Goal: Task Accomplishment & Management: Use online tool/utility

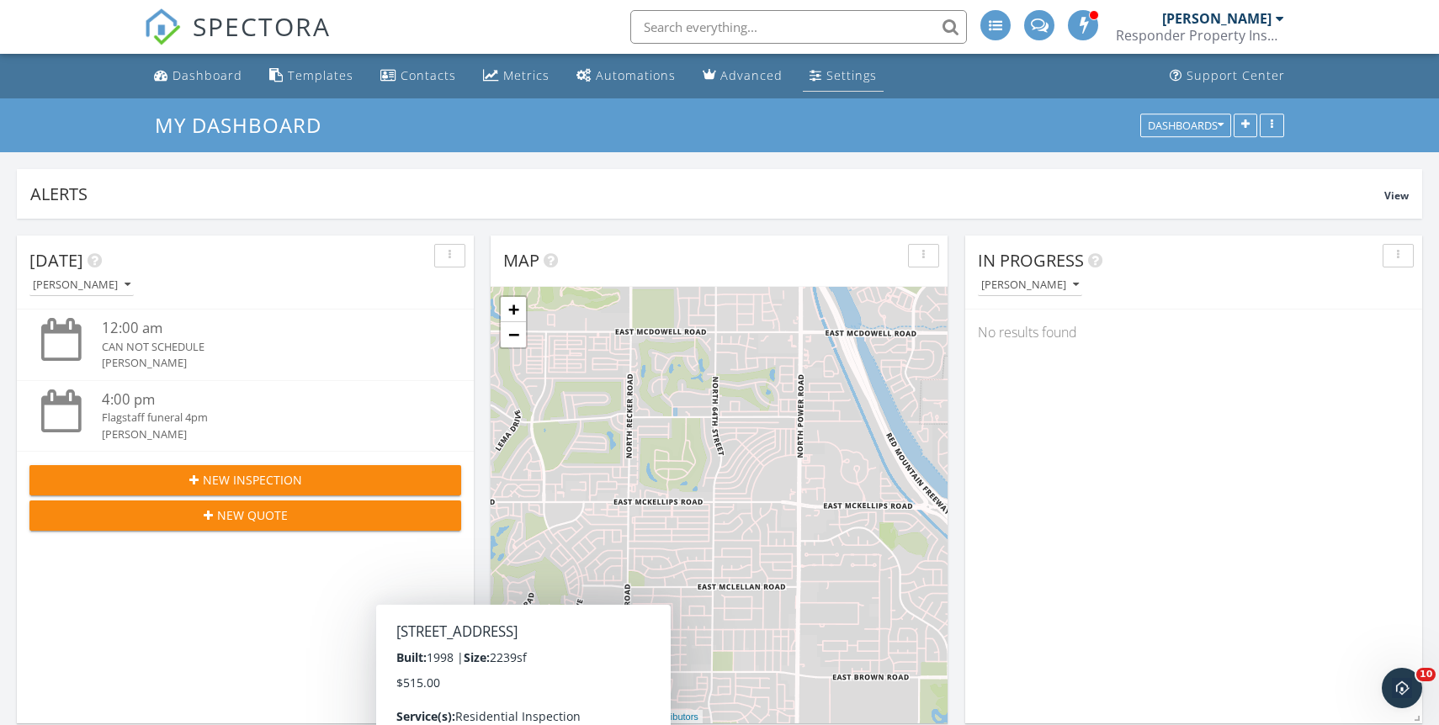
click at [853, 80] on div "Settings" at bounding box center [851, 75] width 50 height 16
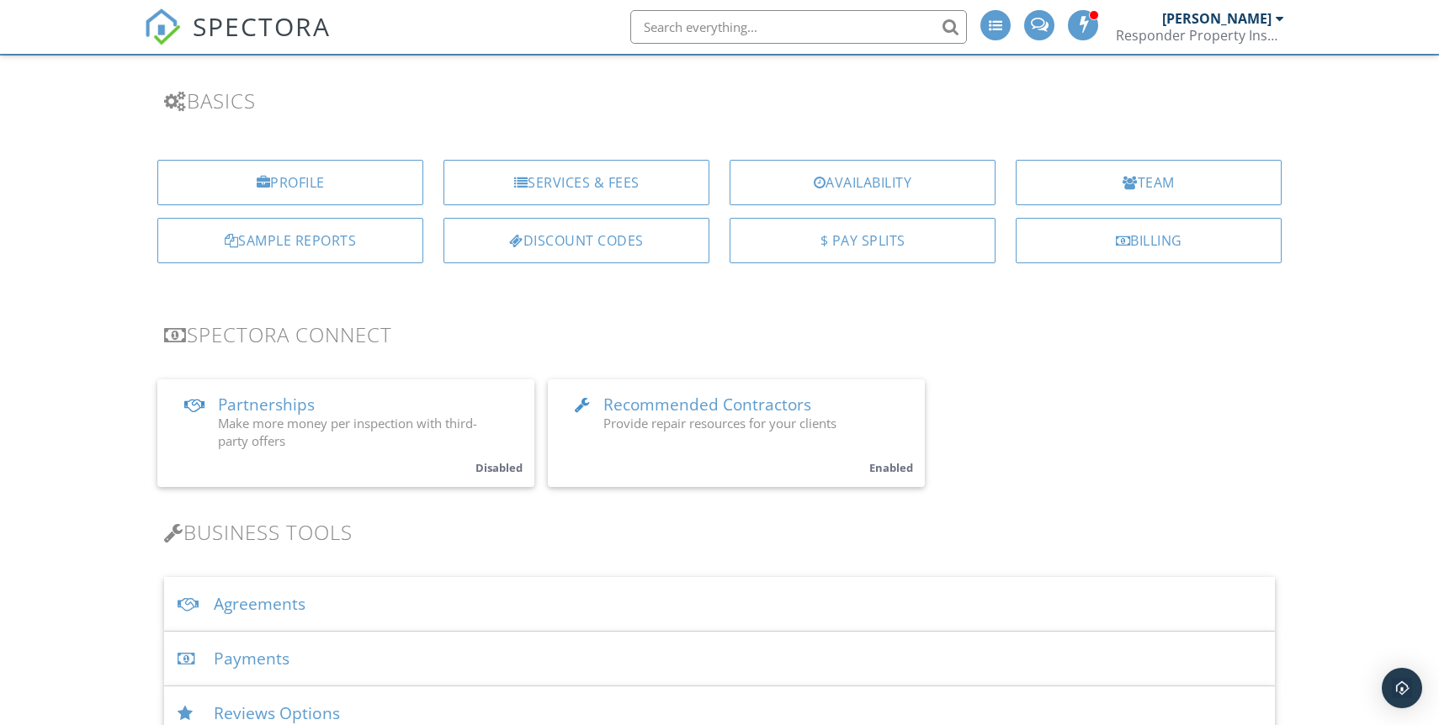
scroll to position [130, 0]
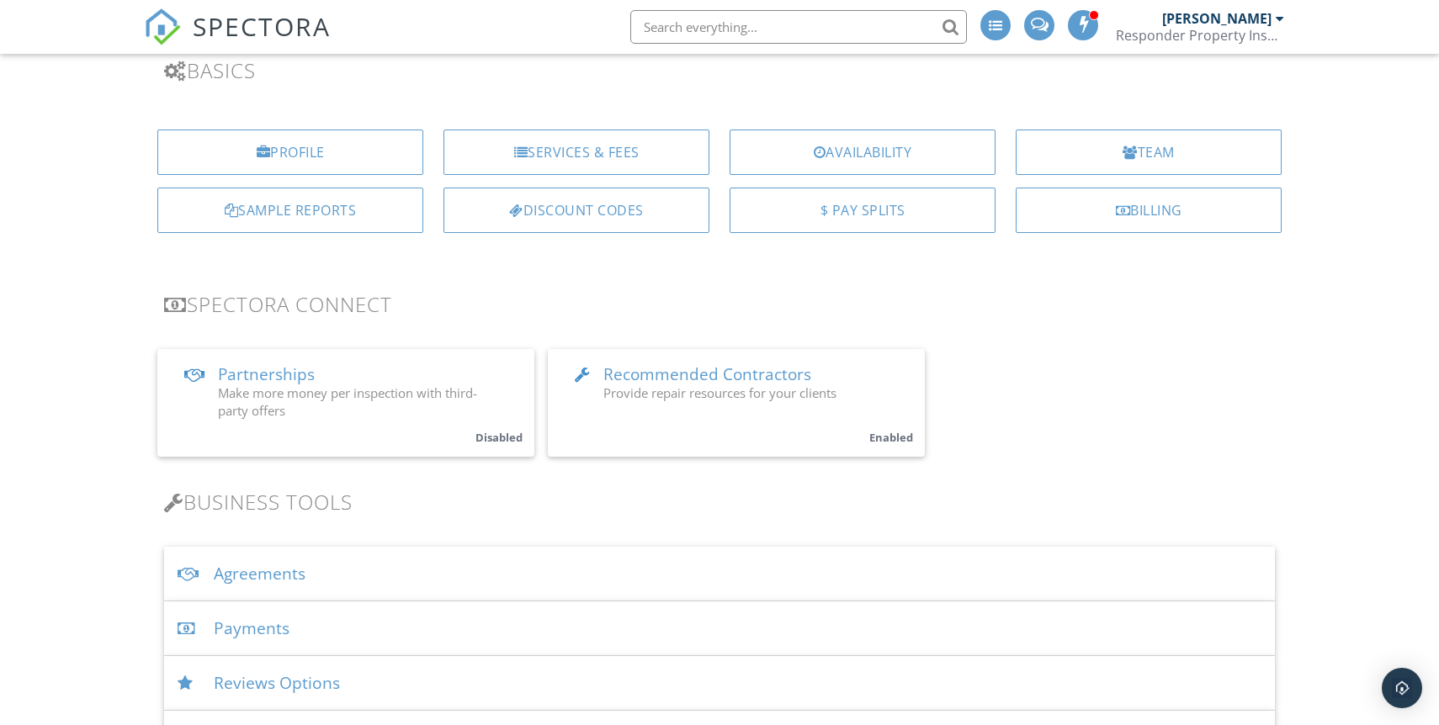
click at [758, 376] on span "Recommended Contractors" at bounding box center [707, 375] width 208 height 22
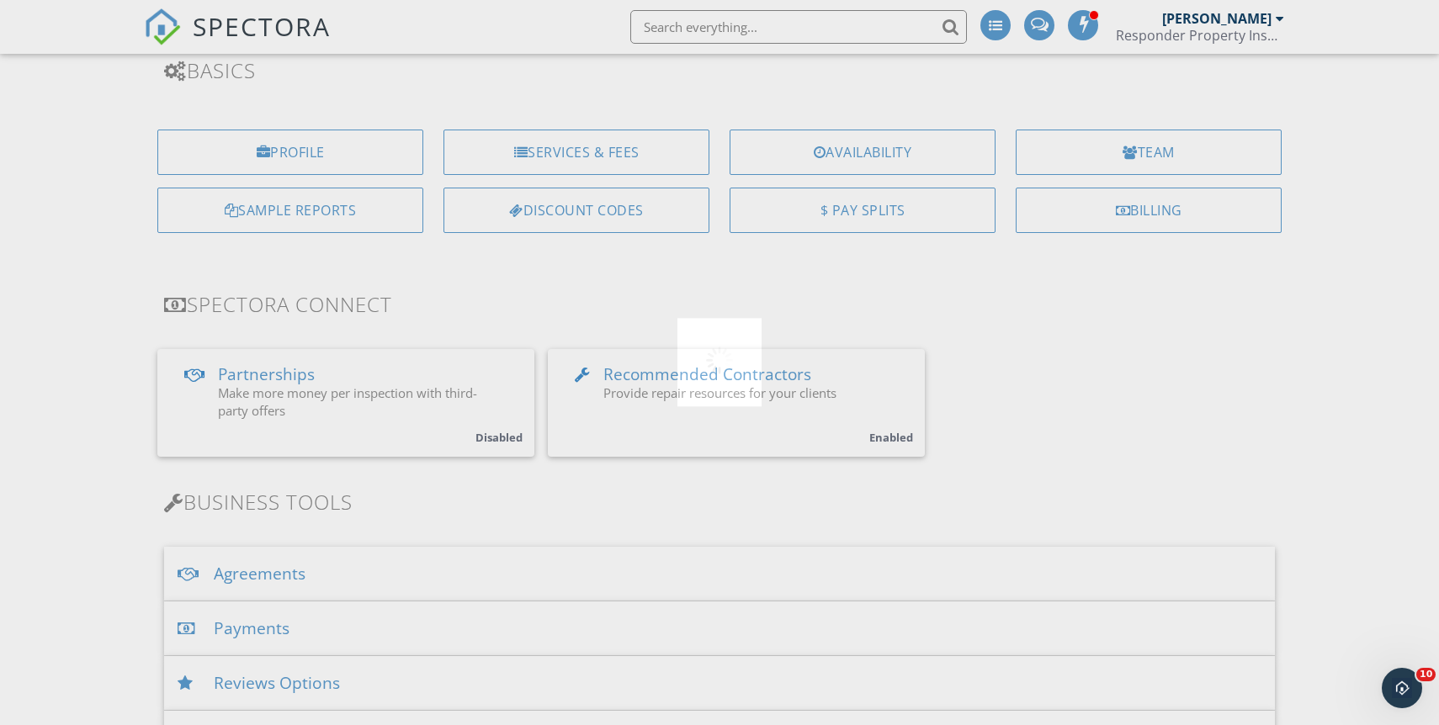
scroll to position [0, 0]
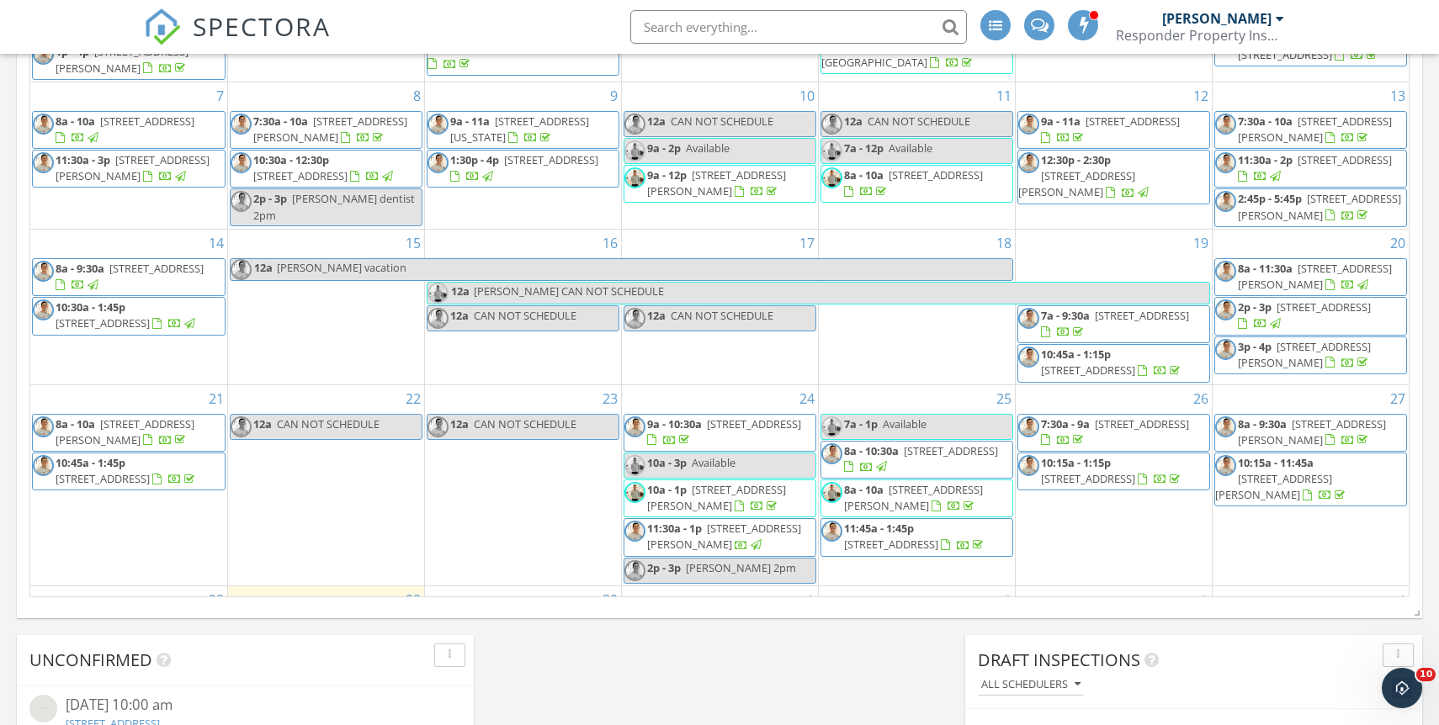
click at [687, 29] on input "text" at bounding box center [798, 27] width 337 height 34
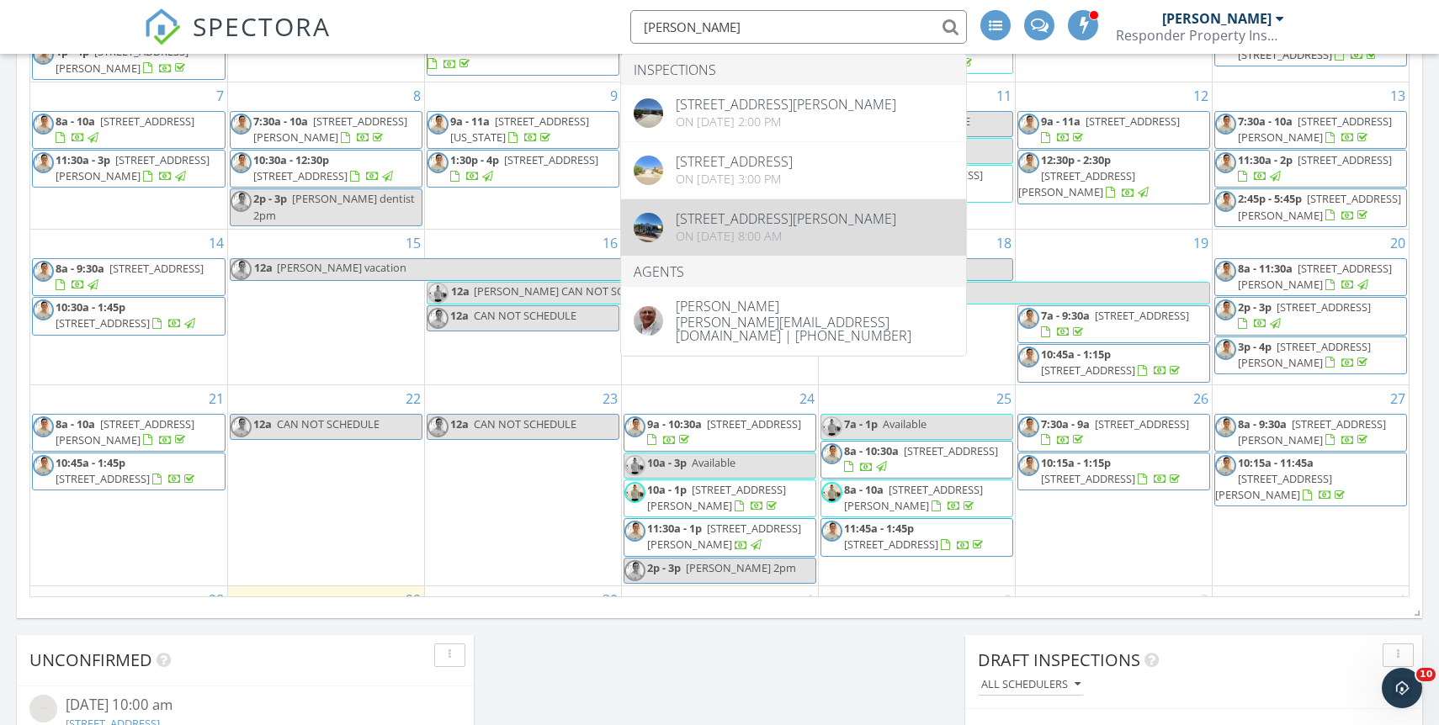
type input "allen"
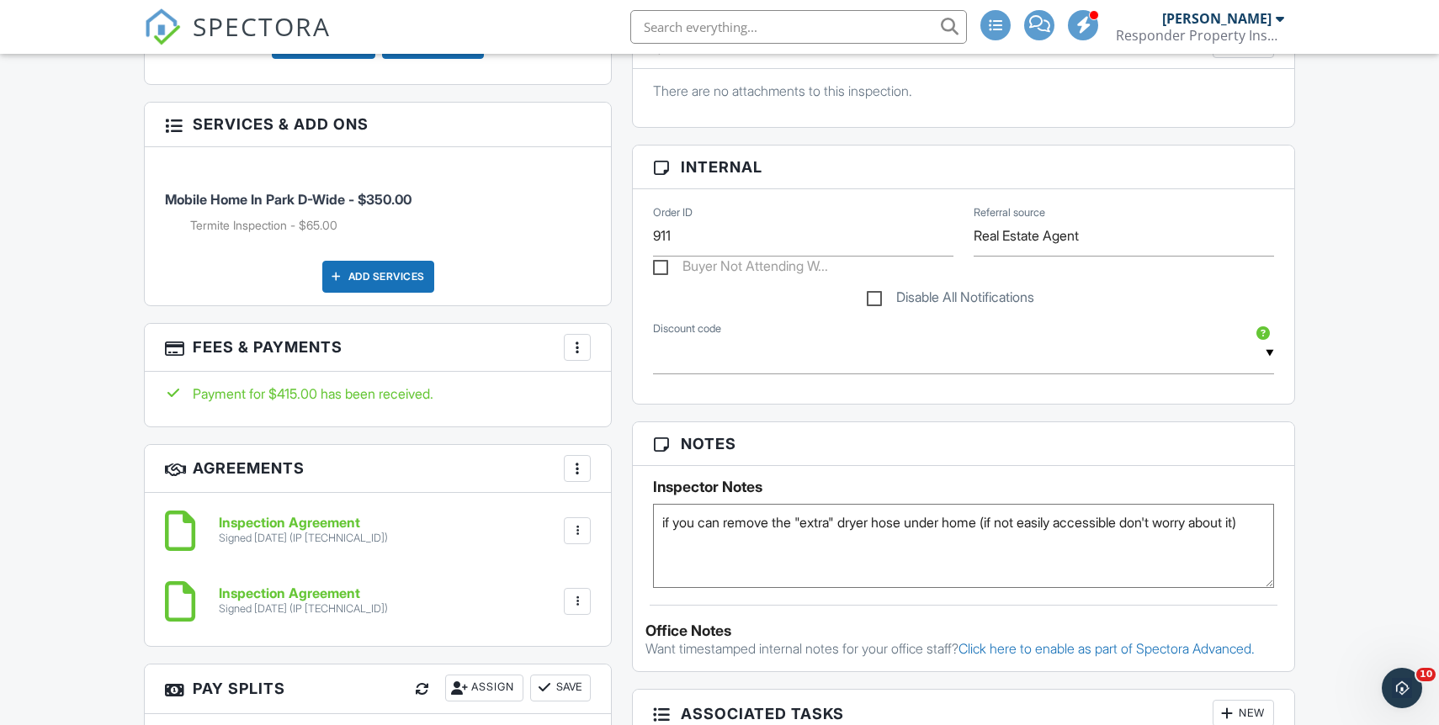
click at [577, 361] on h3 "Fees & Payments More Edit Fees & Payments Add Services View Invoice" at bounding box center [378, 348] width 466 height 48
click at [578, 355] on div "More" at bounding box center [577, 347] width 27 height 27
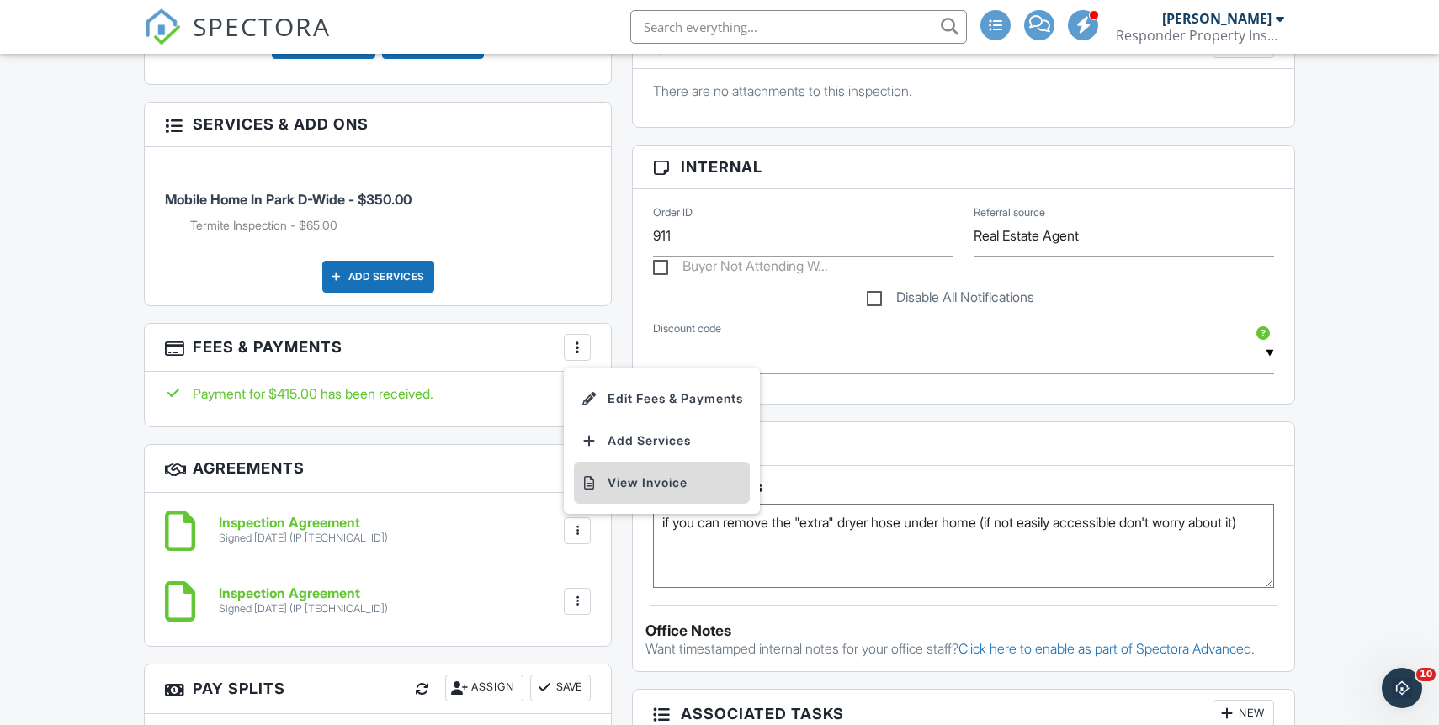
click at [640, 474] on li "View Invoice" at bounding box center [662, 483] width 176 height 42
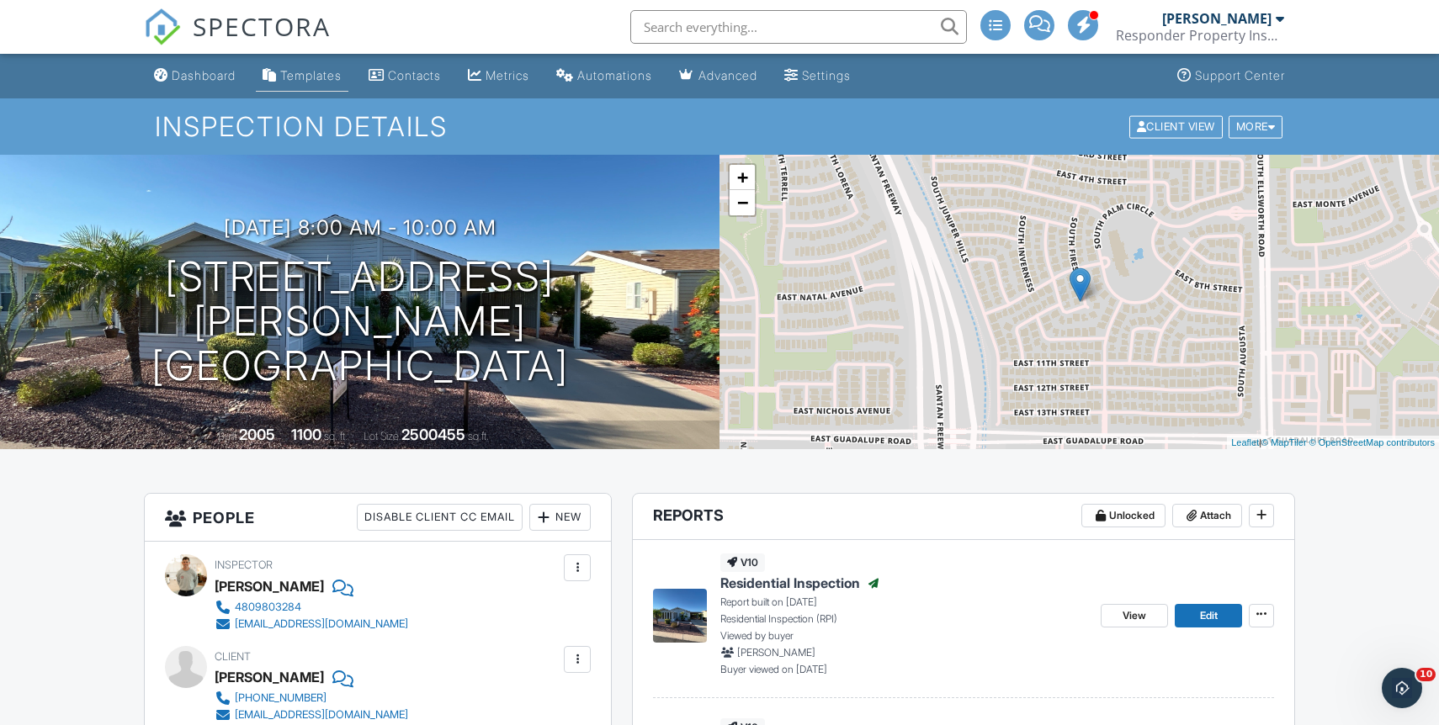
click at [309, 68] on div "Templates" at bounding box center [310, 75] width 61 height 14
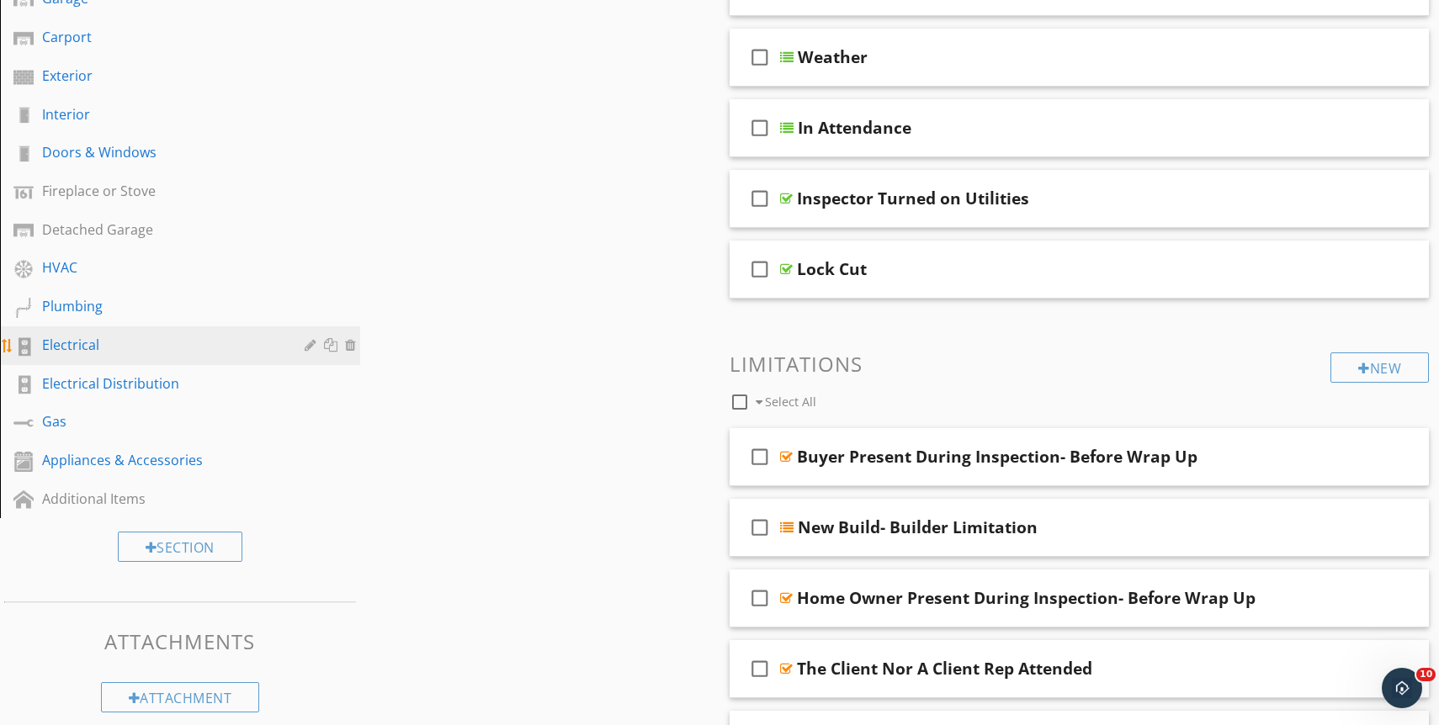
scroll to position [494, 0]
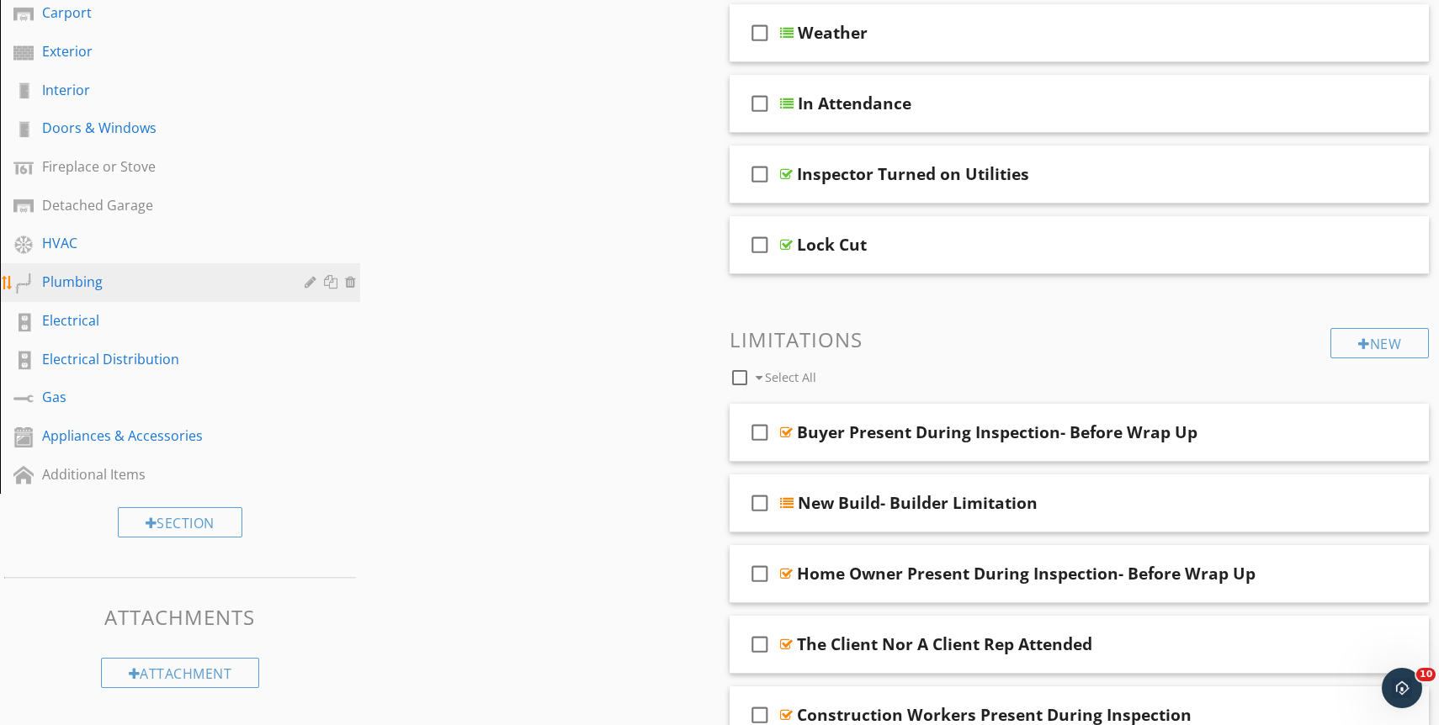
click at [222, 284] on div "Plumbing" at bounding box center [161, 282] width 238 height 20
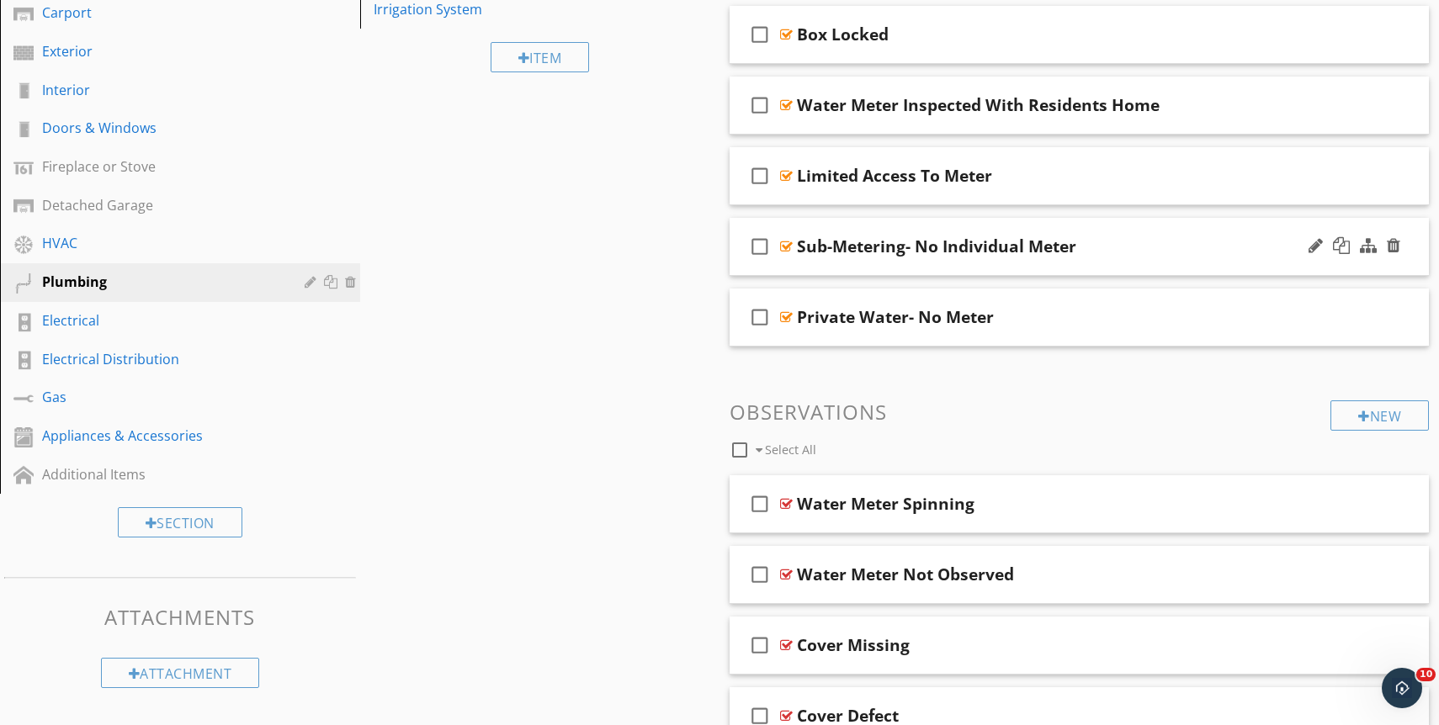
scroll to position [244, 0]
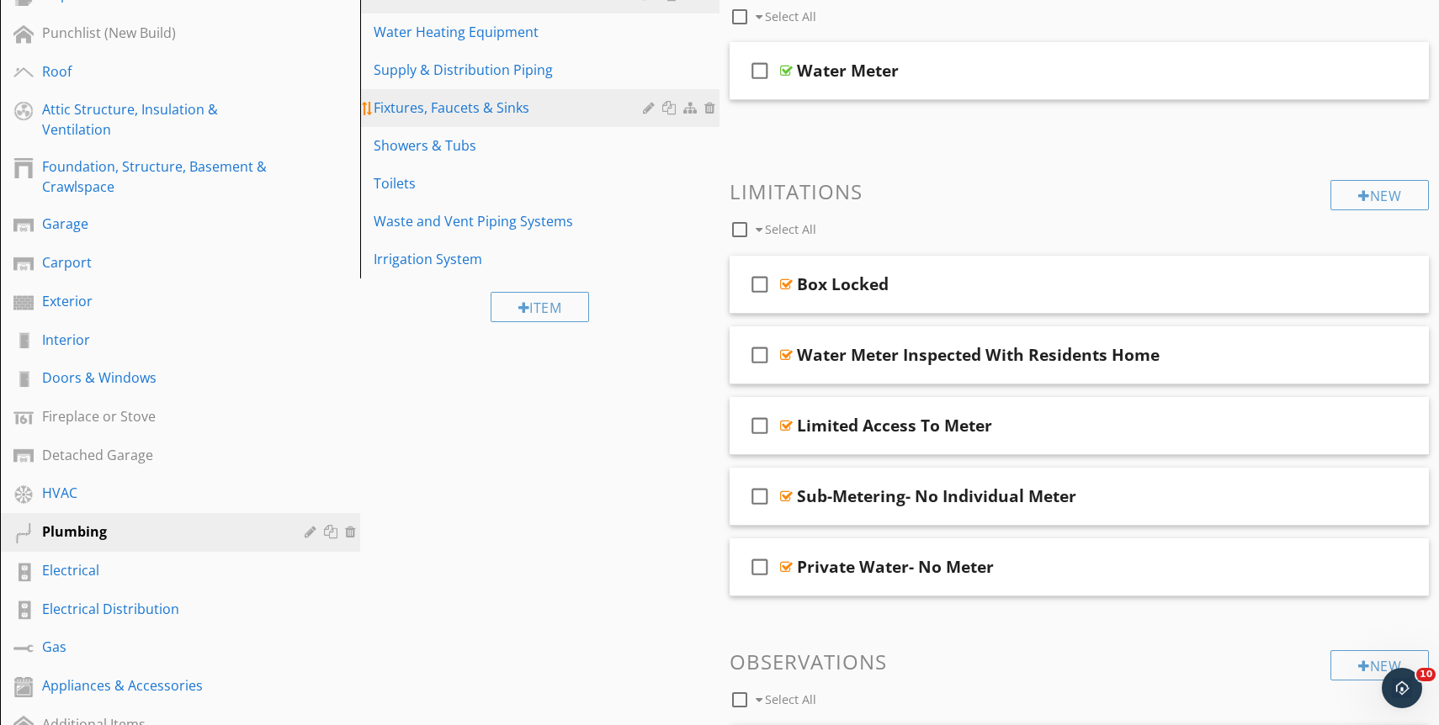
click at [542, 105] on div "Fixtures, Faucets & Sinks" at bounding box center [511, 108] width 275 height 20
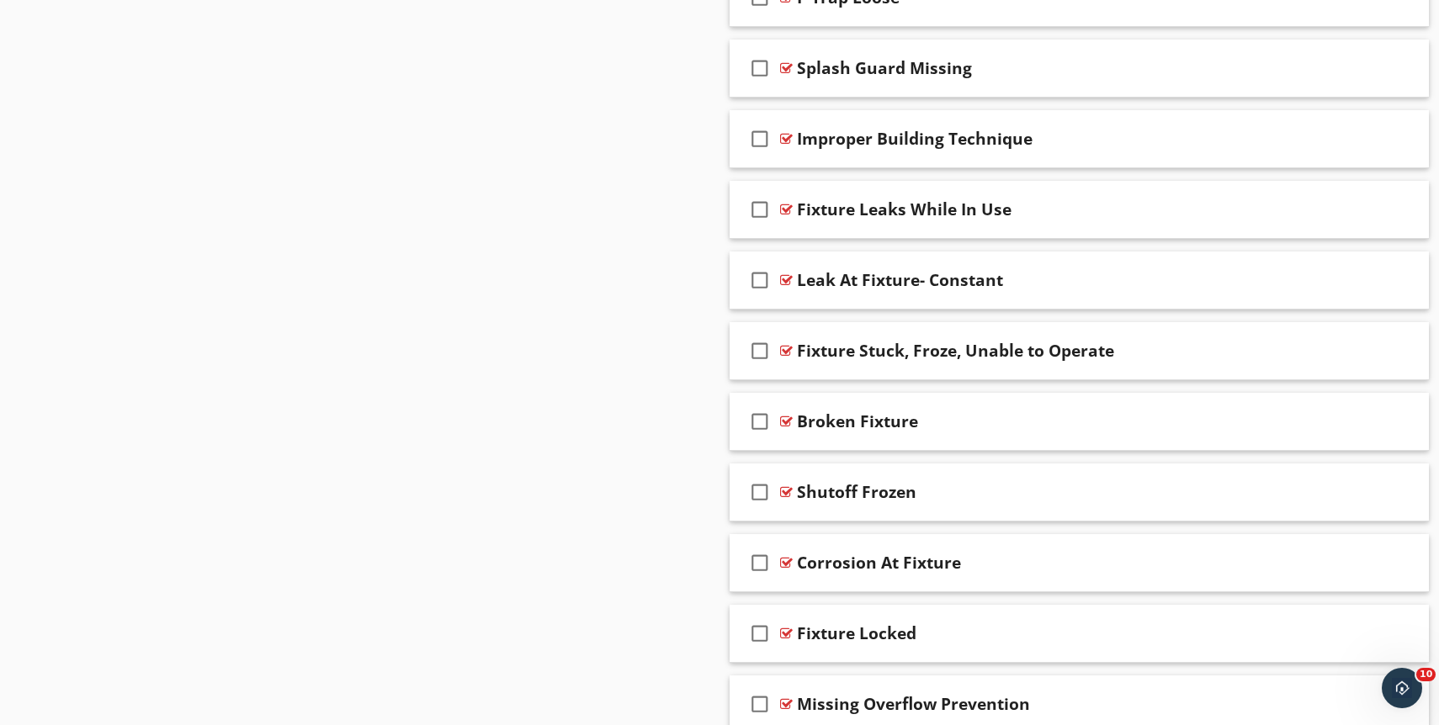
scroll to position [3096, 0]
click at [962, 417] on div "Broken Fixture" at bounding box center [1046, 421] width 499 height 20
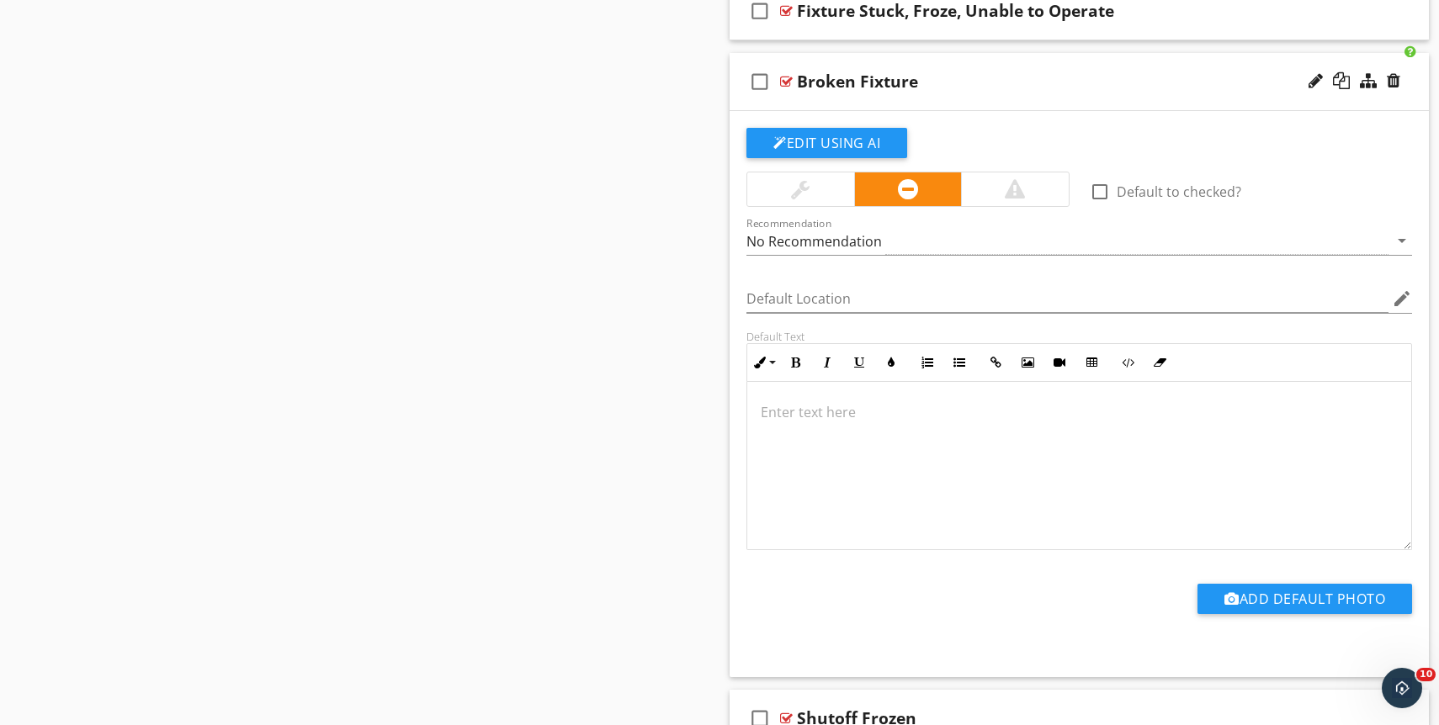
scroll to position [3438, 0]
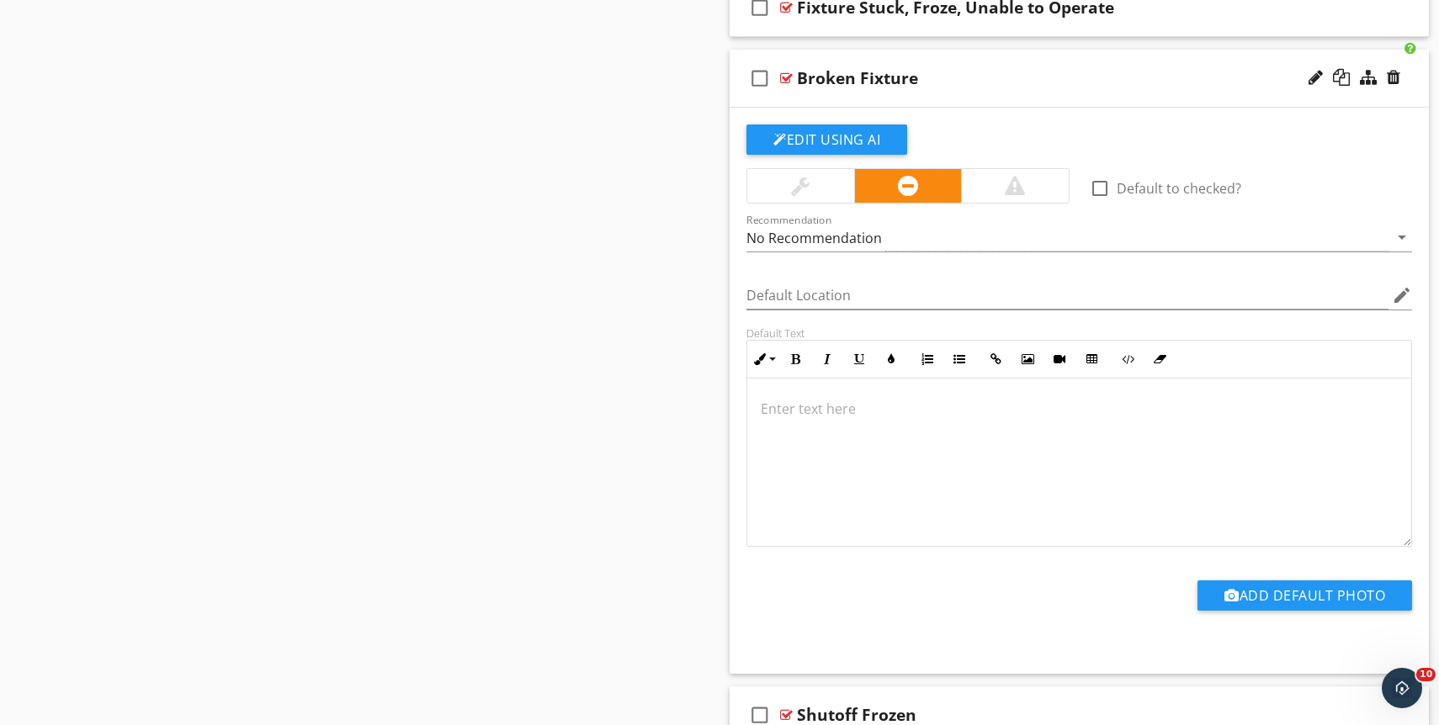
click at [843, 109] on div "Edit Using AI check_box_outline_blank Default to checked? Recommendation No Rec…" at bounding box center [1079, 391] width 699 height 566
click at [847, 136] on button "Edit Using AI" at bounding box center [826, 140] width 161 height 30
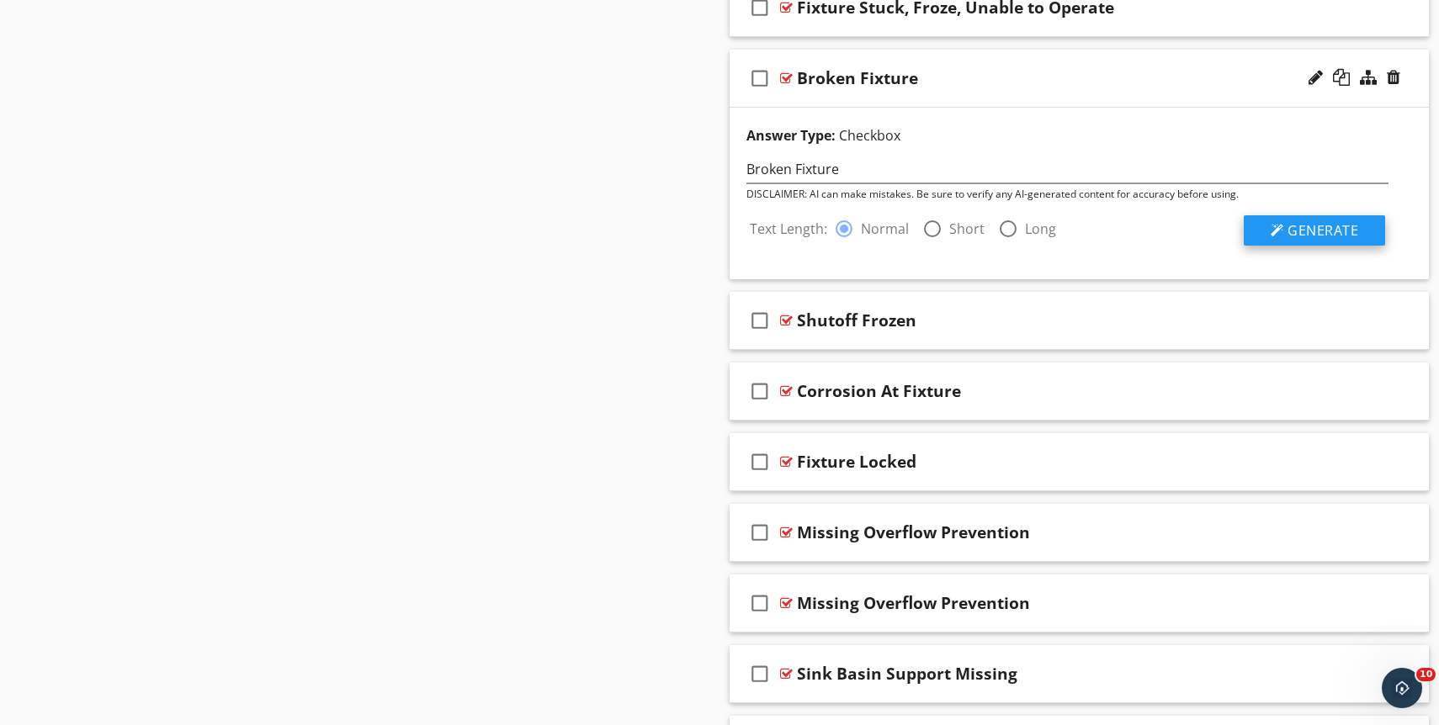
click at [1275, 229] on div at bounding box center [1277, 230] width 13 height 13
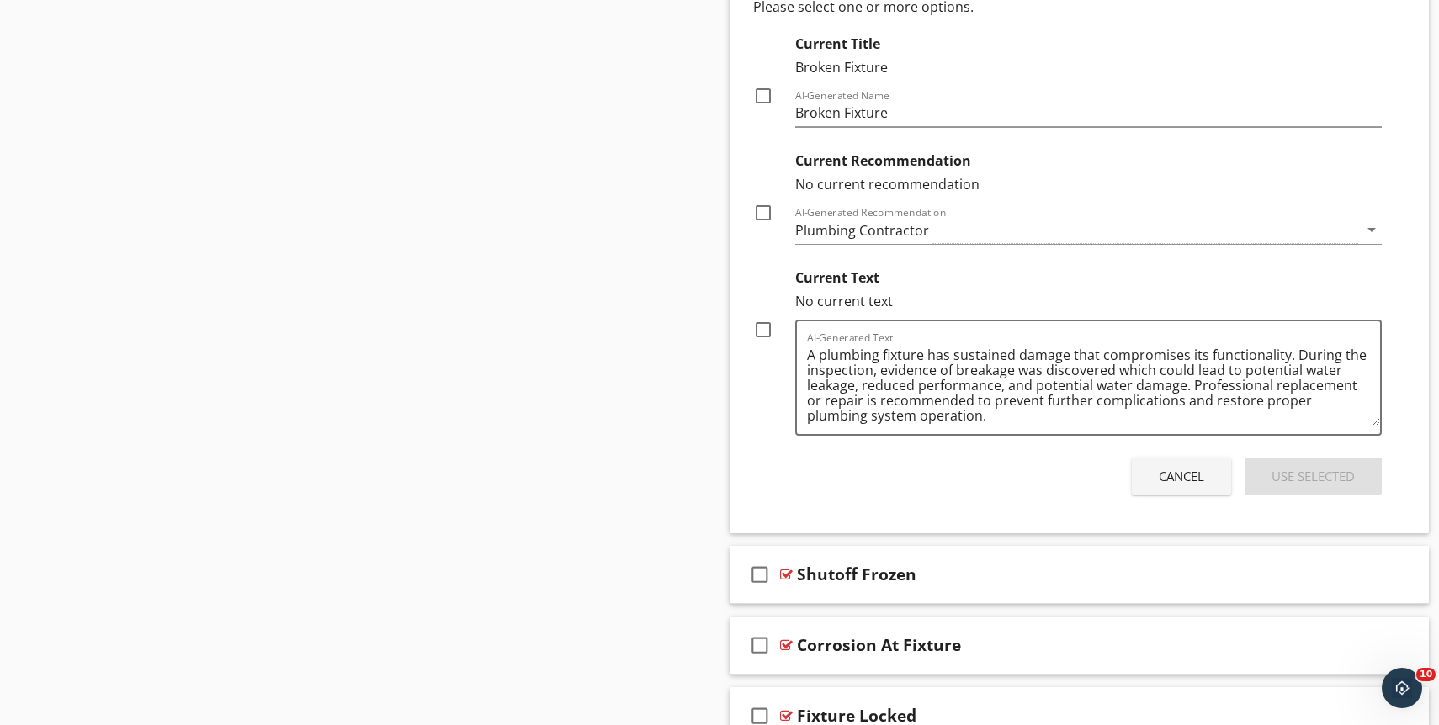
scroll to position [3716, 0]
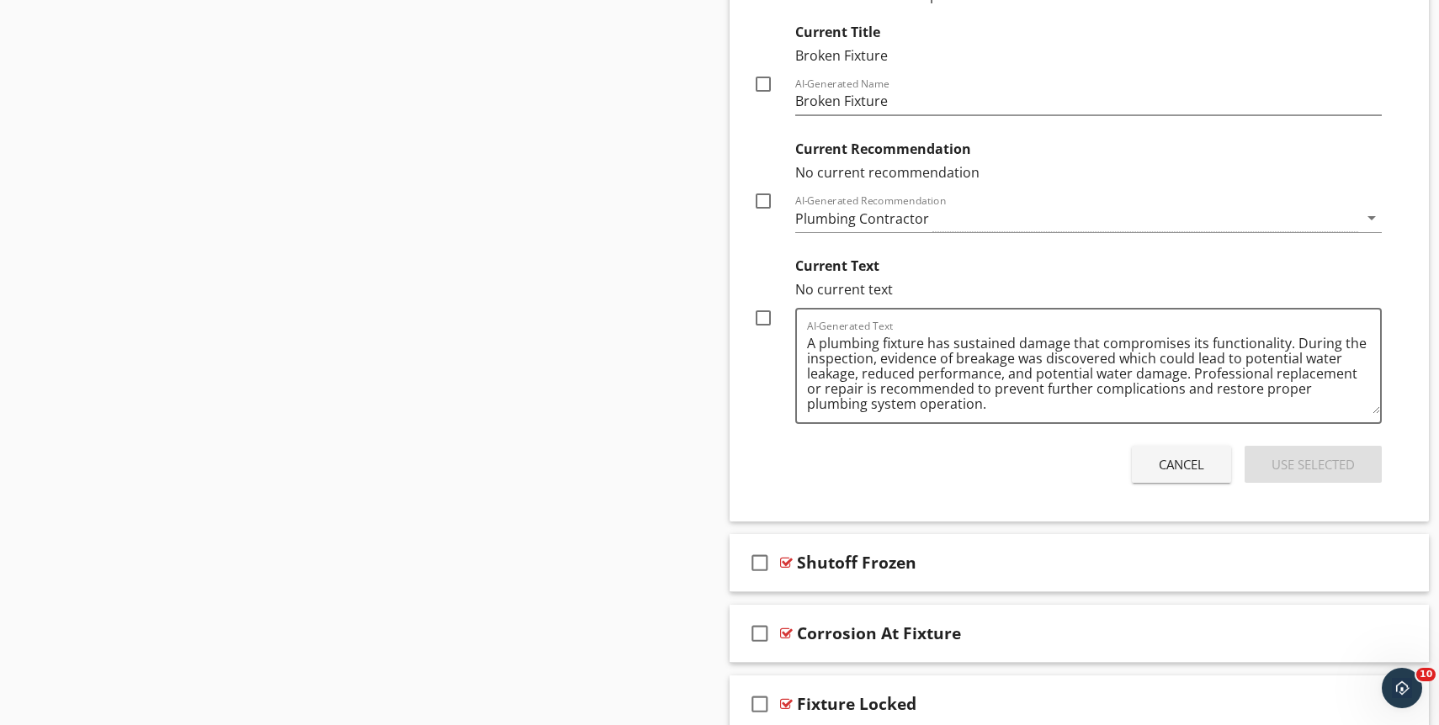
click at [761, 321] on div at bounding box center [763, 318] width 29 height 29
checkbox input "true"
click at [1284, 475] on button "Use Selected" at bounding box center [1313, 464] width 137 height 37
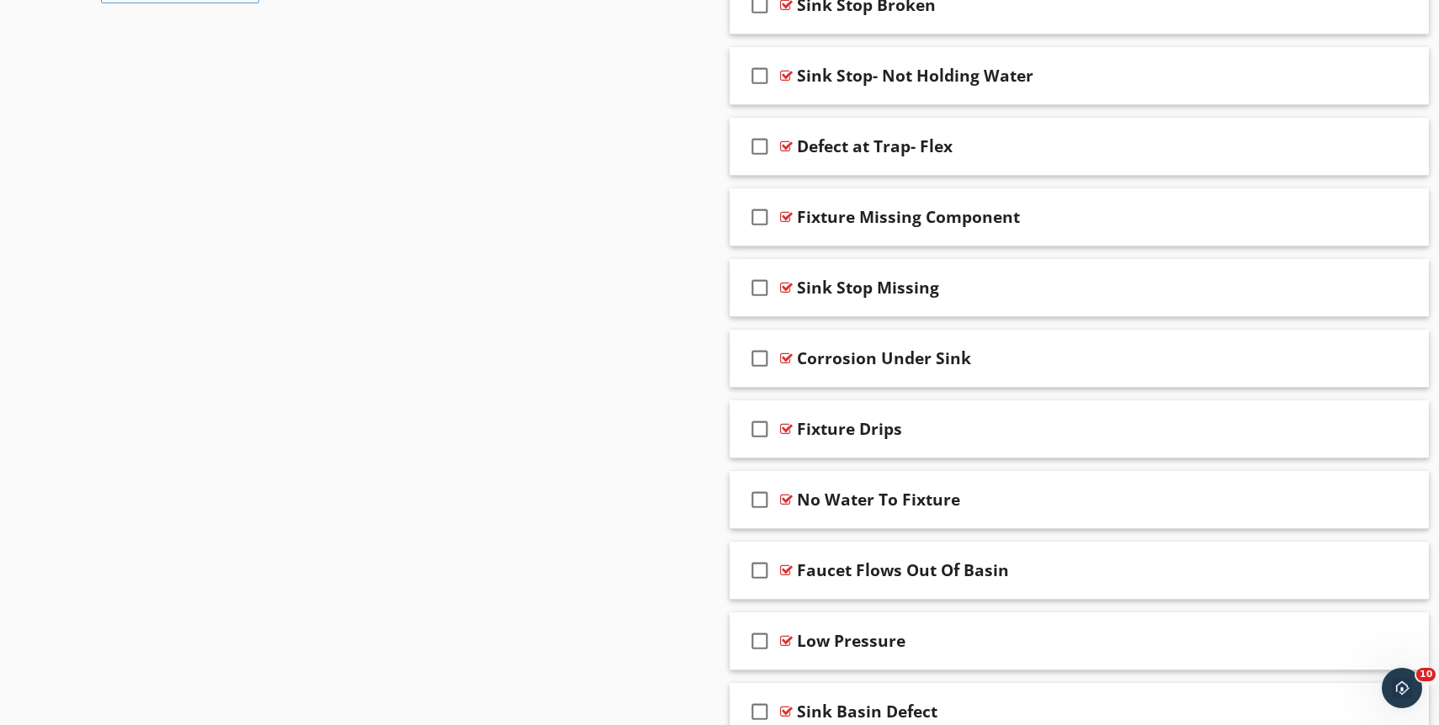
scroll to position [0, 0]
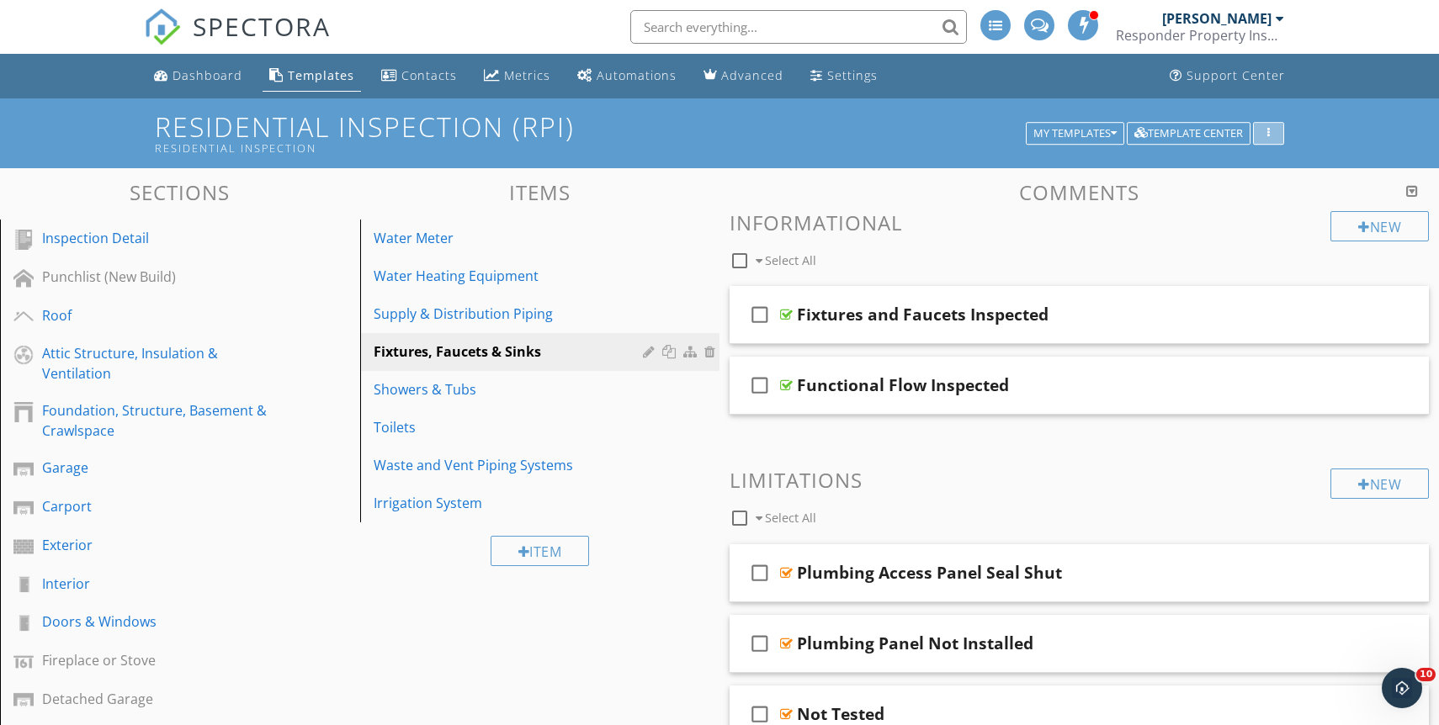
click at [1276, 132] on div "button" at bounding box center [1269, 134] width 16 height 12
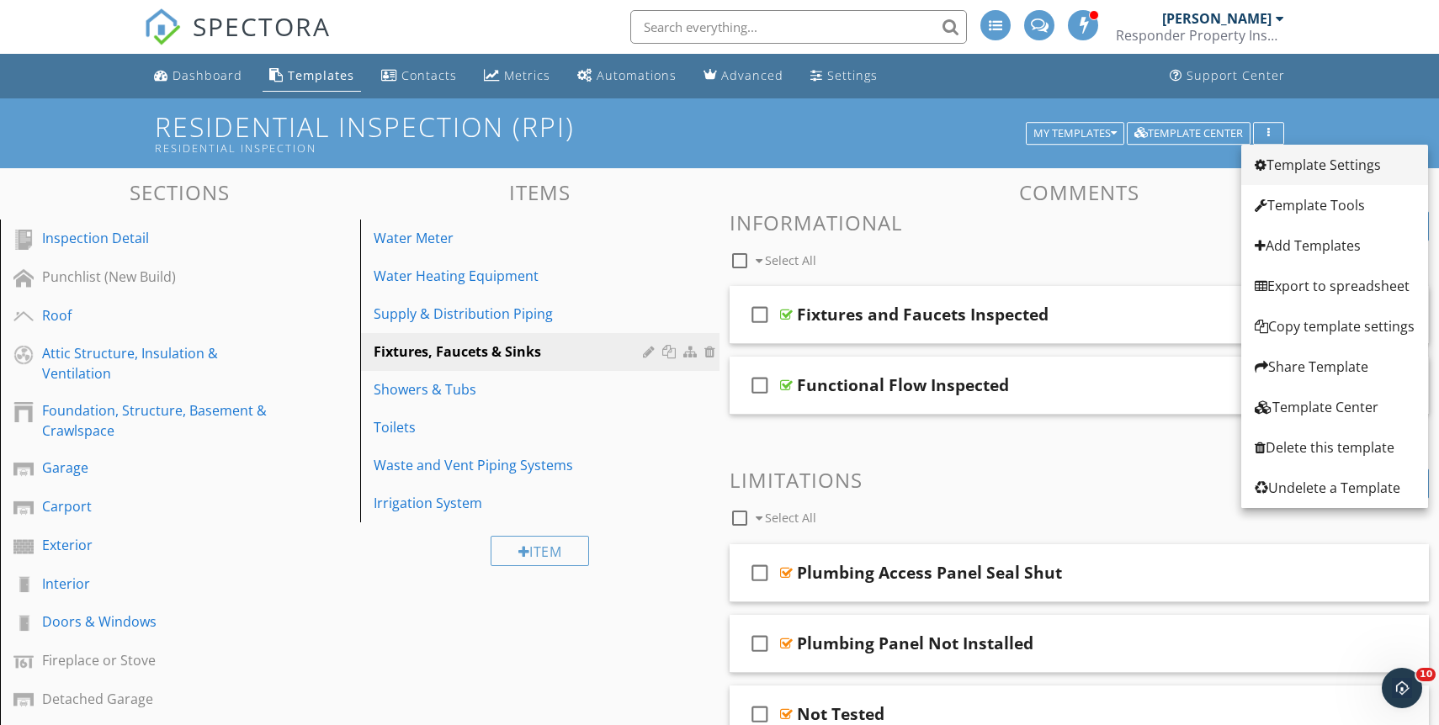
click at [1285, 157] on div "Template Settings" at bounding box center [1335, 165] width 160 height 20
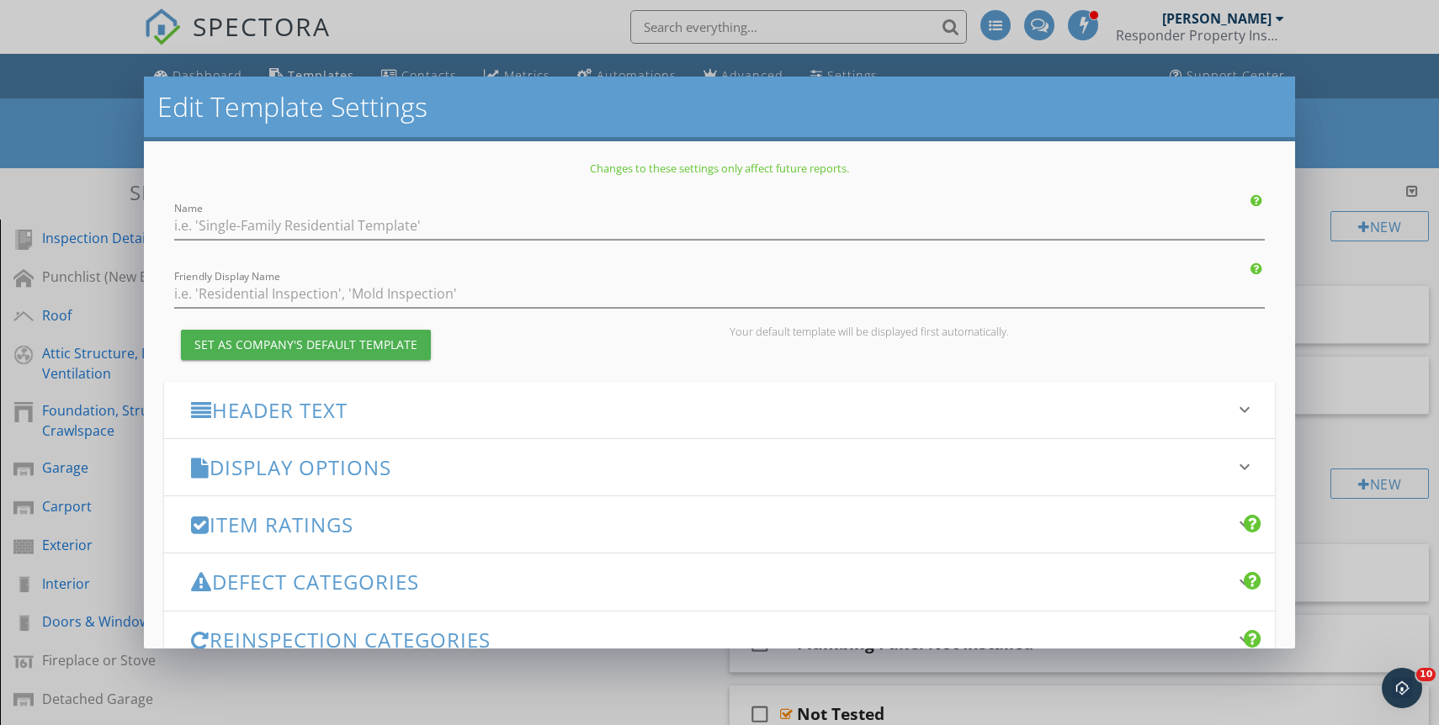
type input "Residential Inspection (RPI)"
type input "Residential Inspection"
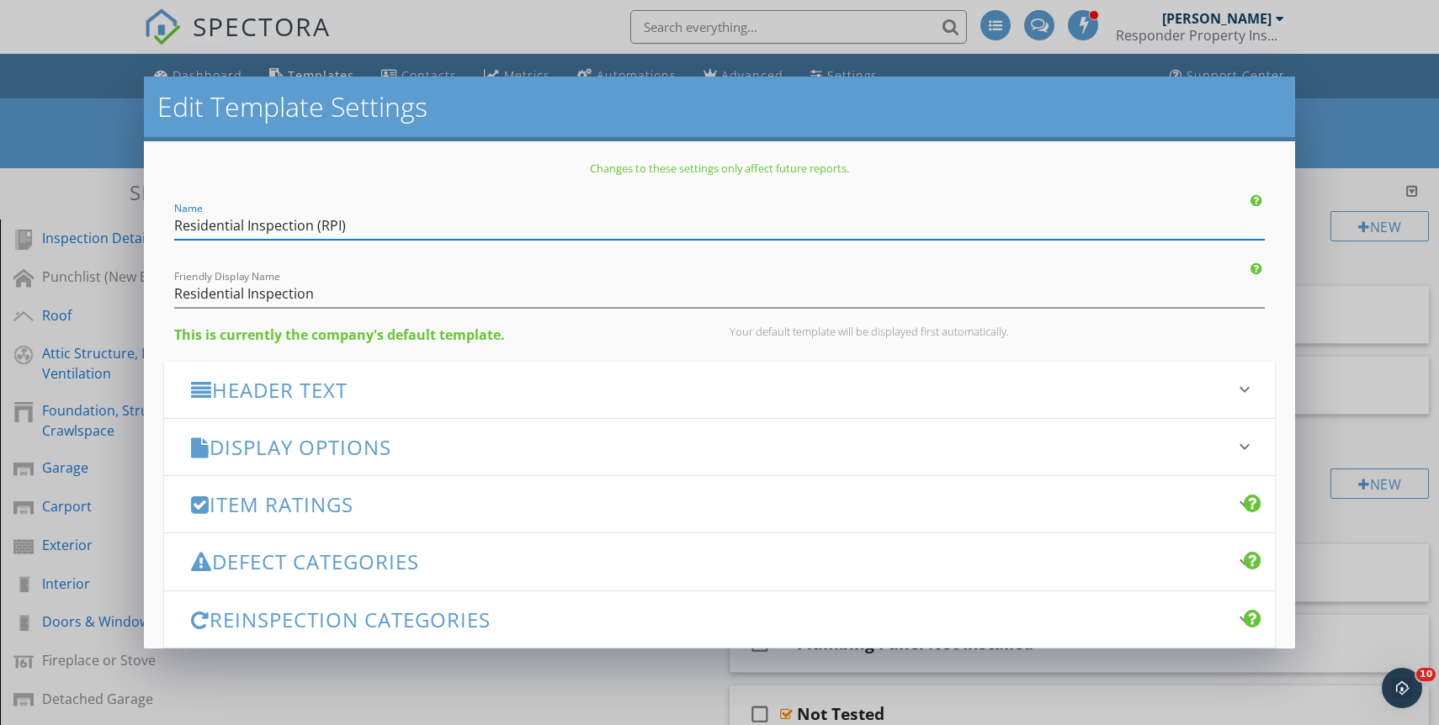
click at [1305, 266] on div "Edit Template Settings Changes to these settings only affect future reports. Na…" at bounding box center [719, 362] width 1439 height 725
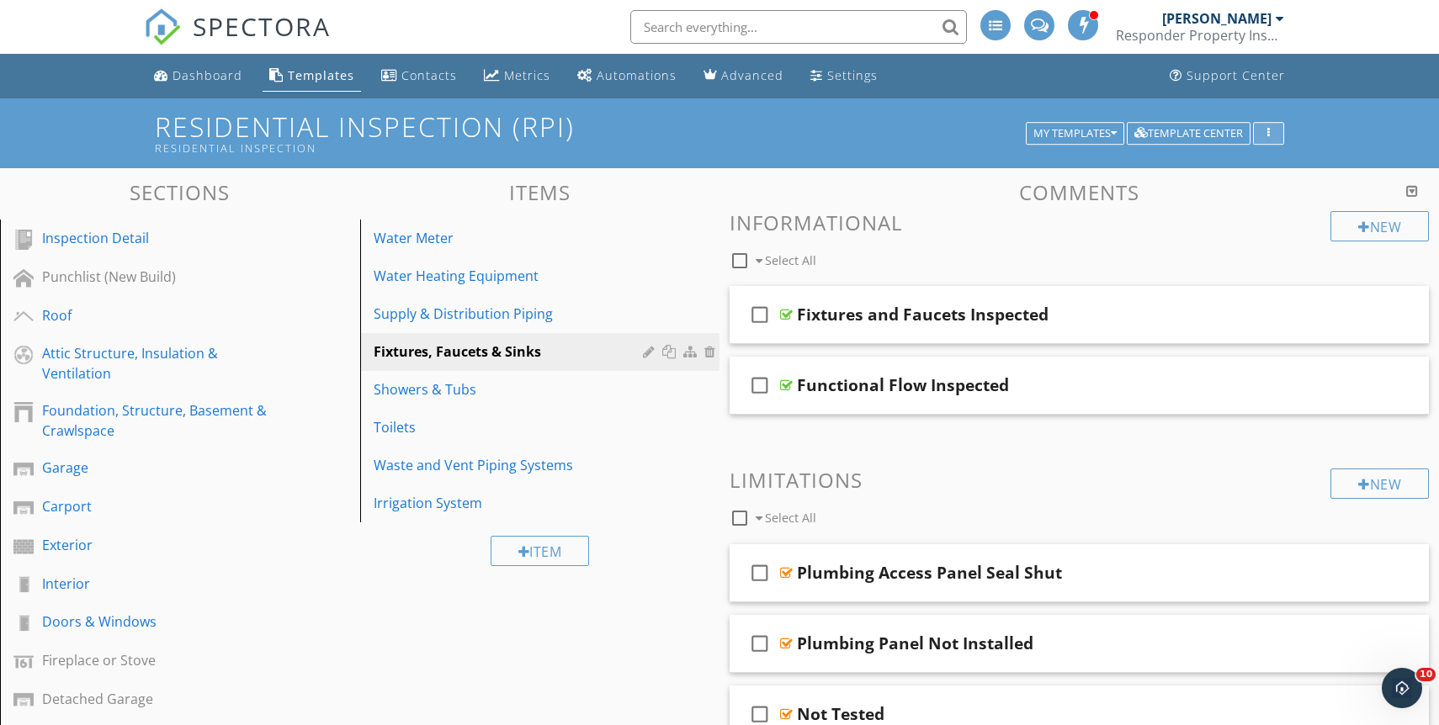
click at [1264, 141] on button "button" at bounding box center [1268, 134] width 31 height 24
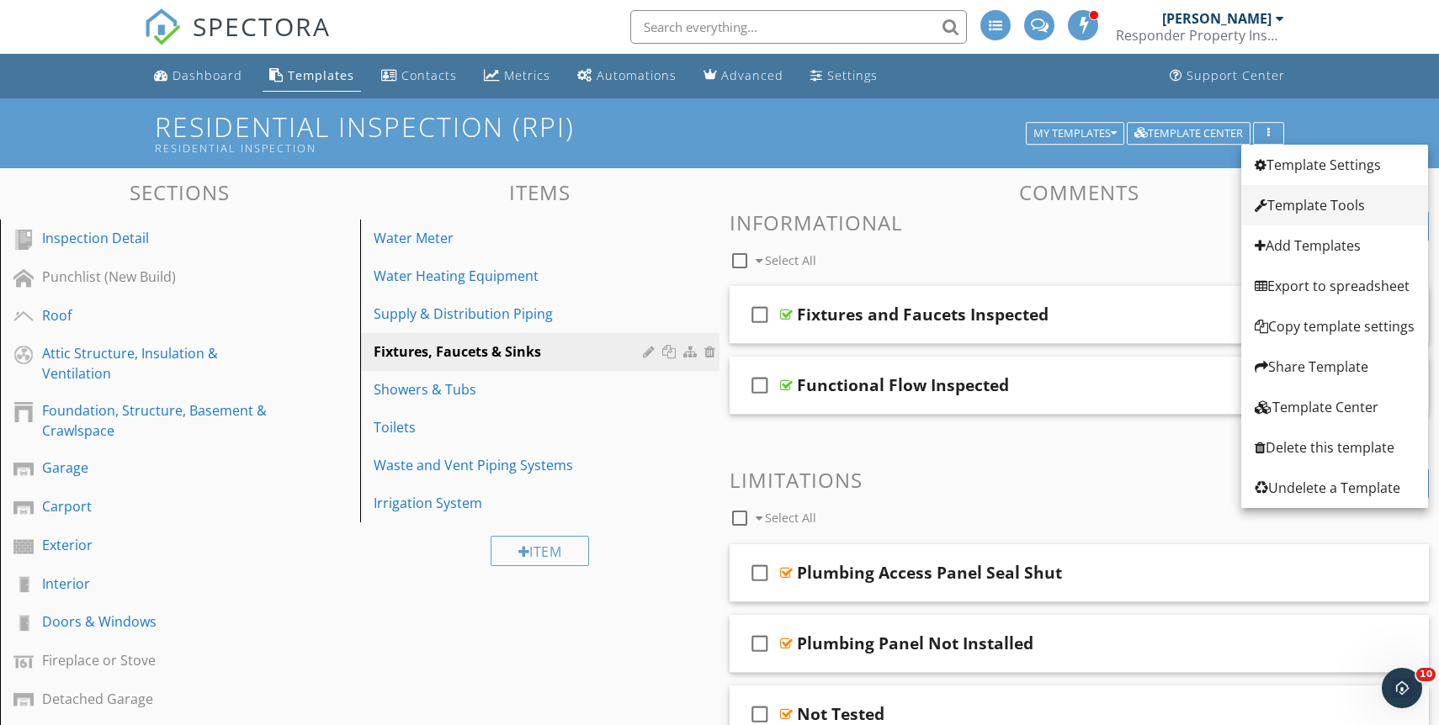
click at [1288, 191] on link "Template Tools" at bounding box center [1334, 205] width 187 height 40
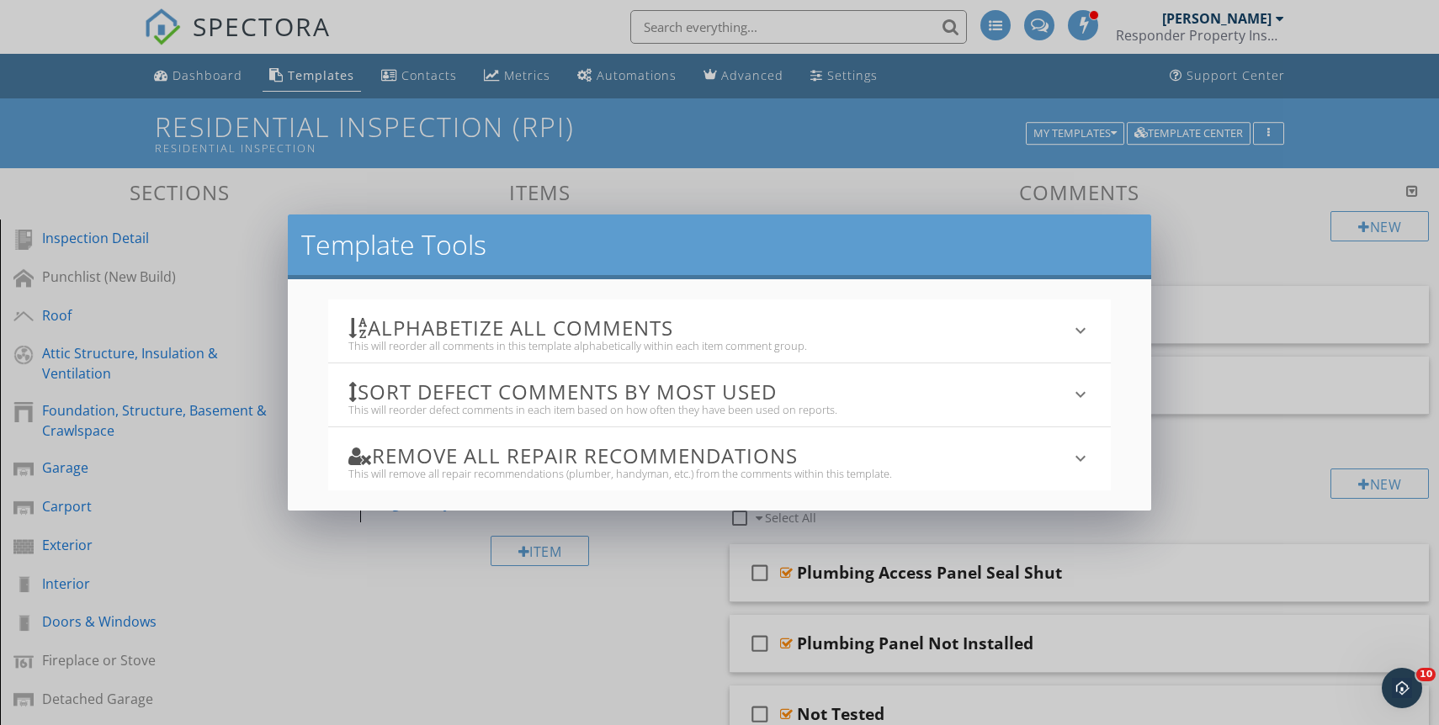
click at [850, 390] on h3 "Sort defect comments by most used" at bounding box center [708, 391] width 721 height 23
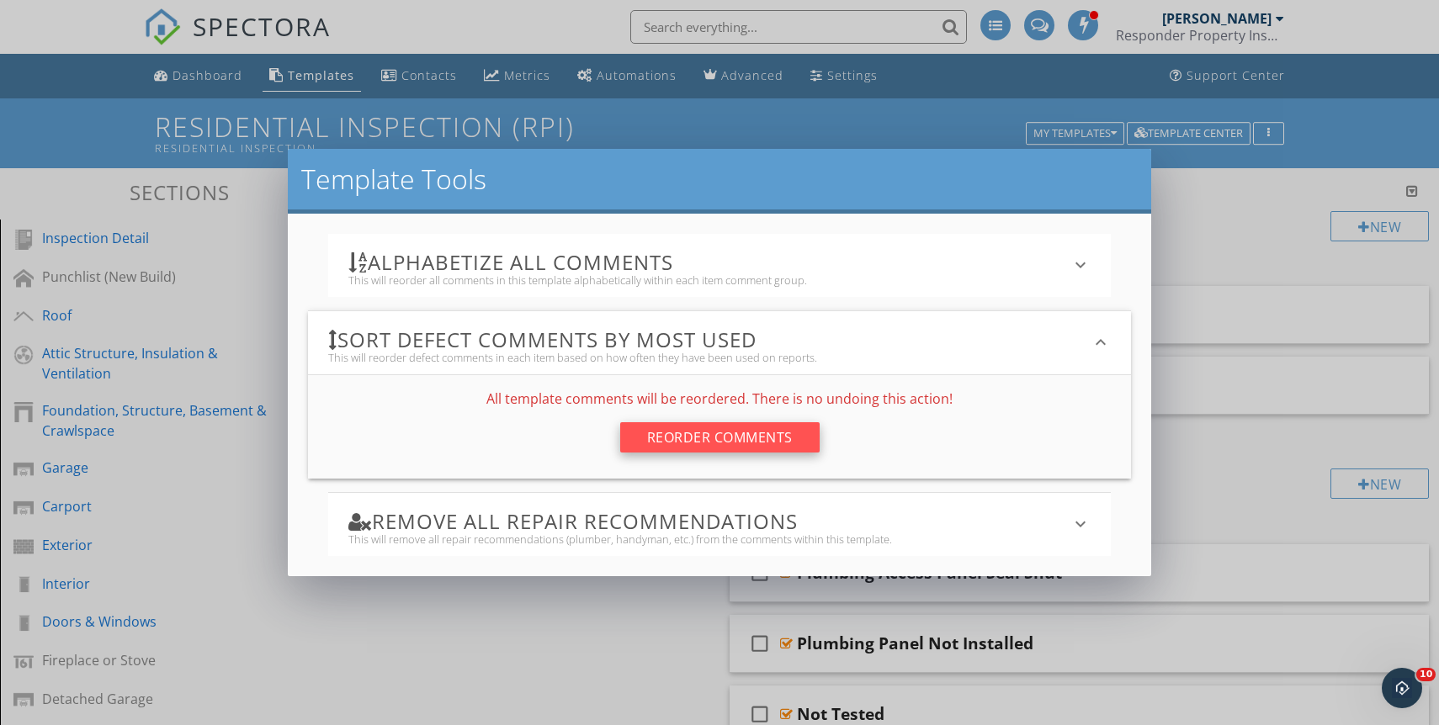
click at [762, 452] on div "Reorder Comments" at bounding box center [719, 437] width 199 height 30
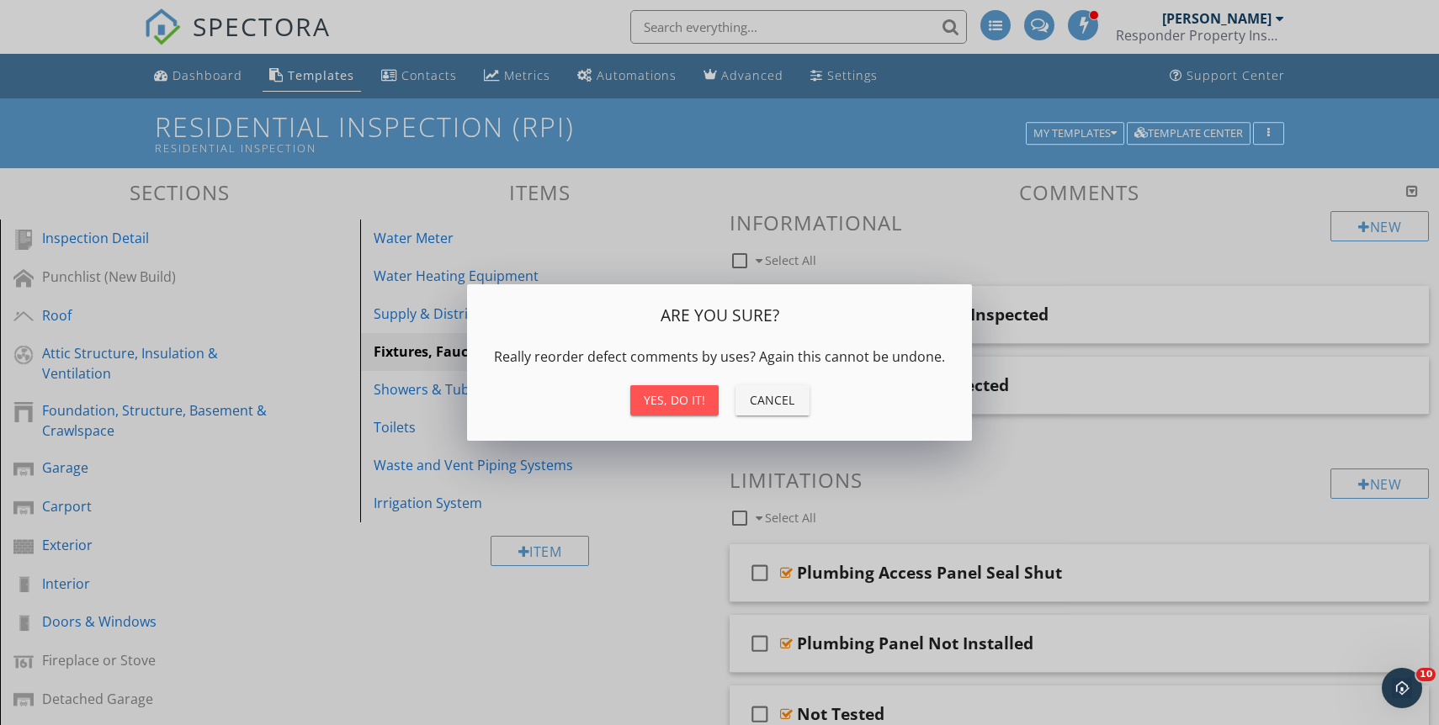
click at [694, 401] on div "Yes, do it!" at bounding box center [674, 400] width 61 height 18
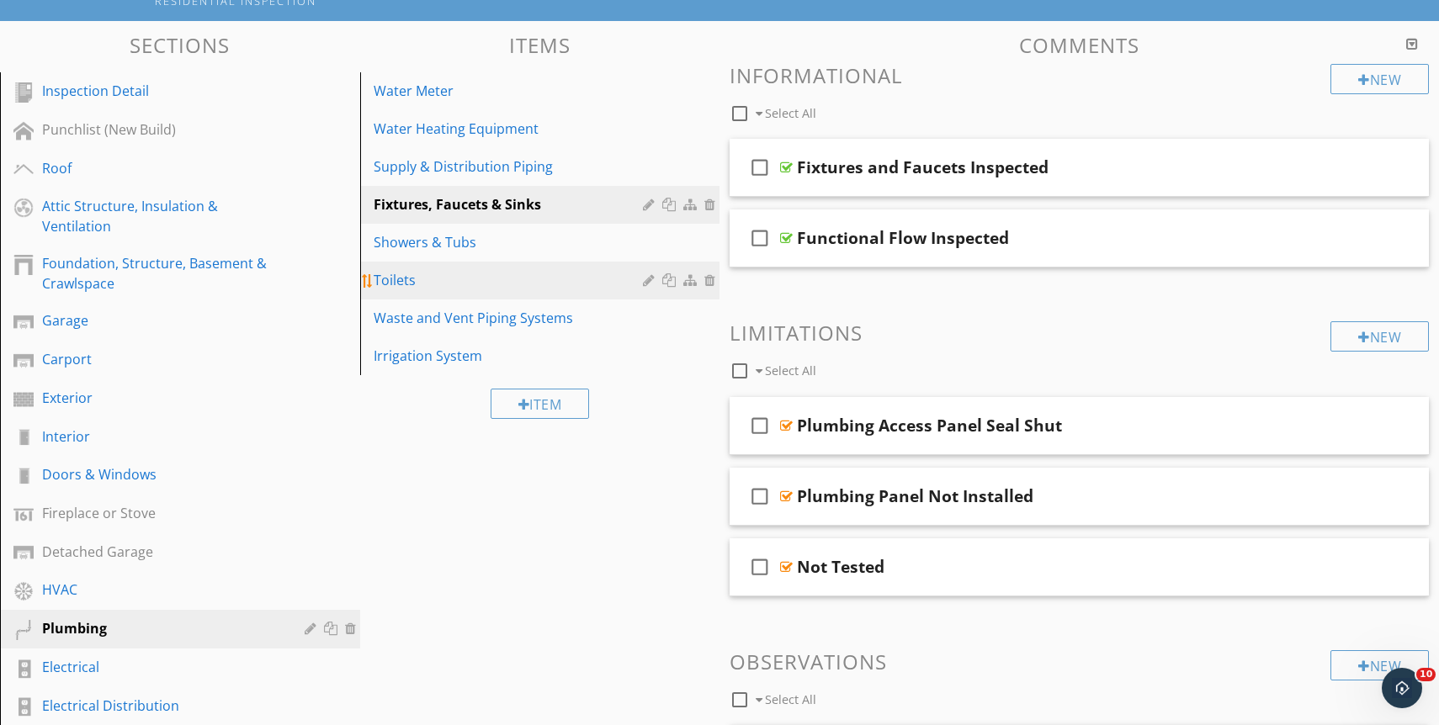
scroll to position [149, 0]
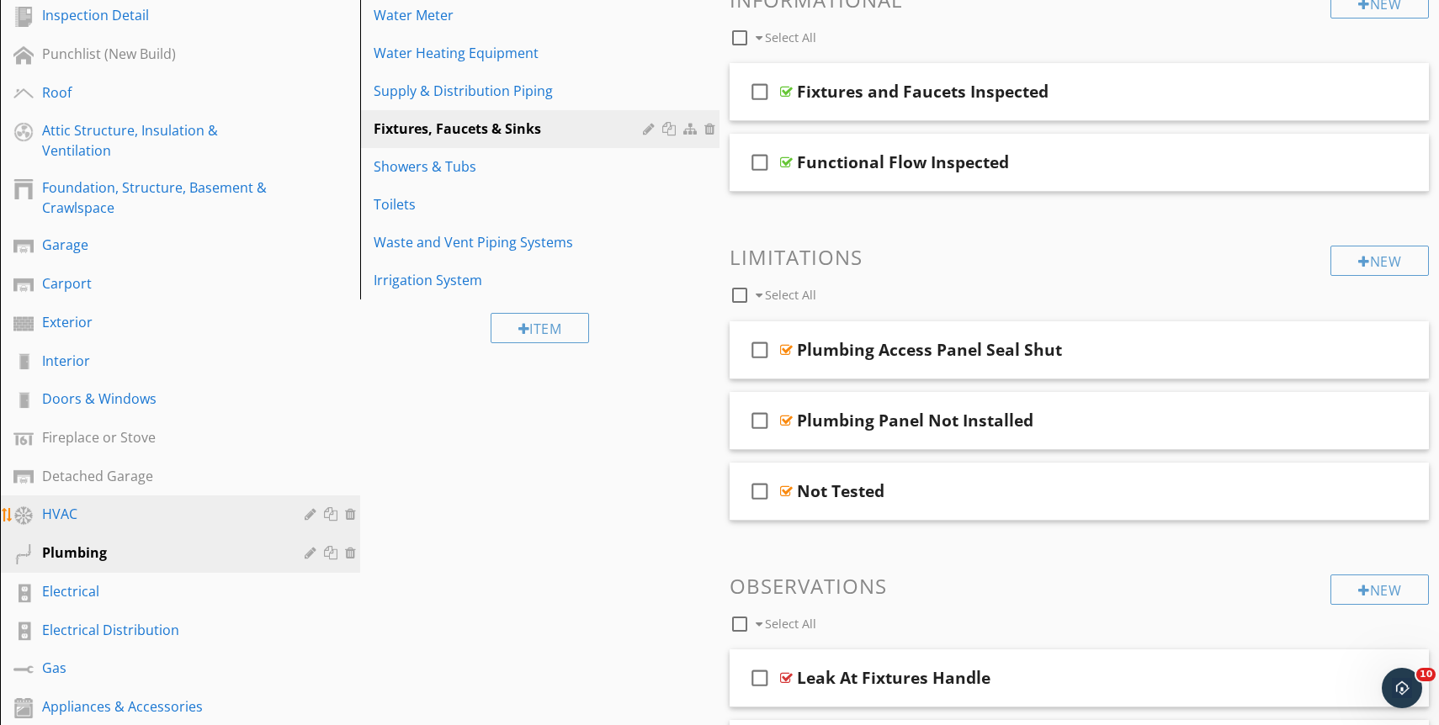
click at [171, 521] on div "HVAC" at bounding box center [161, 514] width 238 height 20
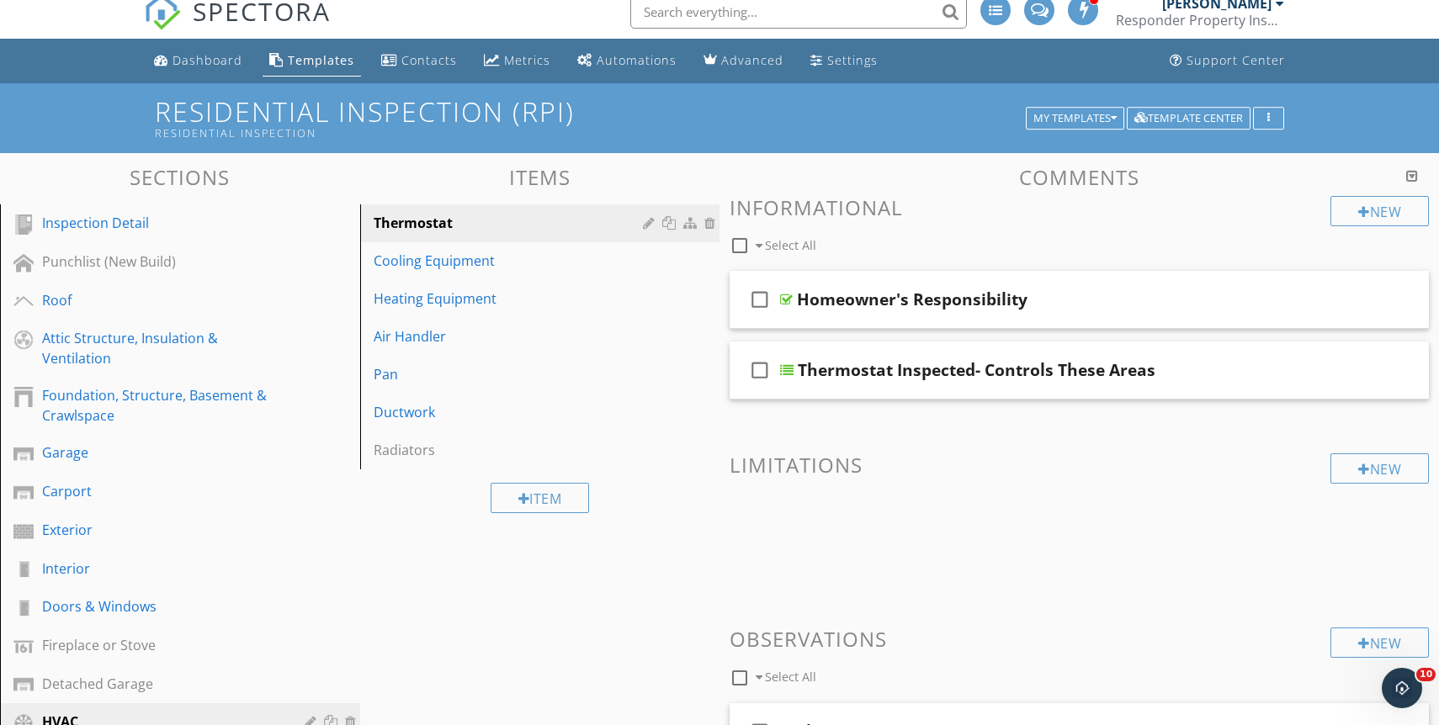
scroll to position [0, 0]
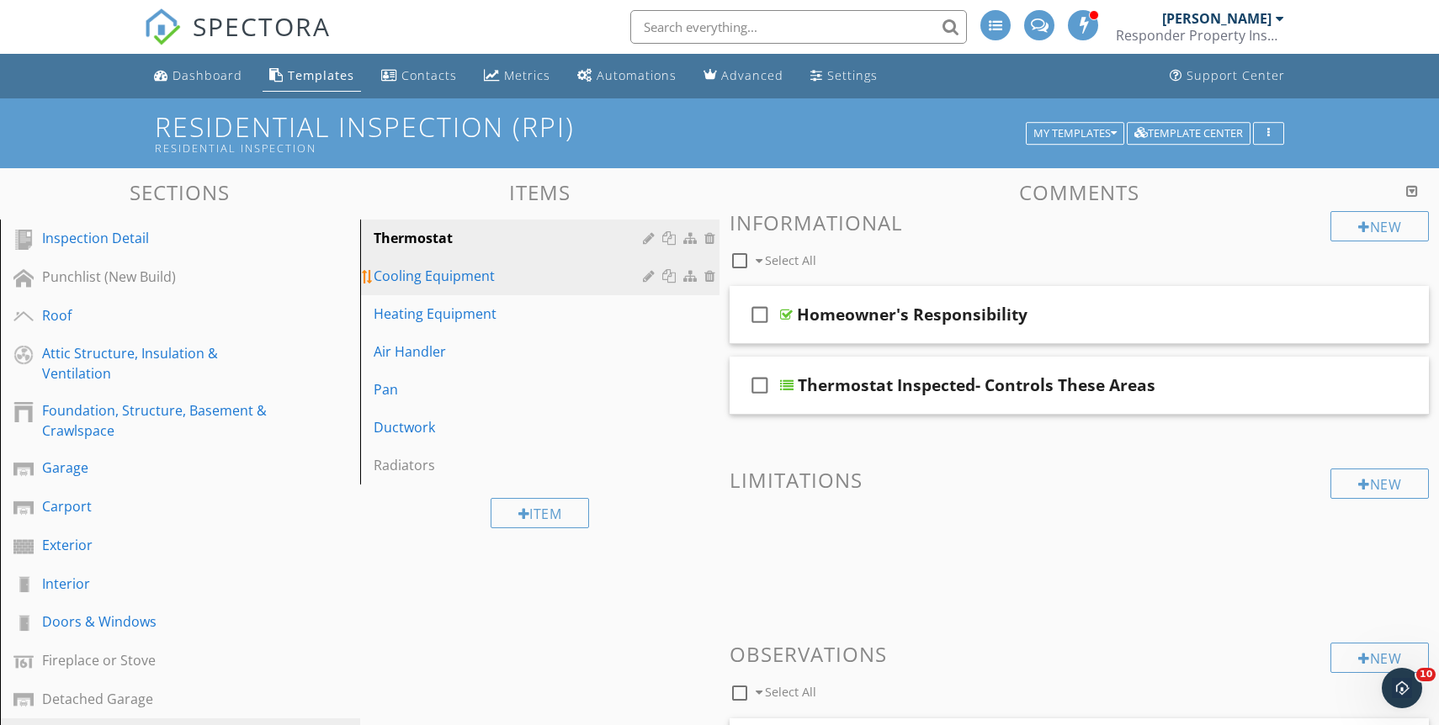
click at [544, 281] on div "Cooling Equipment" at bounding box center [511, 276] width 275 height 20
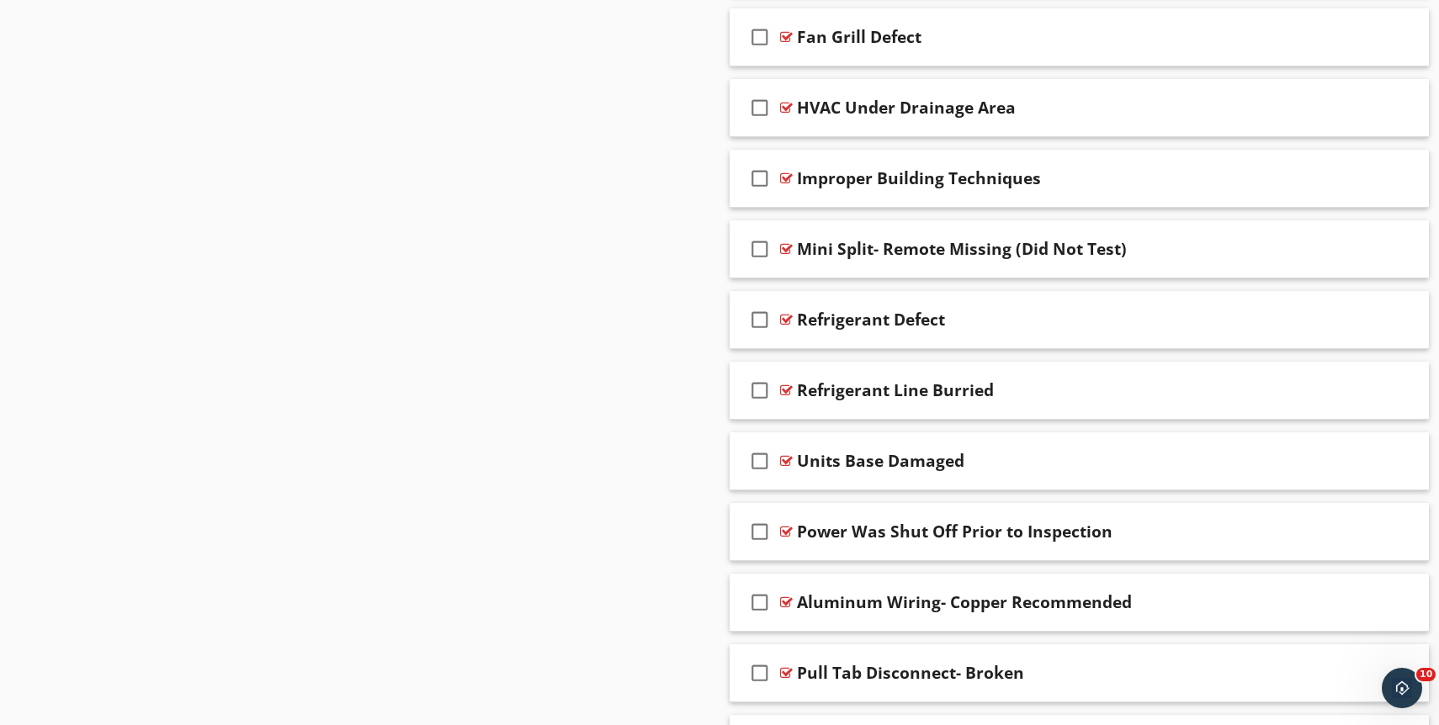
scroll to position [4207, 0]
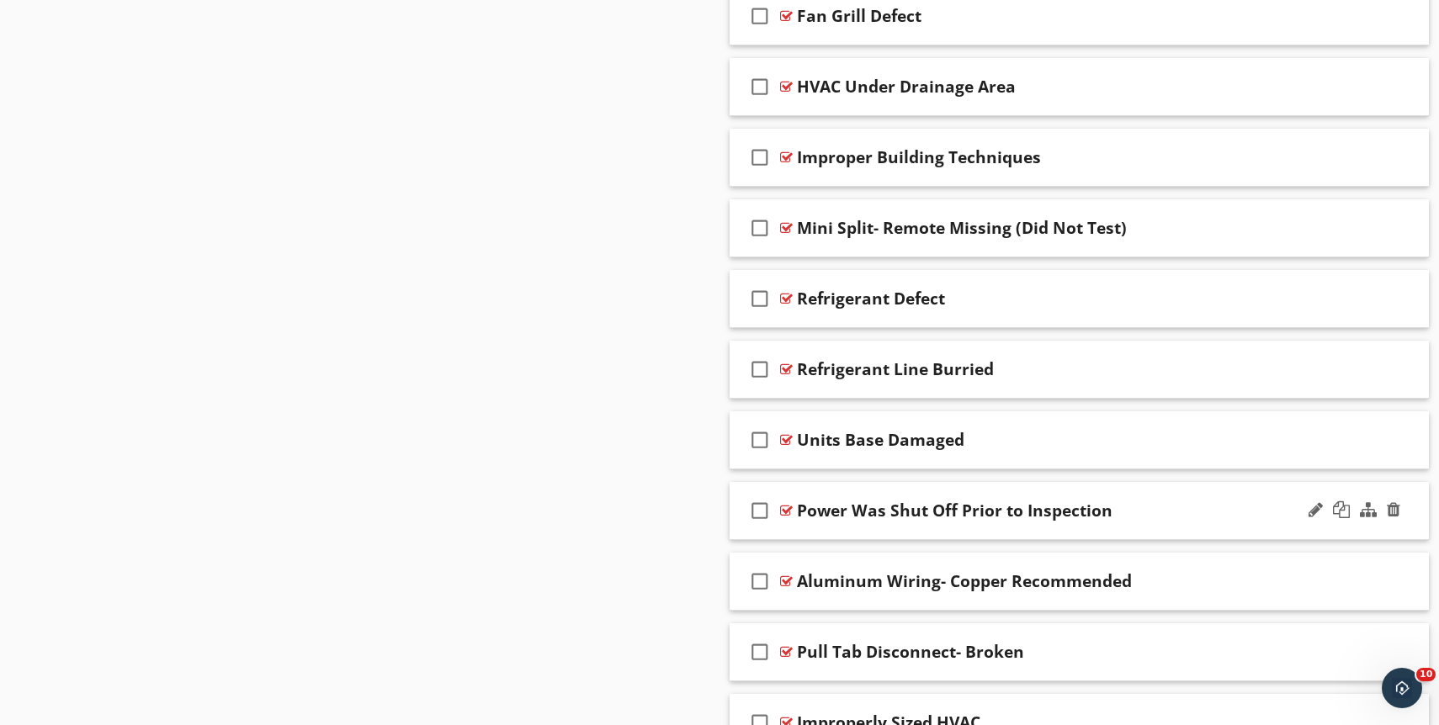
click at [1142, 514] on div "Power Was Shut Off Prior to Inspection" at bounding box center [1046, 511] width 499 height 20
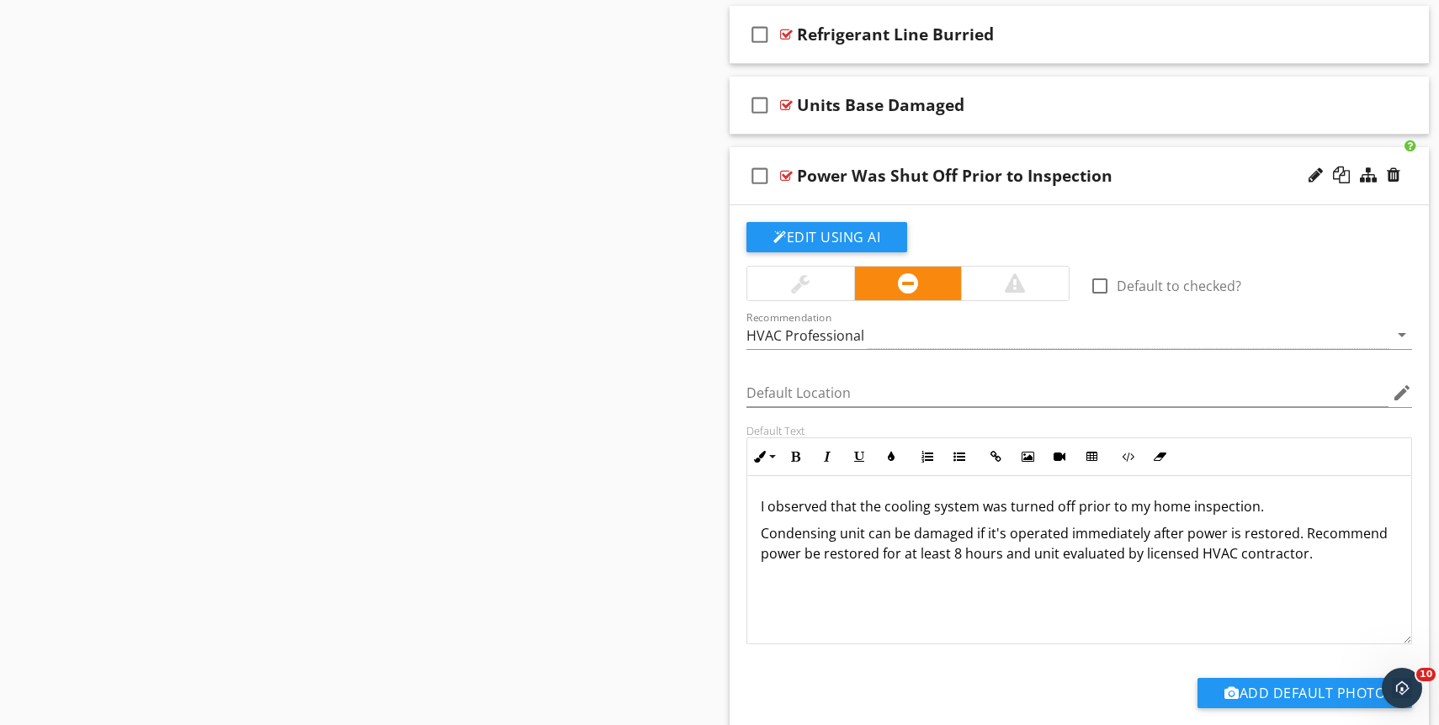
scroll to position [4547, 0]
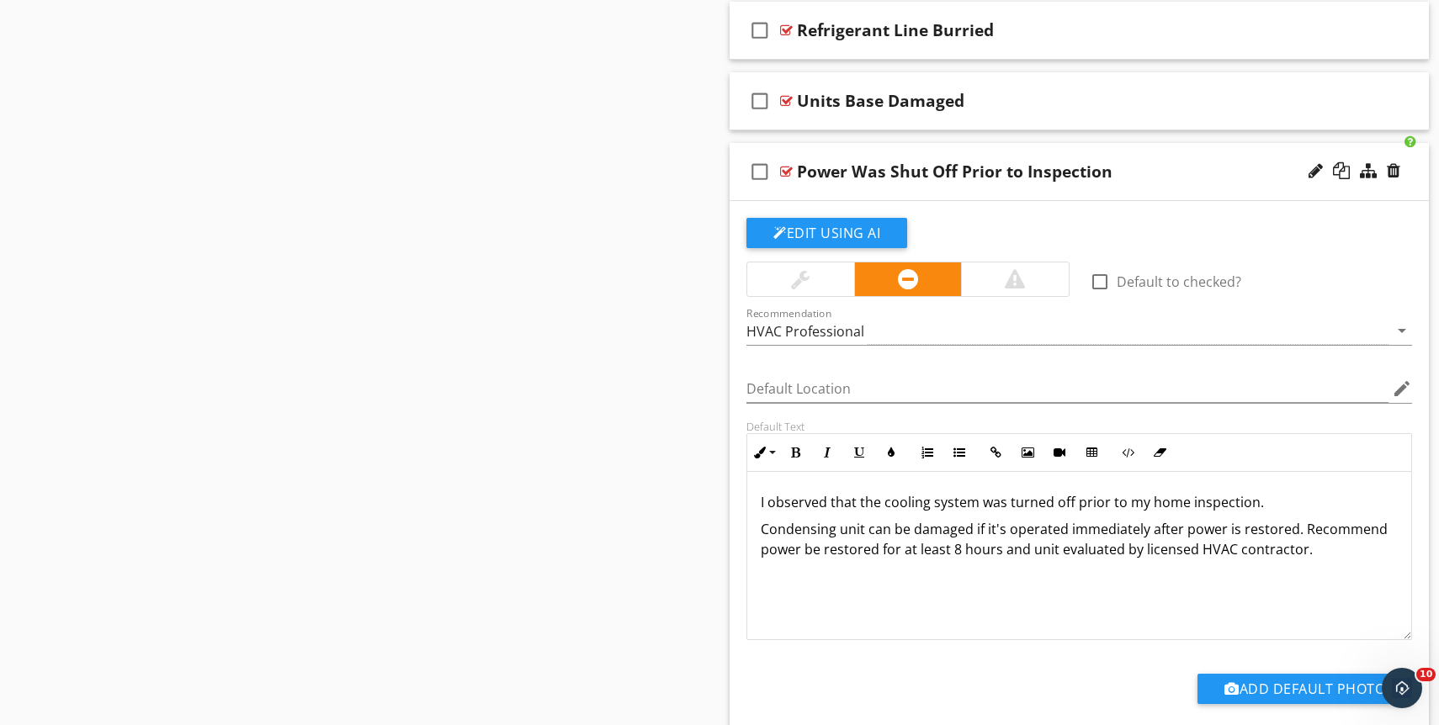
click at [1153, 185] on div "check_box_outline_blank Power Was Shut Off Prior to Inspection" at bounding box center [1079, 172] width 699 height 58
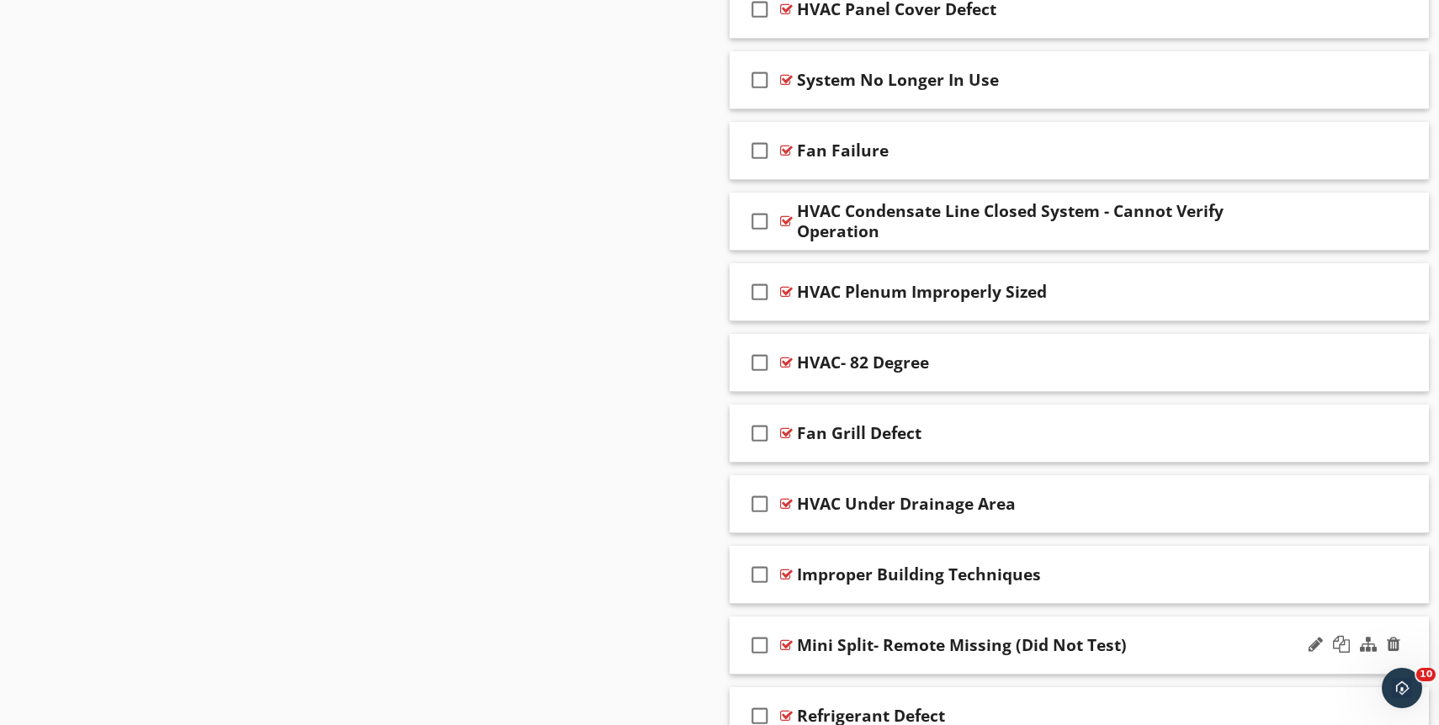
scroll to position [3786, 0]
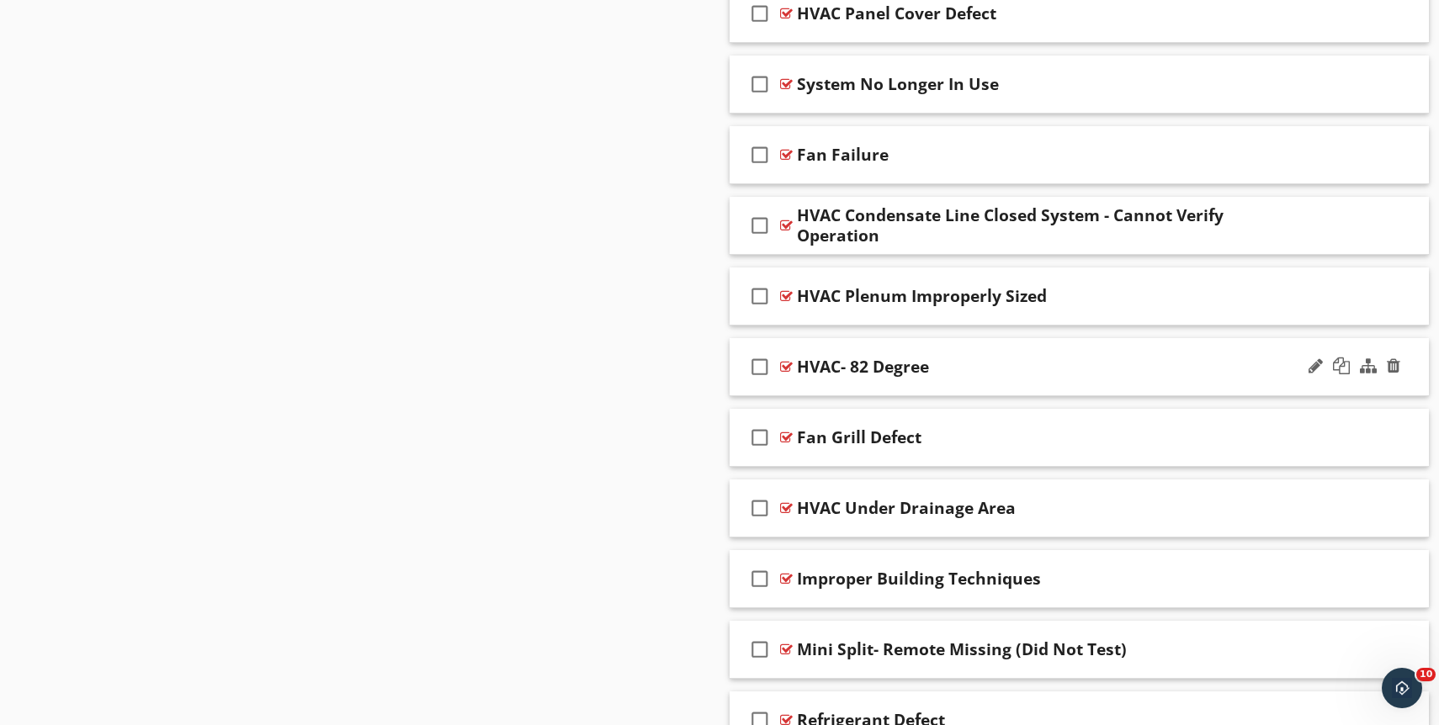
click at [1149, 348] on div "check_box_outline_blank HVAC- 82 Degree" at bounding box center [1079, 367] width 699 height 58
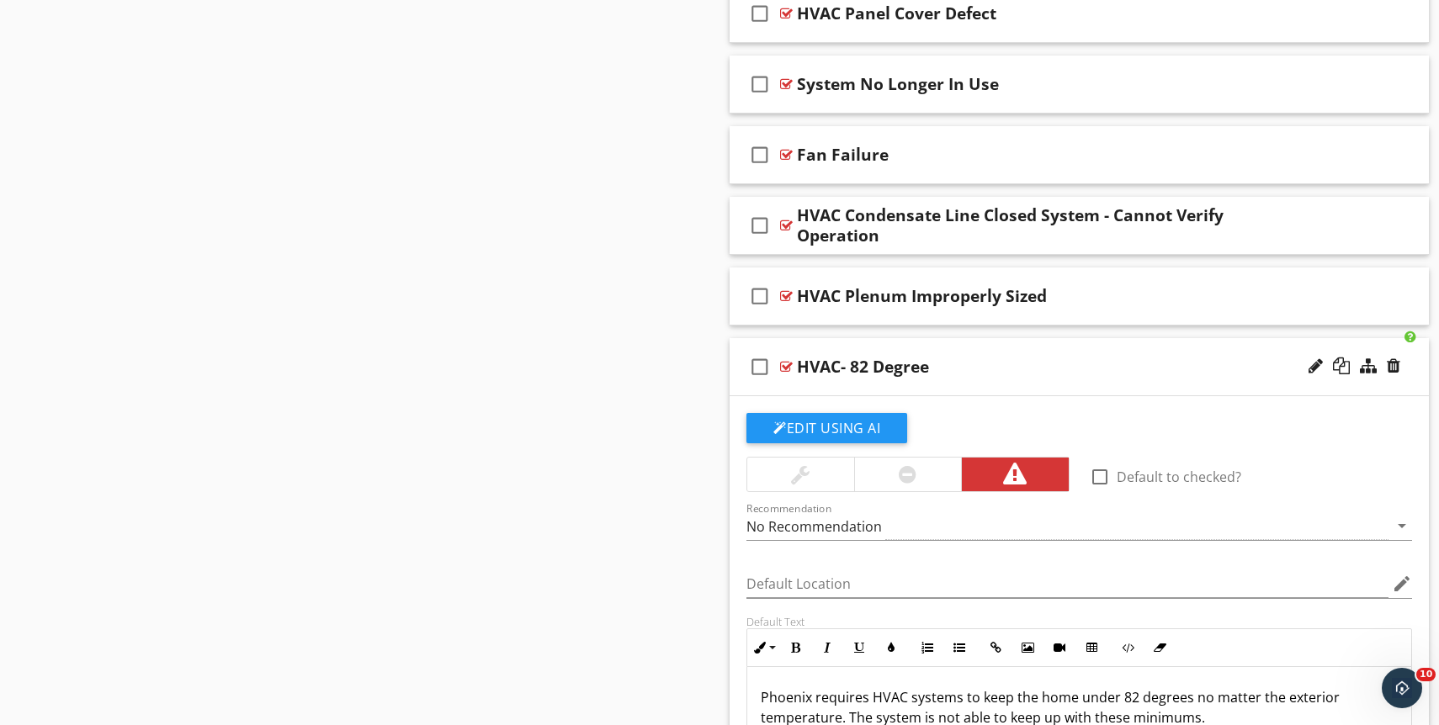
scroll to position [3788, 0]
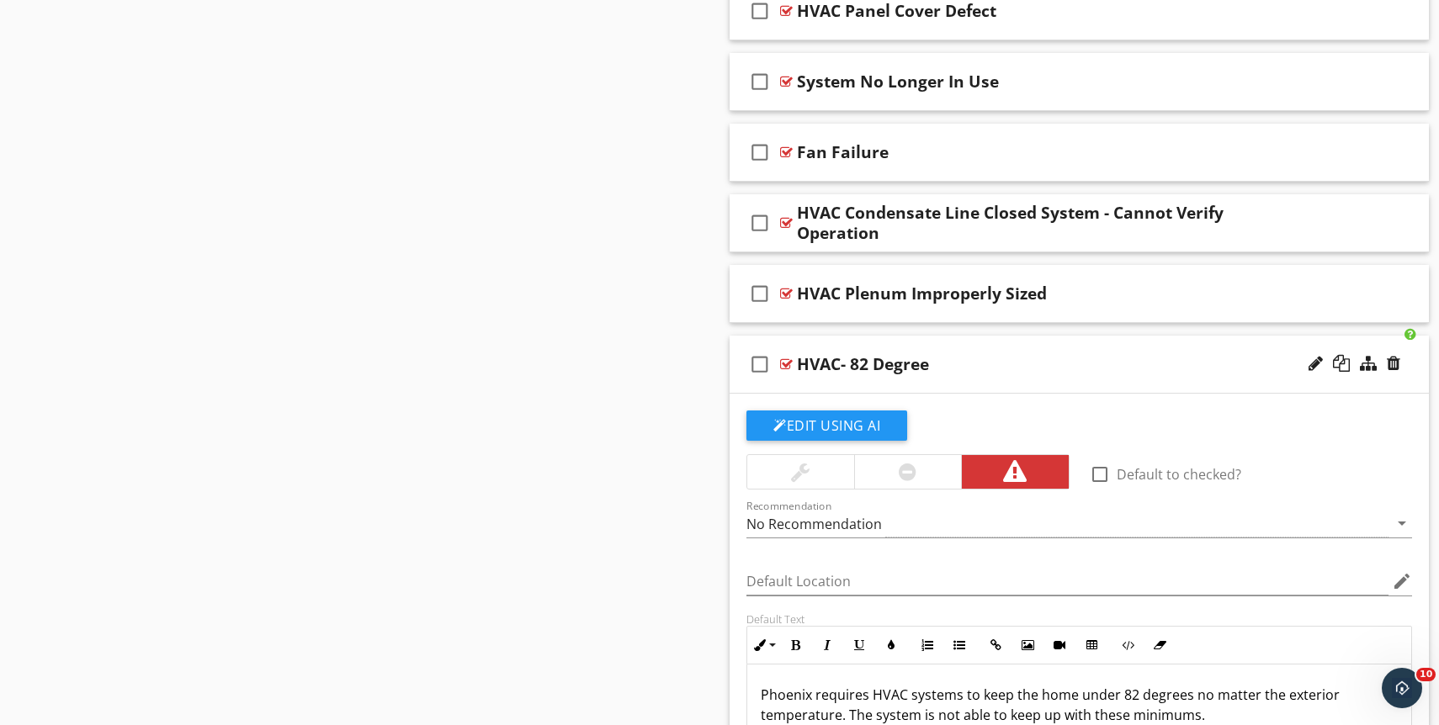
click at [1149, 348] on div "check_box_outline_blank HVAC- 82 Degree" at bounding box center [1079, 365] width 699 height 58
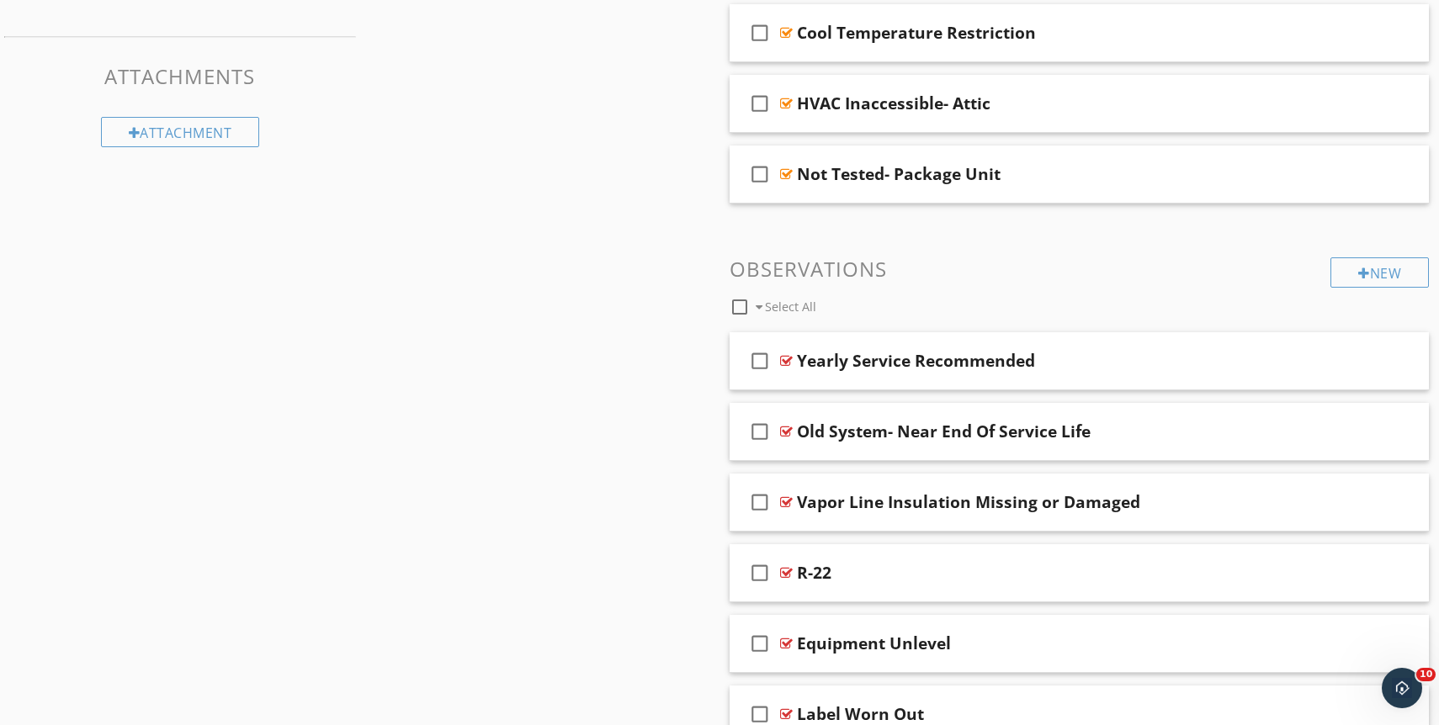
scroll to position [980, 0]
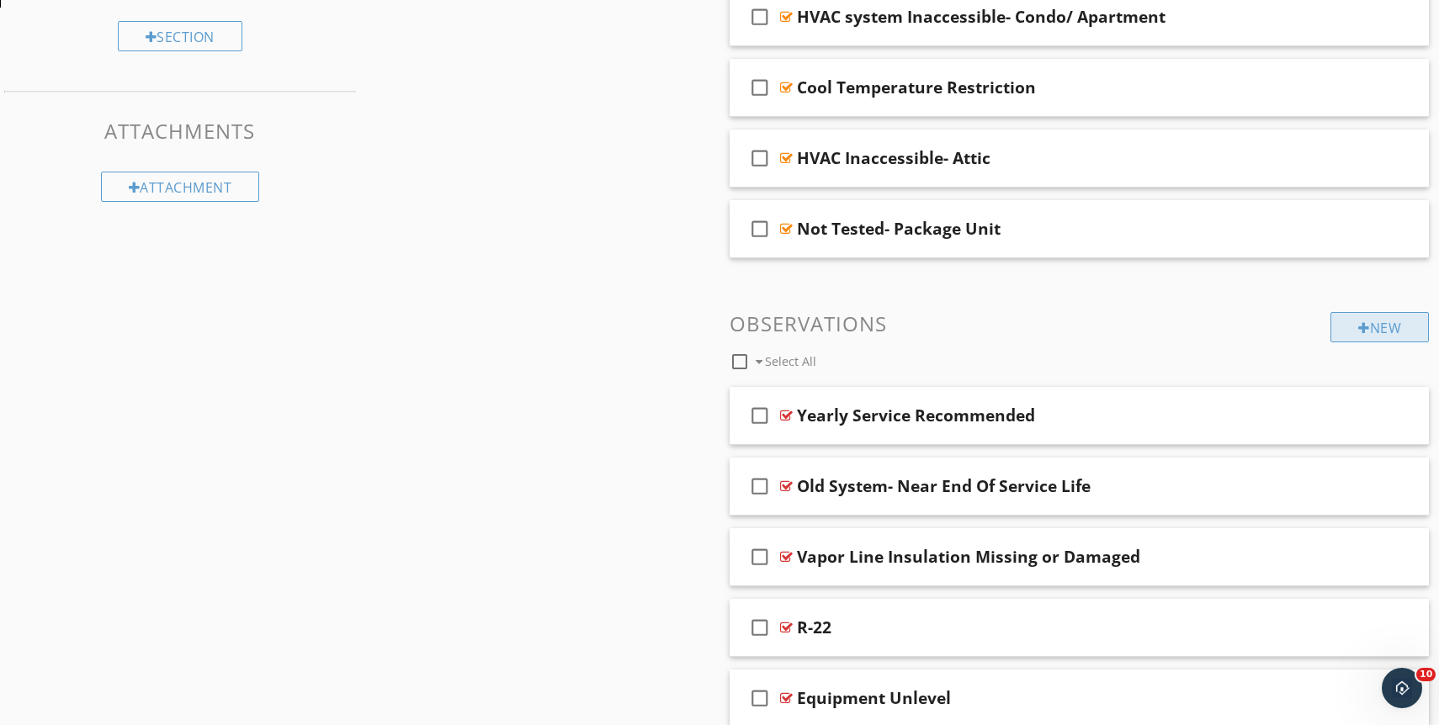
click at [1359, 341] on div "New" at bounding box center [1379, 327] width 98 height 30
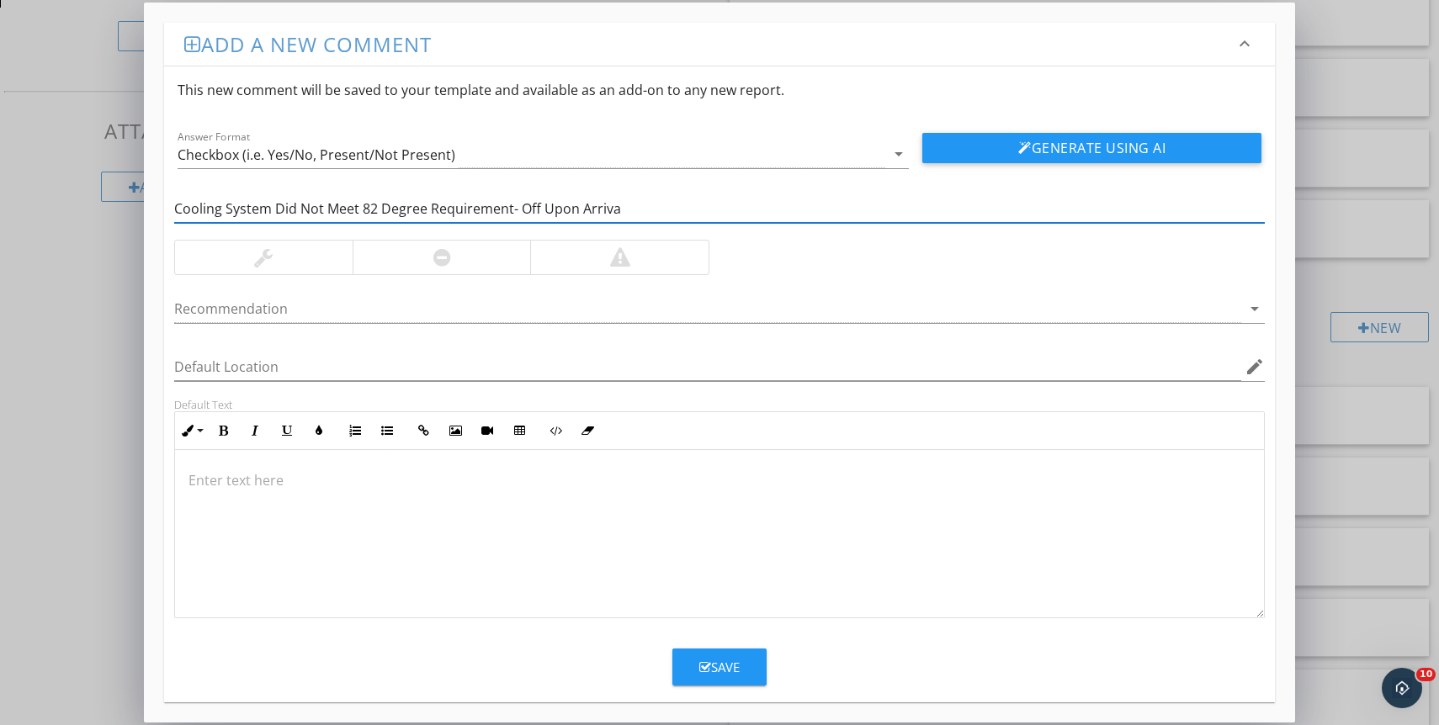
type input "Cooling System Did Not Meet 82 Degree Requirement- Off Upon Arrival"
click button "Generate Using AI" at bounding box center [1091, 148] width 339 height 30
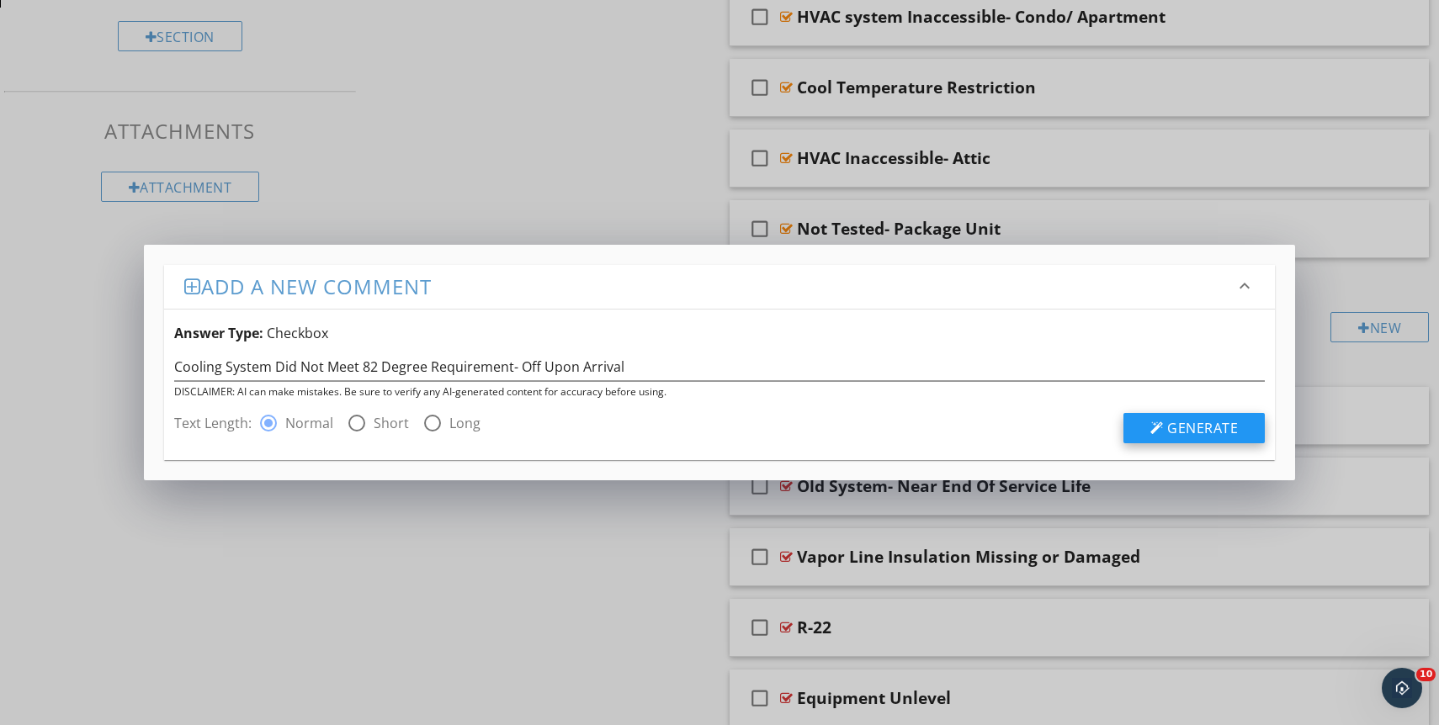
click at [1136, 425] on button "Generate" at bounding box center [1193, 428] width 141 height 30
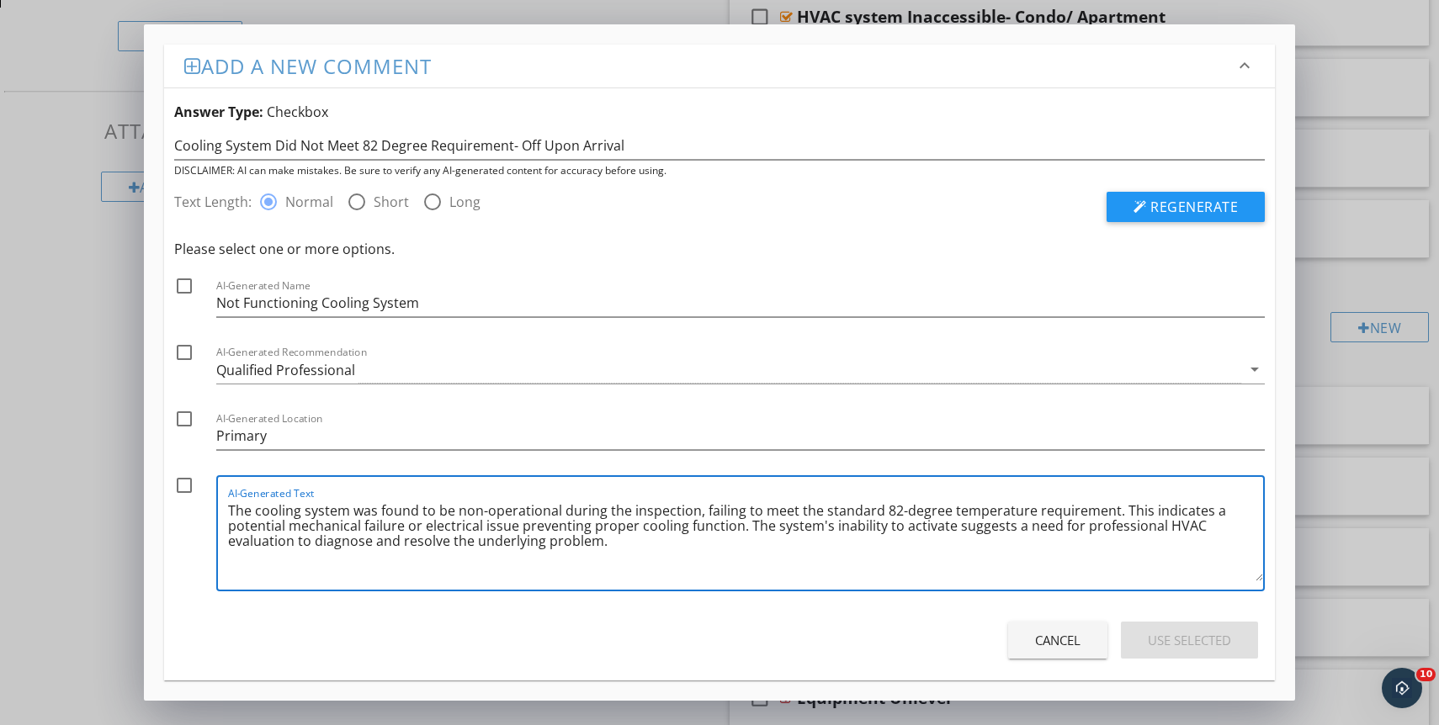
drag, startPoint x: 620, startPoint y: 549, endPoint x: 316, endPoint y: 510, distance: 306.2
click at [565, 540] on textarea "The cooling system was found to be non-operational during the inspection, faili…" at bounding box center [745, 539] width 1035 height 84
click at [239, 523] on textarea "The cooling system was found to be non-operational during the inspection, faili…" at bounding box center [745, 539] width 1035 height 84
drag, startPoint x: 640, startPoint y: 548, endPoint x: 353, endPoint y: 511, distance: 288.5
click at [353, 511] on textarea "The cooling system was found to be non-operational during the inspection, faili…" at bounding box center [745, 539] width 1035 height 84
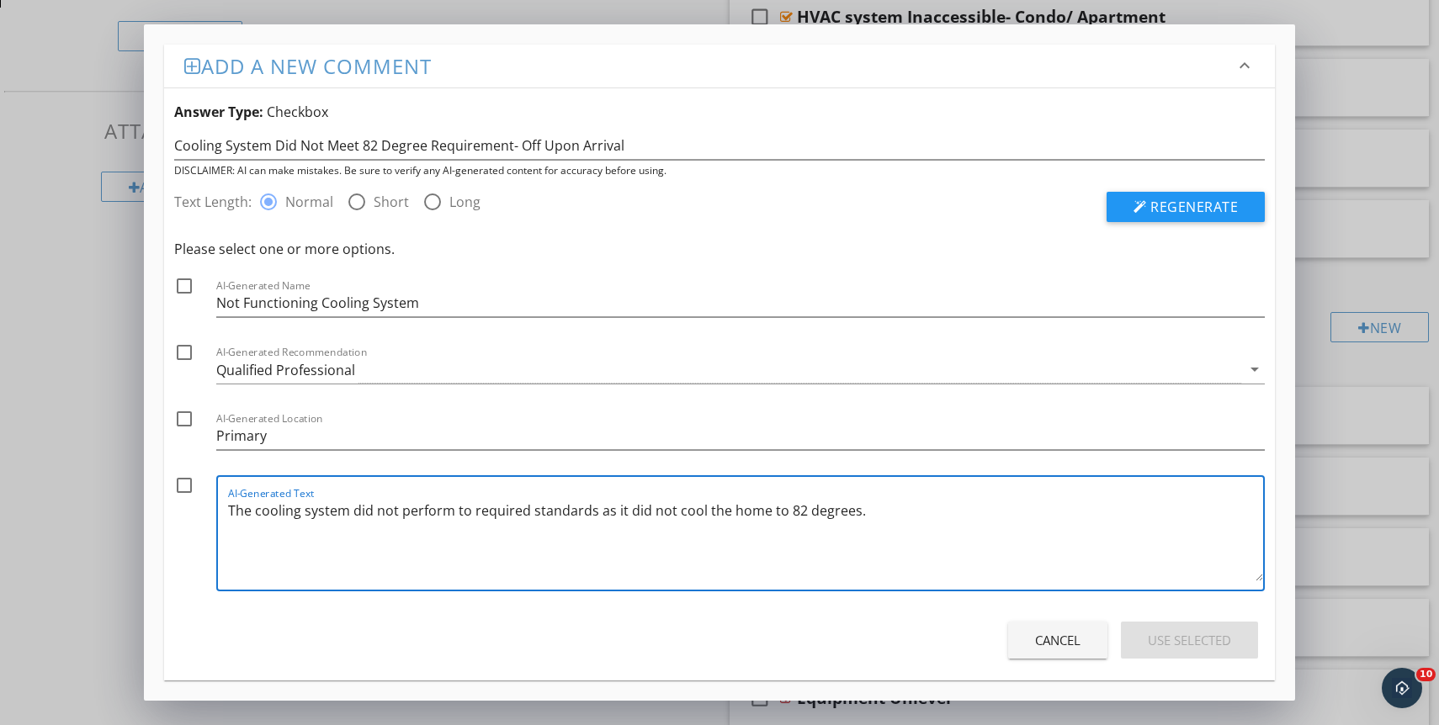
drag, startPoint x: 884, startPoint y: 507, endPoint x: 353, endPoint y: 516, distance: 531.0
click at [353, 516] on textarea "The cooling system did not perform to required standards as it did not cool the…" at bounding box center [745, 539] width 1035 height 84
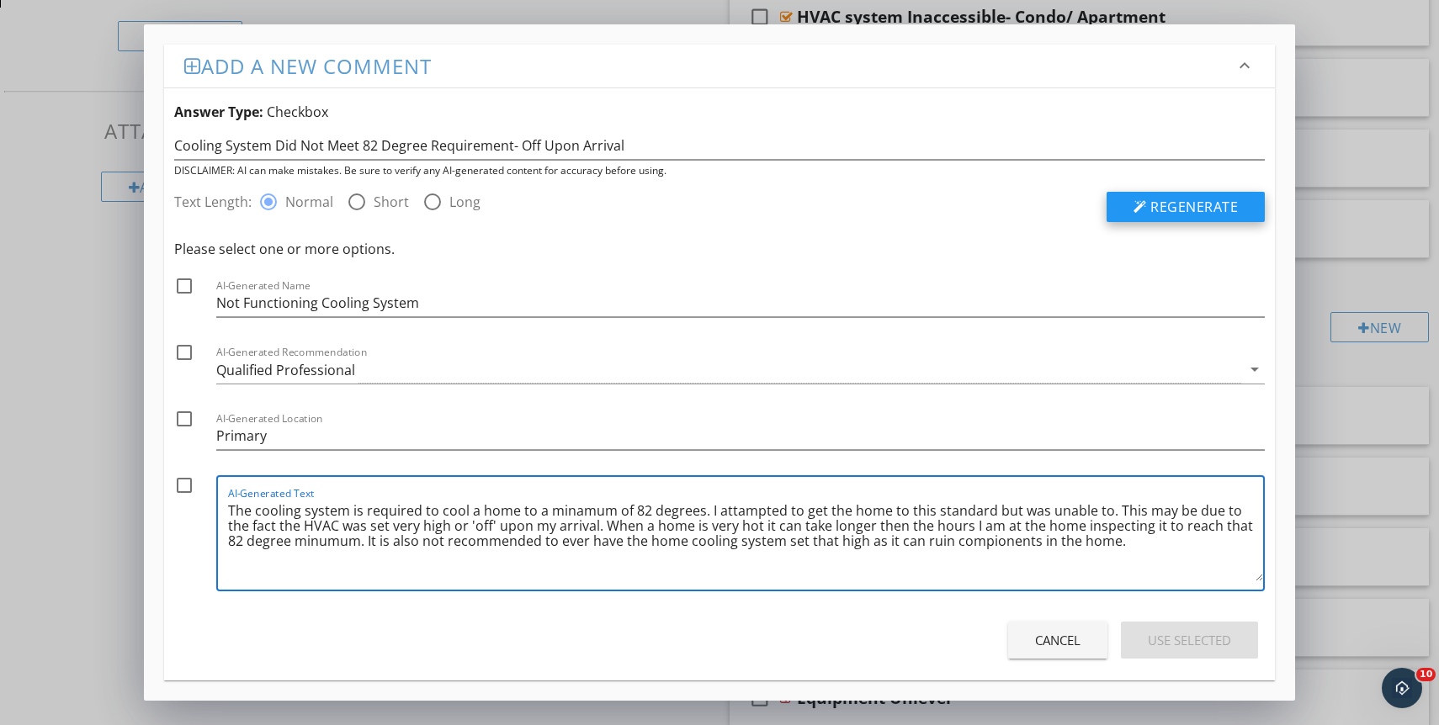
type textarea "The cooling system is required to cool a home to a minamum of 82 degrees. I att…"
click at [1159, 217] on button "Regenerate" at bounding box center [1186, 207] width 158 height 30
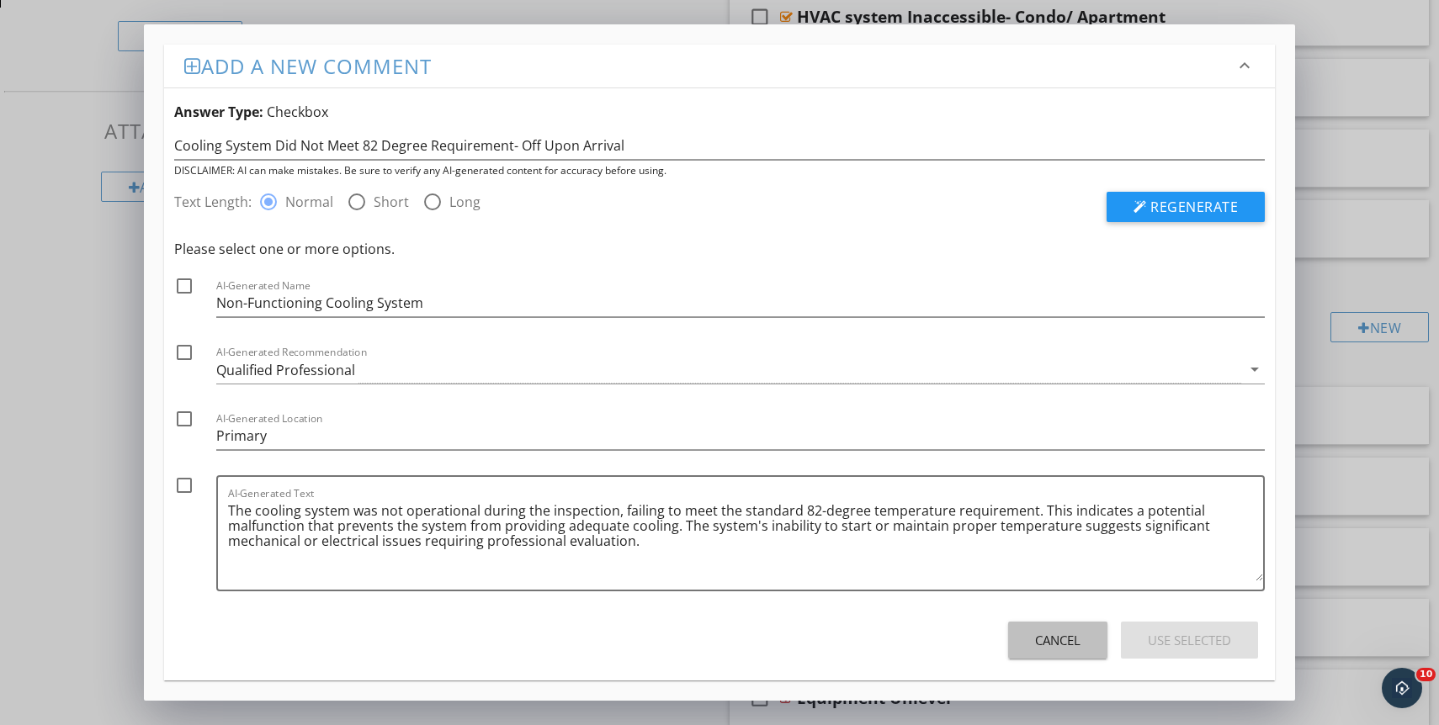
click at [1075, 634] on div "Cancel" at bounding box center [1057, 640] width 45 height 19
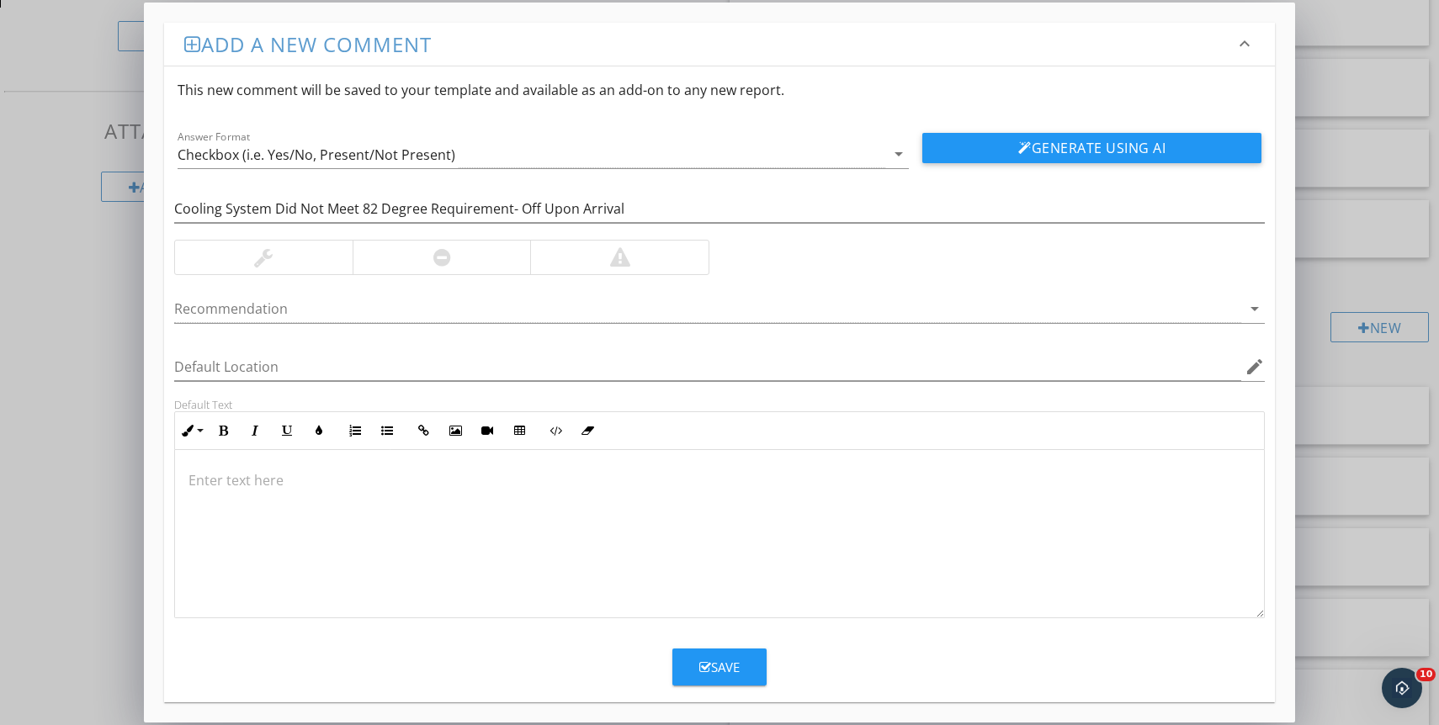
click at [661, 485] on p at bounding box center [719, 480] width 1062 height 20
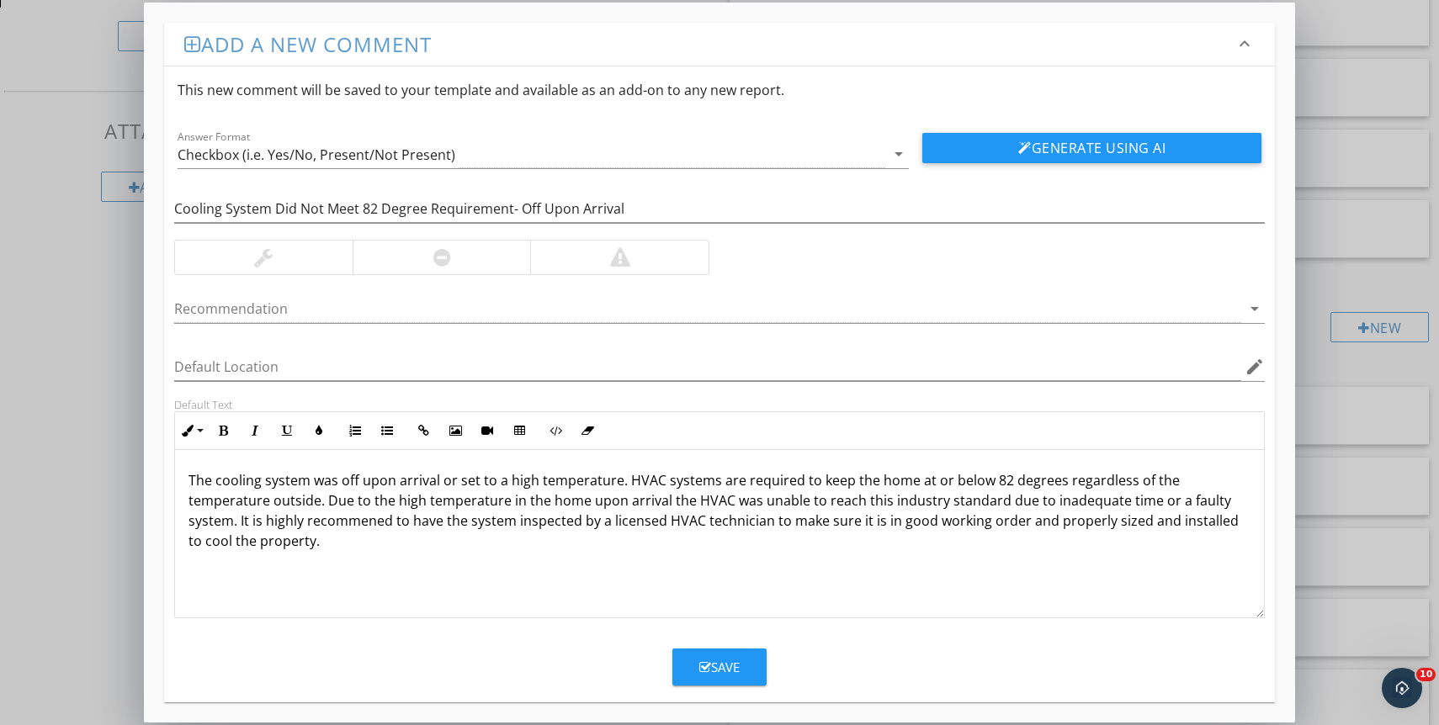
click at [544, 501] on p "The cooling system was off upon arrival or set to a high temperature. HVAC syst…" at bounding box center [719, 510] width 1062 height 81
click at [605, 498] on p "The cooling system was off upon arrival or set to a high temperature. HVAC syst…" at bounding box center [719, 510] width 1062 height 81
click at [663, 512] on p "The cooling system was off upon arrival or set to a high temperature. HVAC syst…" at bounding box center [719, 510] width 1062 height 81
click at [661, 558] on div "The cooling system was off upon arrival or set to a high temperature. HVAC syst…" at bounding box center [719, 534] width 1089 height 168
click at [987, 504] on p "The cooling system was off upon arrival or set to a high temperature. HVAC syst…" at bounding box center [719, 510] width 1062 height 81
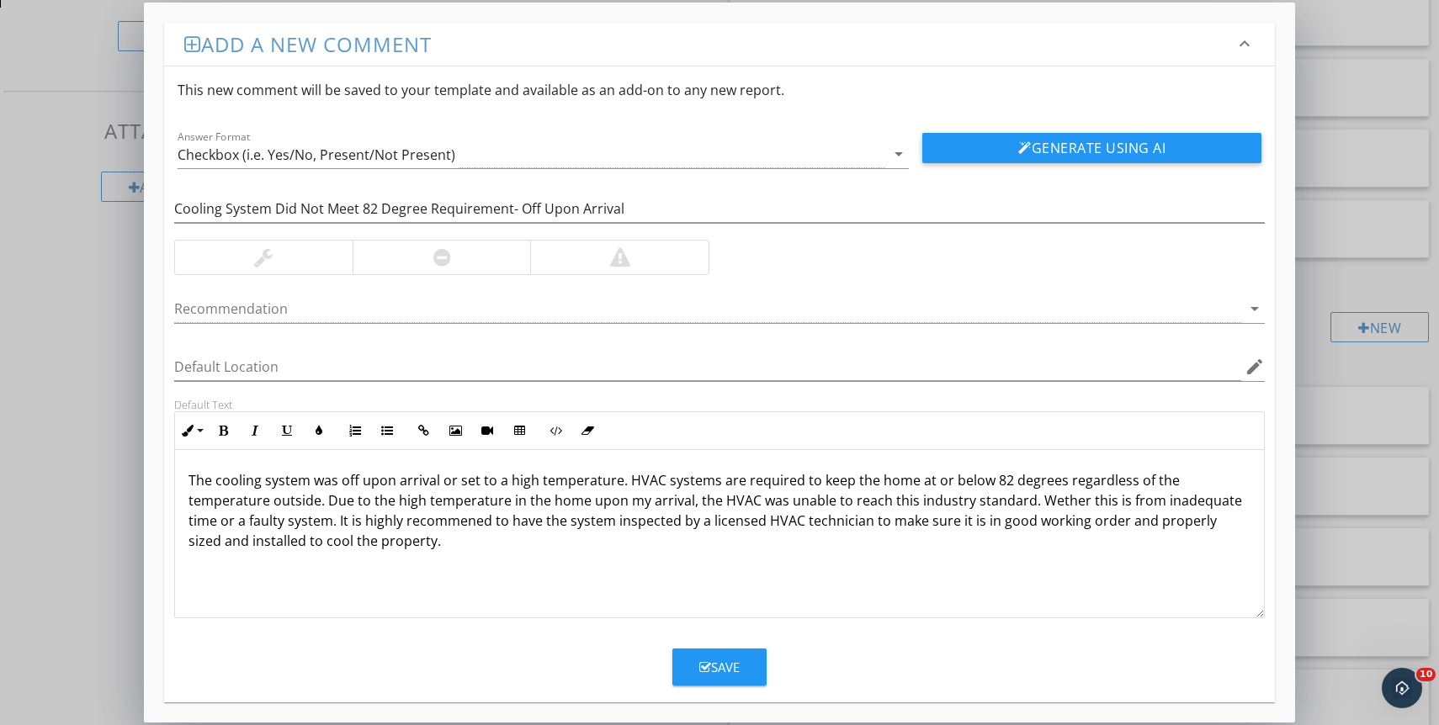
click at [1175, 501] on p "The cooling system was off upon arrival or set to a high temperature. HVAC syst…" at bounding box center [719, 510] width 1062 height 81
click at [285, 523] on p "The cooling system was off upon arrival or set to a high temperature. HVAC syst…" at bounding box center [719, 510] width 1062 height 81
click at [735, 521] on p "The cooling system was off upon arrival or set to a high temperature. HVAC syst…" at bounding box center [719, 510] width 1062 height 81
click at [797, 523] on p "The cooling system was off upon arrival or set to a high temperature. HVAC syst…" at bounding box center [719, 510] width 1062 height 81
click at [804, 523] on p "The cooling system was off upon arrival or set to a high temperature. HVAC syst…" at bounding box center [719, 510] width 1062 height 81
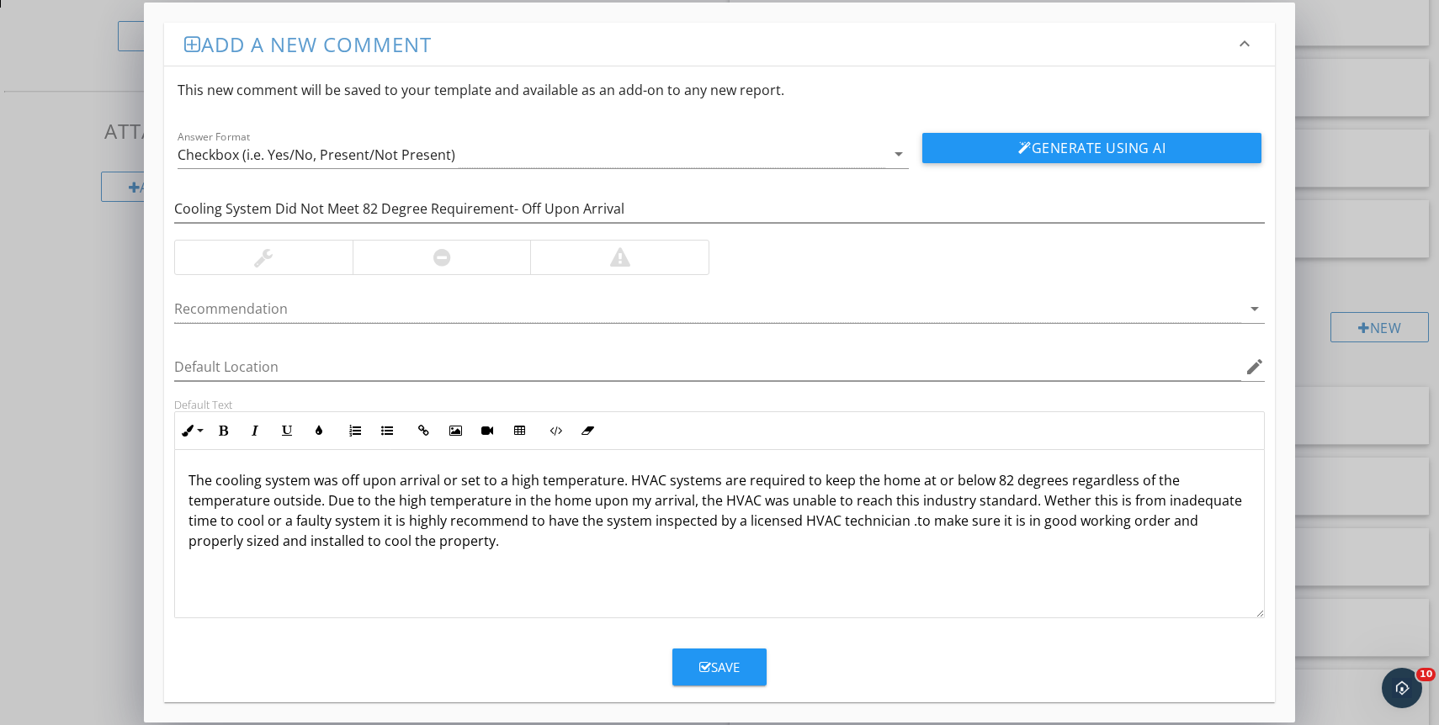
click at [526, 554] on div "The cooling system was off upon arrival or set to a high temperature. HVAC syst…" at bounding box center [719, 534] width 1089 height 168
drag, startPoint x: 818, startPoint y: 557, endPoint x: 793, endPoint y: 524, distance: 41.4
click at [793, 524] on div "The cooling system was off upon arrival or set to a high temperature. HVAC syst…" at bounding box center [719, 534] width 1089 height 168
click at [1216, 523] on p "The cooling system was off upon arrival or set to a high temperature. HVAC syst…" at bounding box center [719, 510] width 1062 height 81
click at [1090, 533] on p "The cooling system was off upon arrival or set to a high temperature. HVAC syst…" at bounding box center [719, 510] width 1062 height 81
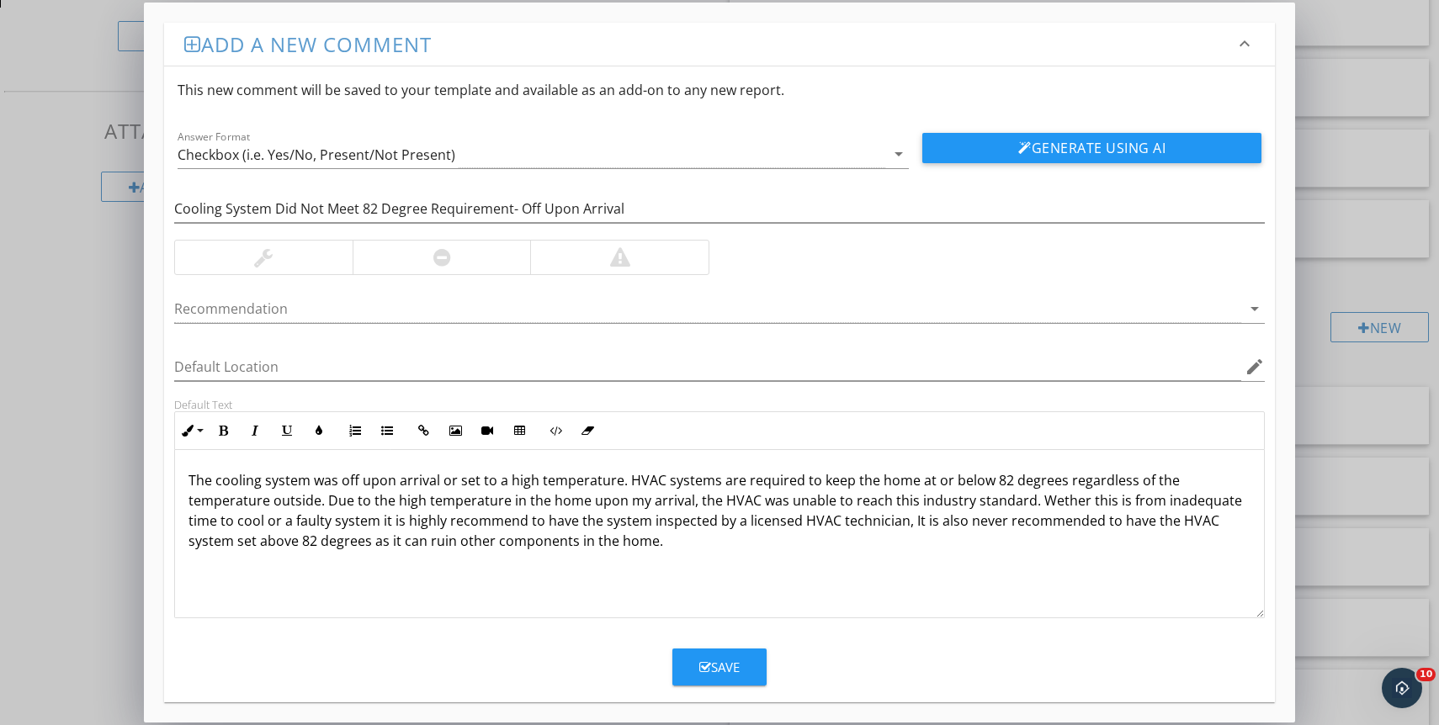
click at [768, 582] on div "The cooling system was off upon arrival or set to a high temperature. HVAC syst…" at bounding box center [719, 534] width 1089 height 168
click at [796, 527] on p "The cooling system was off upon arrival or set to a high temperature. HVAC syst…" at bounding box center [719, 510] width 1062 height 81
click at [713, 541] on p "The cooling system was off upon arrival or set to a high temperature. HVAC syst…" at bounding box center [719, 510] width 1062 height 81
click at [515, 276] on div "Cooling System Did Not Meet 82 Degree Requirement- Off Upon Arrival Recommendat…" at bounding box center [719, 393] width 1111 height 450
click at [507, 259] on div at bounding box center [442, 258] width 178 height 34
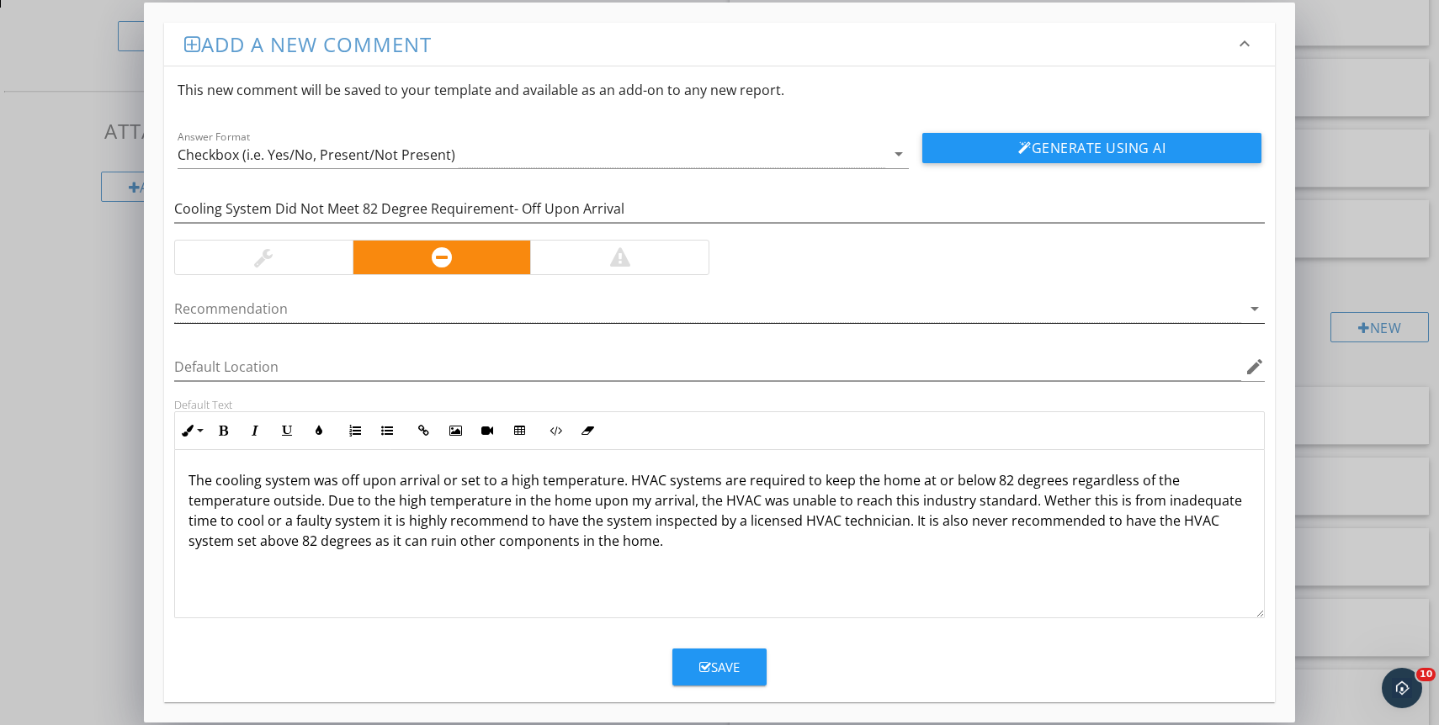
click at [525, 311] on div at bounding box center [707, 309] width 1067 height 28
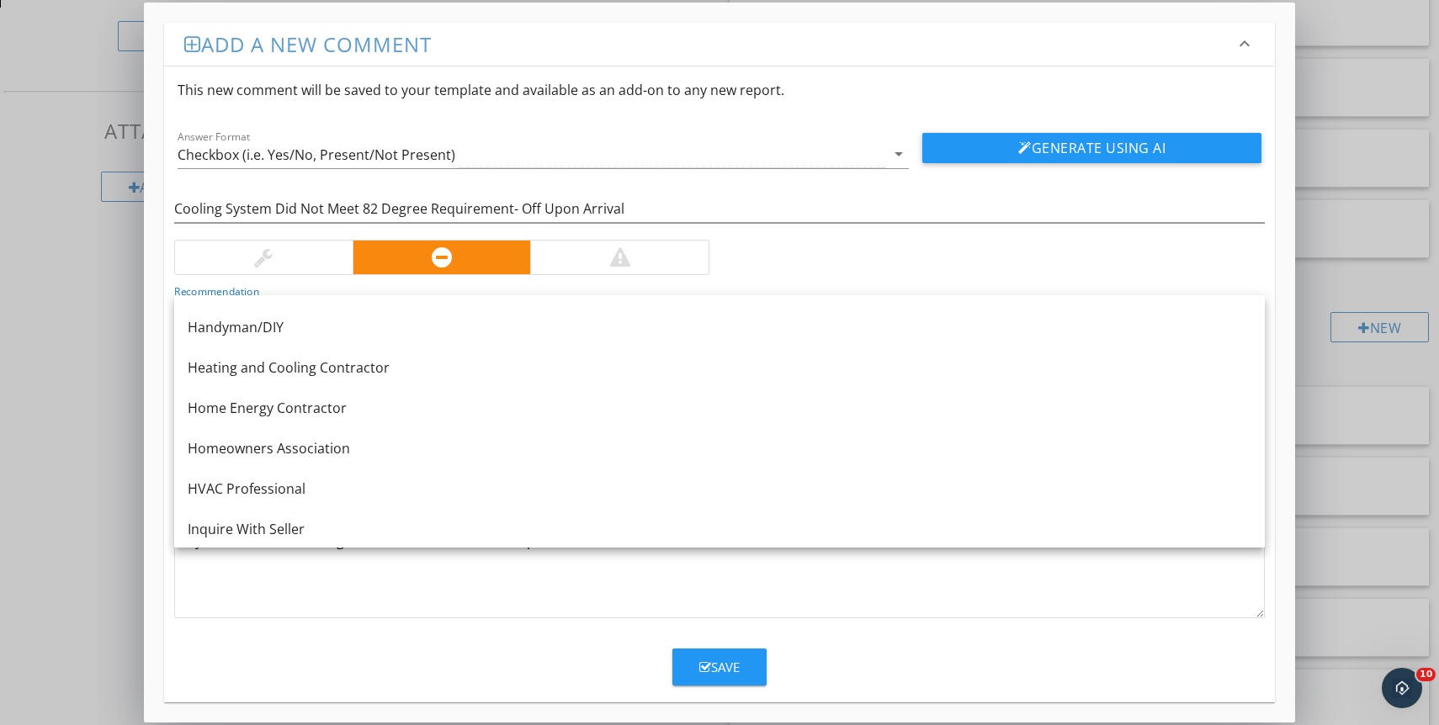
scroll to position [1064, 0]
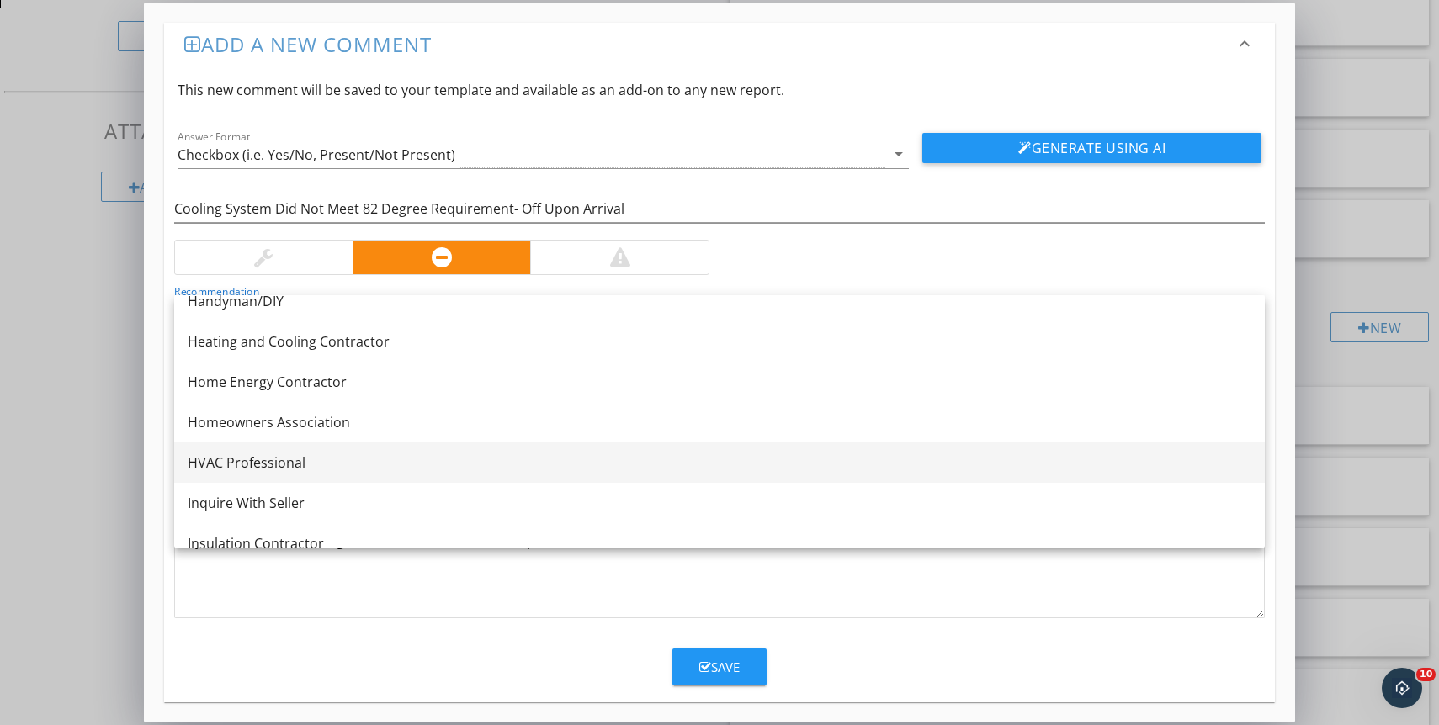
click at [538, 453] on div "HVAC Professional" at bounding box center [720, 463] width 1064 height 20
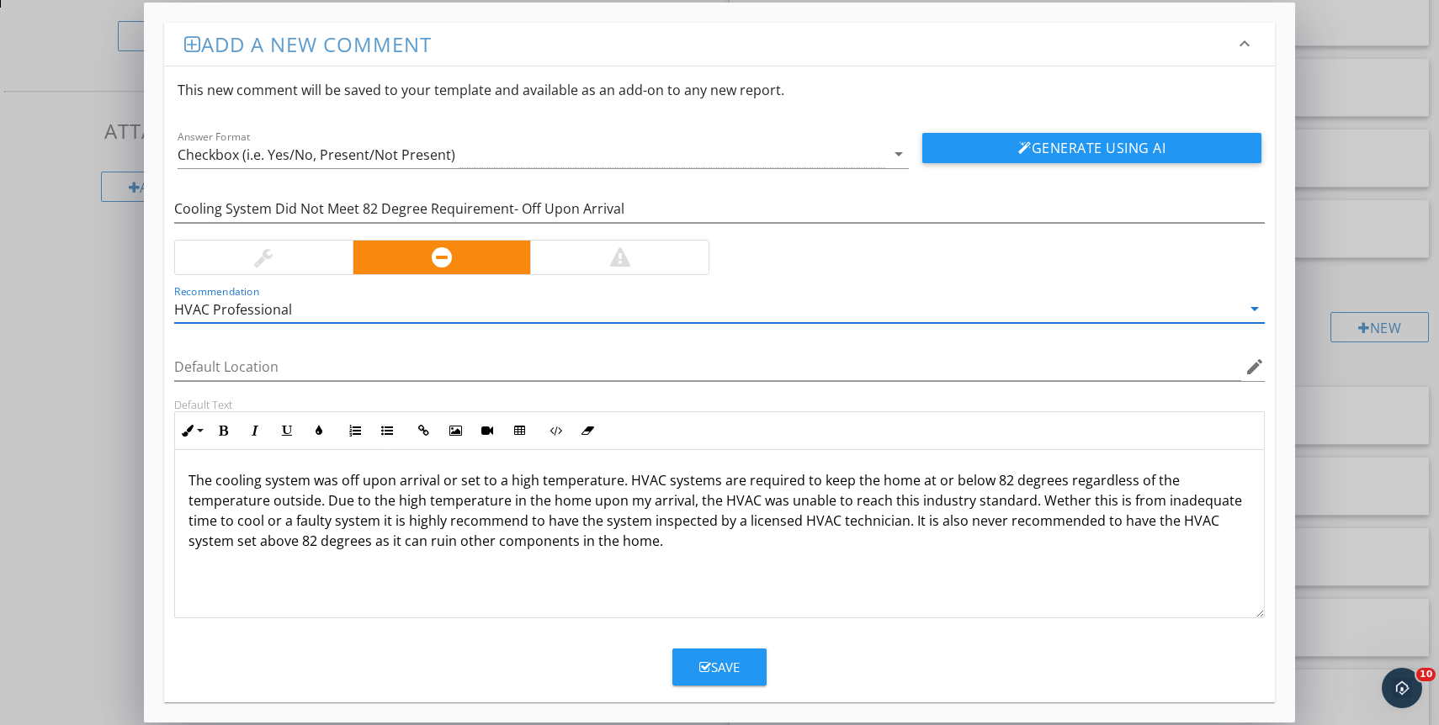
click at [453, 482] on p "The cooling system was off upon arrival or set to a high temperature. HVAC syst…" at bounding box center [719, 510] width 1062 height 81
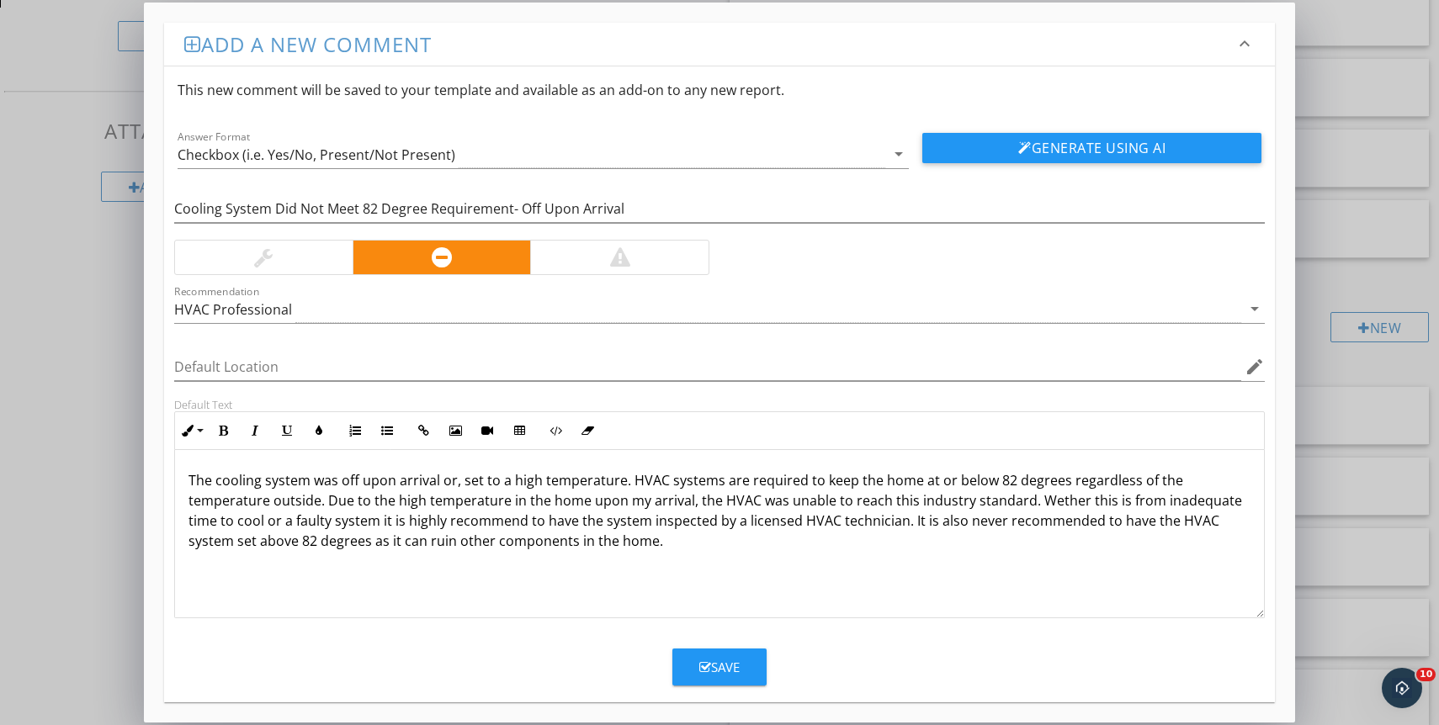
click at [1024, 502] on p "The cooling system was off upon arrival or, set to a high temperature. HVAC sys…" at bounding box center [719, 510] width 1062 height 81
click at [783, 542] on p "The cooling system was off upon arrival or, set to a high temperature. HVAC sys…" at bounding box center [719, 510] width 1062 height 81
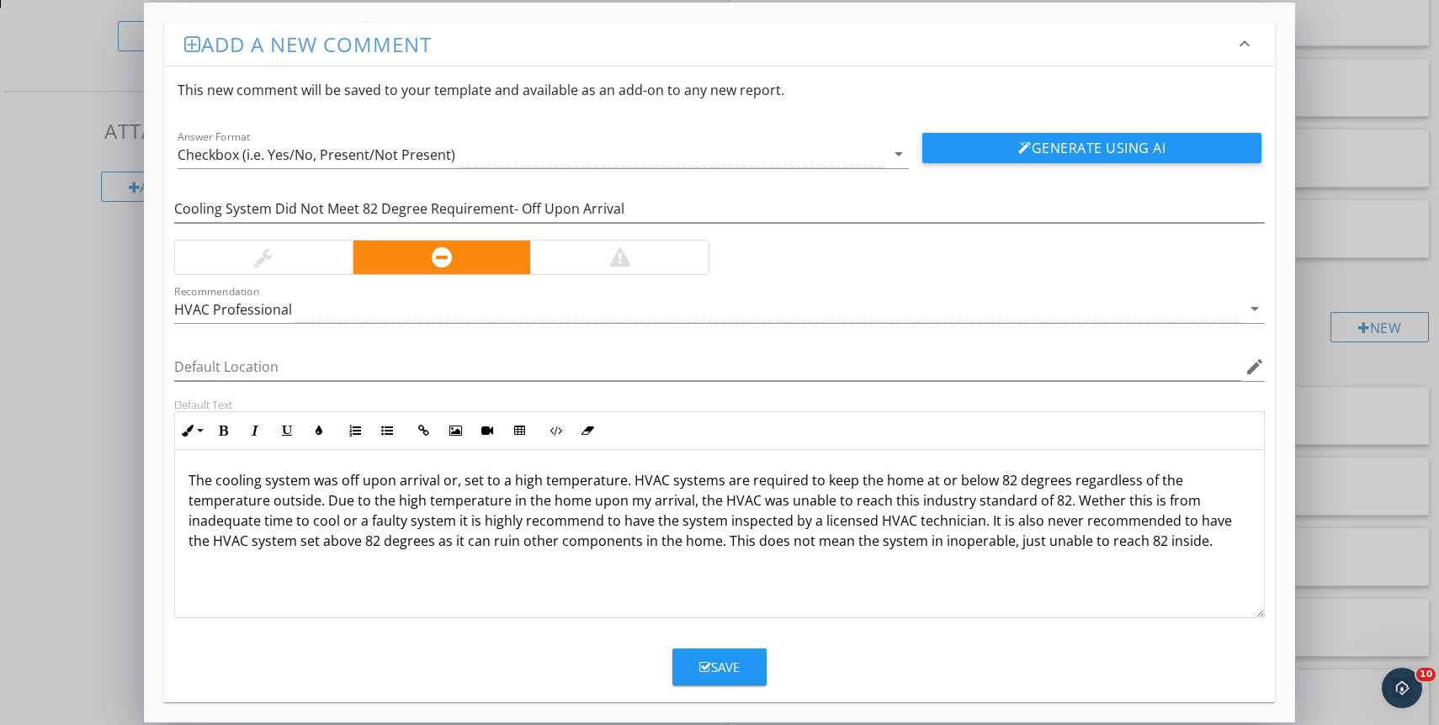
click at [1009, 546] on p "The cooling system was off upon arrival or, set to a high temperature. HVAC sys…" at bounding box center [719, 510] width 1062 height 81
click at [1129, 542] on p "The cooling system was off upon arrival or, set to a high temperature. HVAC sys…" at bounding box center [719, 510] width 1062 height 81
click at [1196, 582] on div "The cooling system was off upon arrival or, set to a high temperature. HVAC sys…" at bounding box center [719, 534] width 1089 height 168
click at [704, 663] on icon "button" at bounding box center [705, 667] width 12 height 13
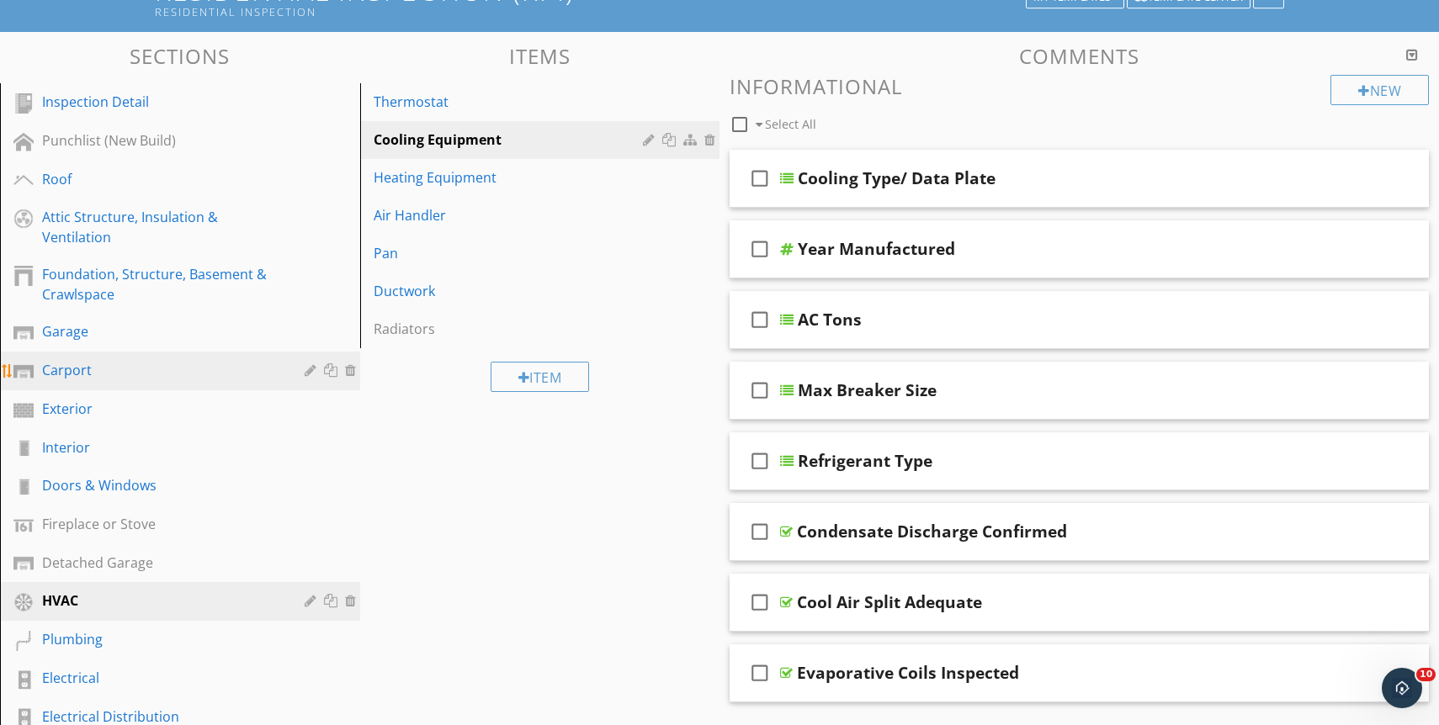
scroll to position [170, 0]
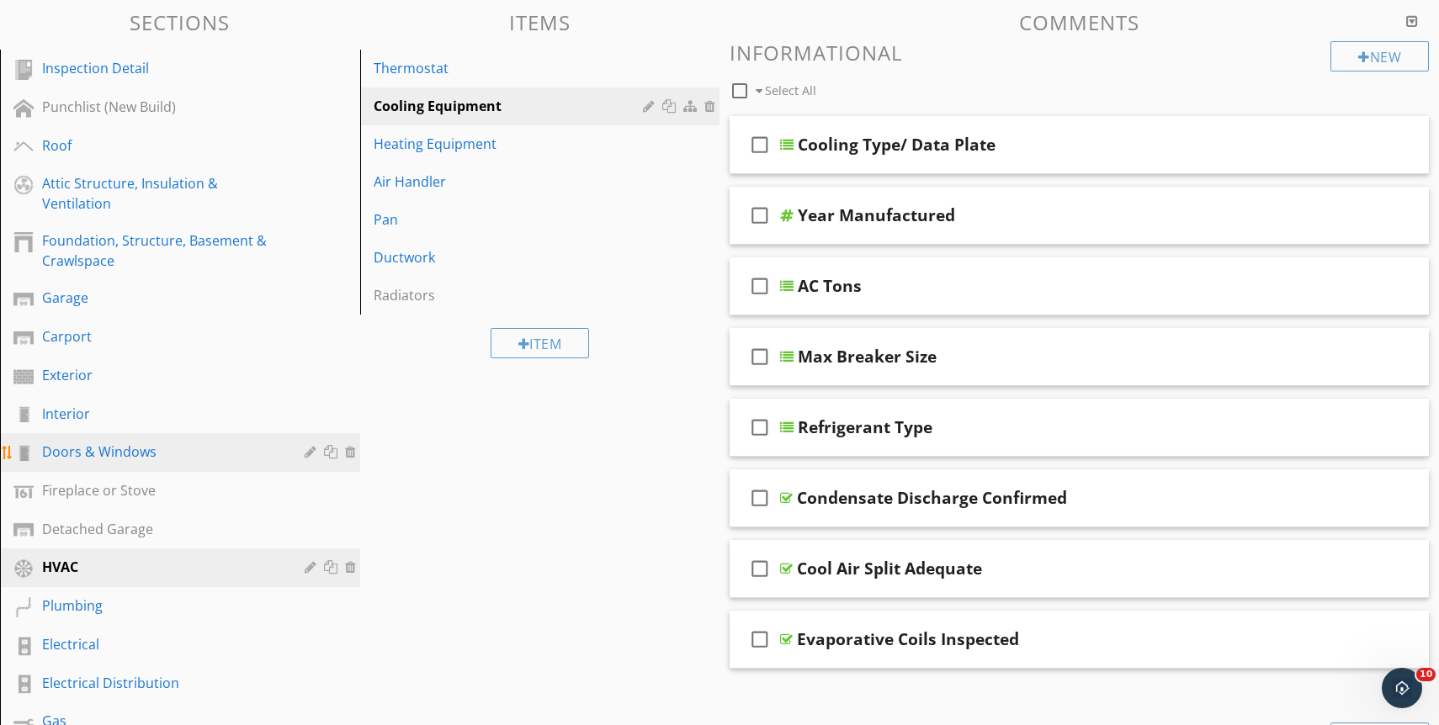
click at [184, 439] on link "Doors & Windows" at bounding box center [182, 452] width 355 height 39
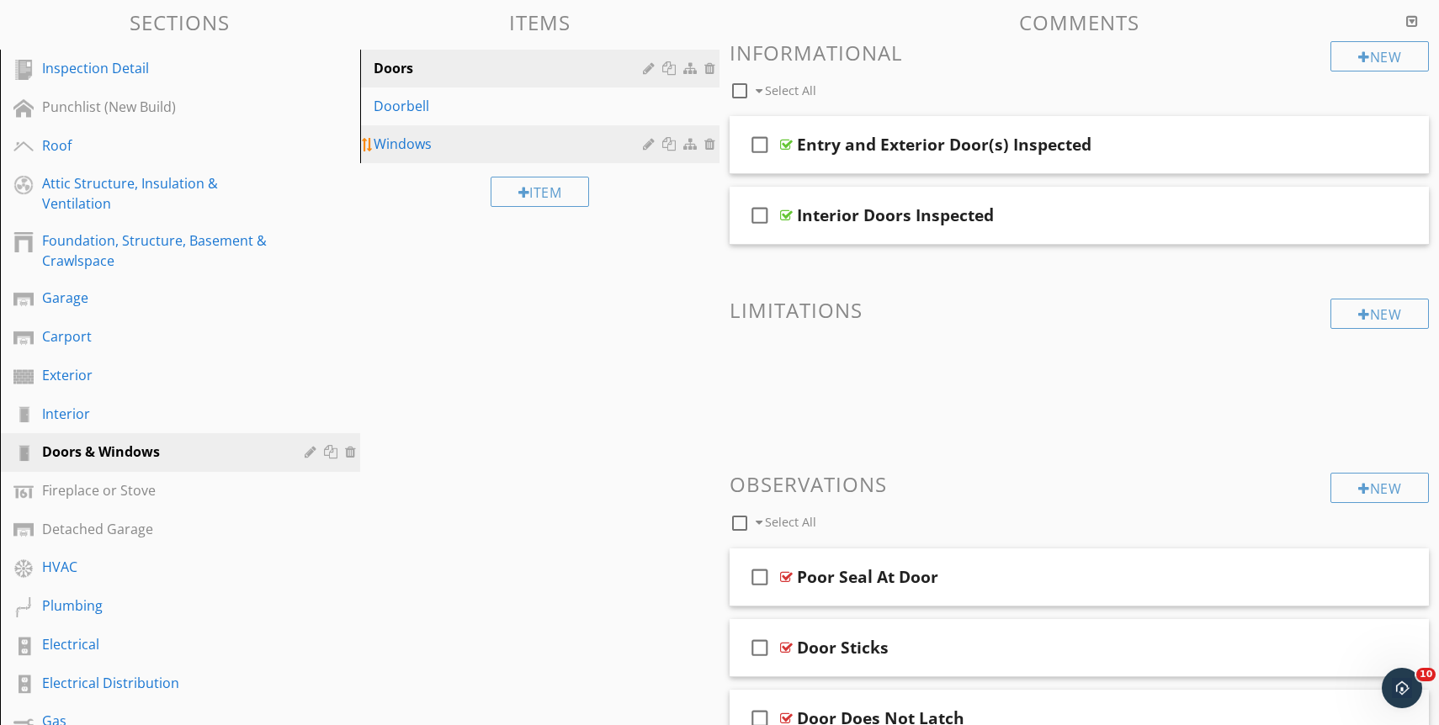
click at [515, 147] on div "Windows" at bounding box center [511, 144] width 275 height 20
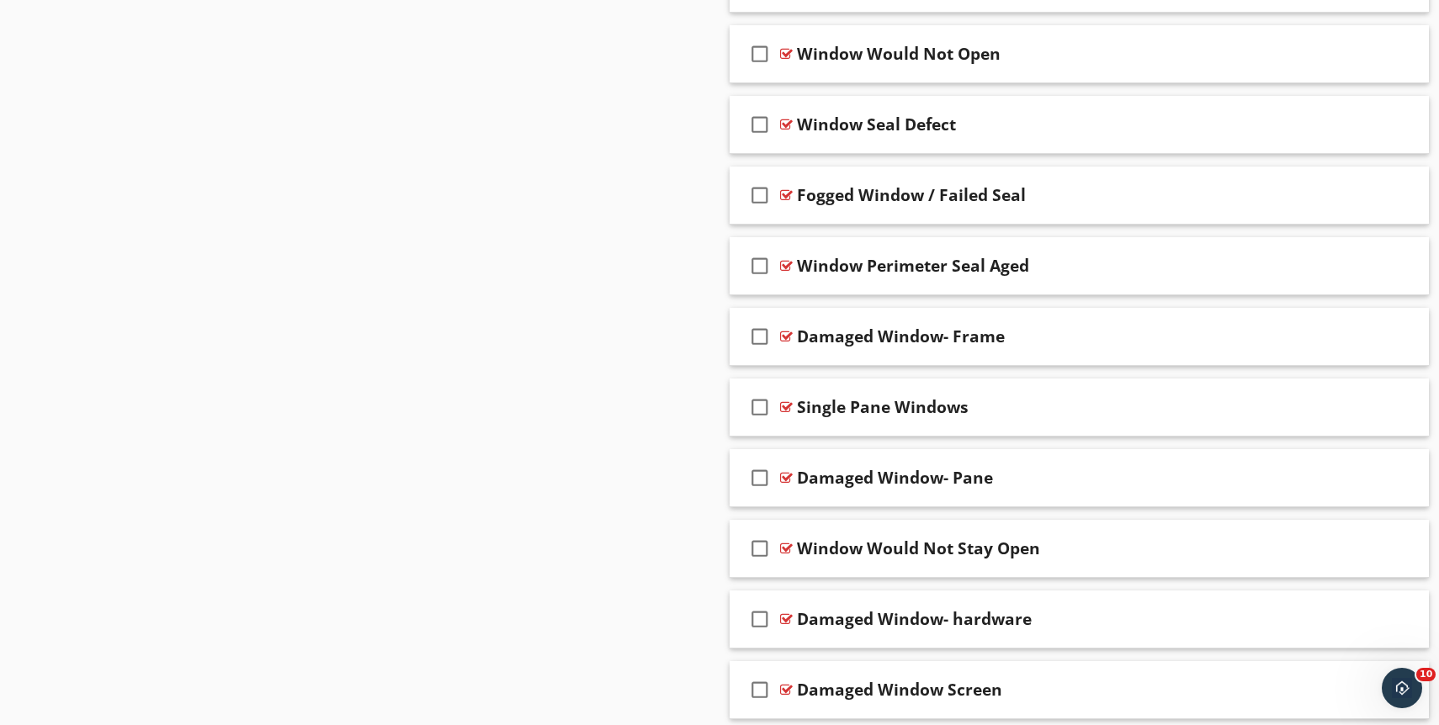
scroll to position [1208, 0]
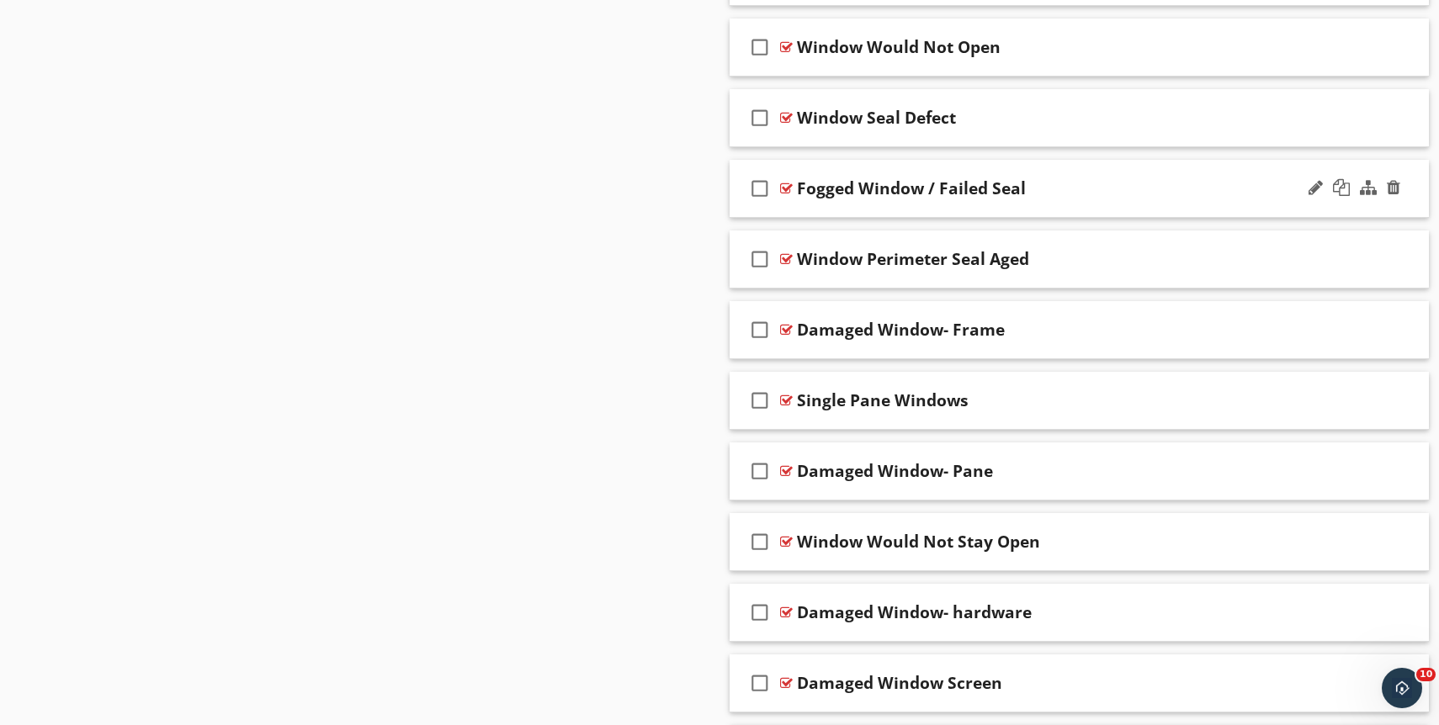
click at [1088, 180] on div "Fogged Window / Failed Seal" at bounding box center [1046, 188] width 499 height 20
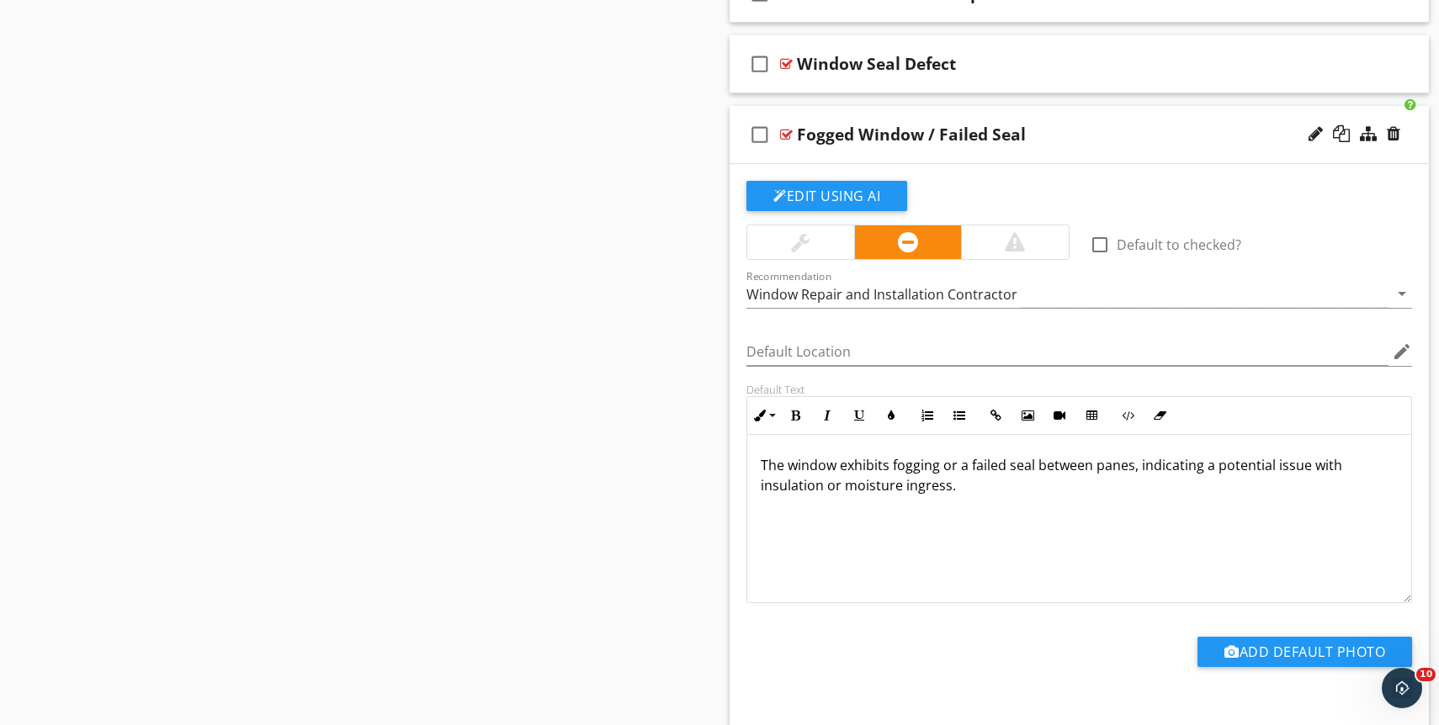
scroll to position [1282, 0]
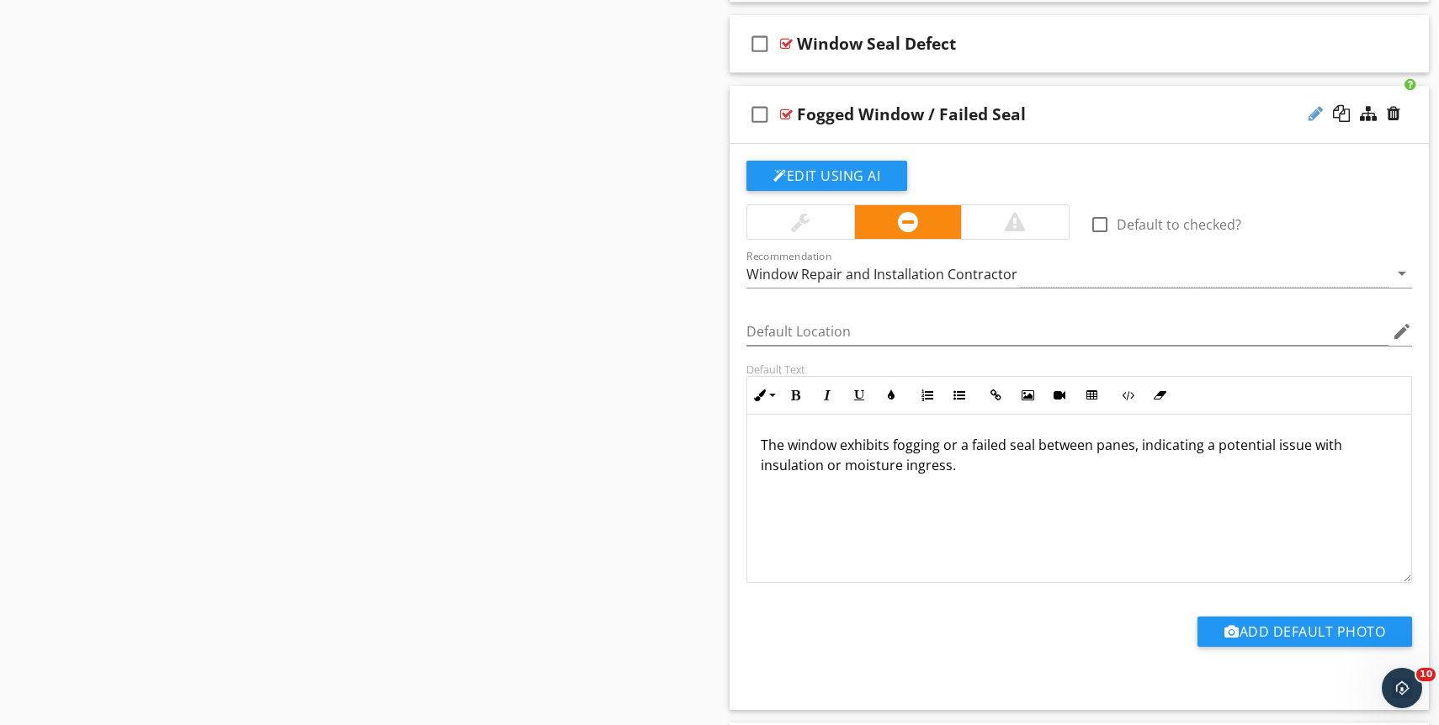
click at [1316, 116] on div at bounding box center [1316, 113] width 14 height 17
click at [1094, 128] on input "Fogged Window / Failed Seal" at bounding box center [1046, 117] width 499 height 28
click at [1083, 110] on input "Fogged Window / Failed Seal" at bounding box center [1046, 117] width 499 height 28
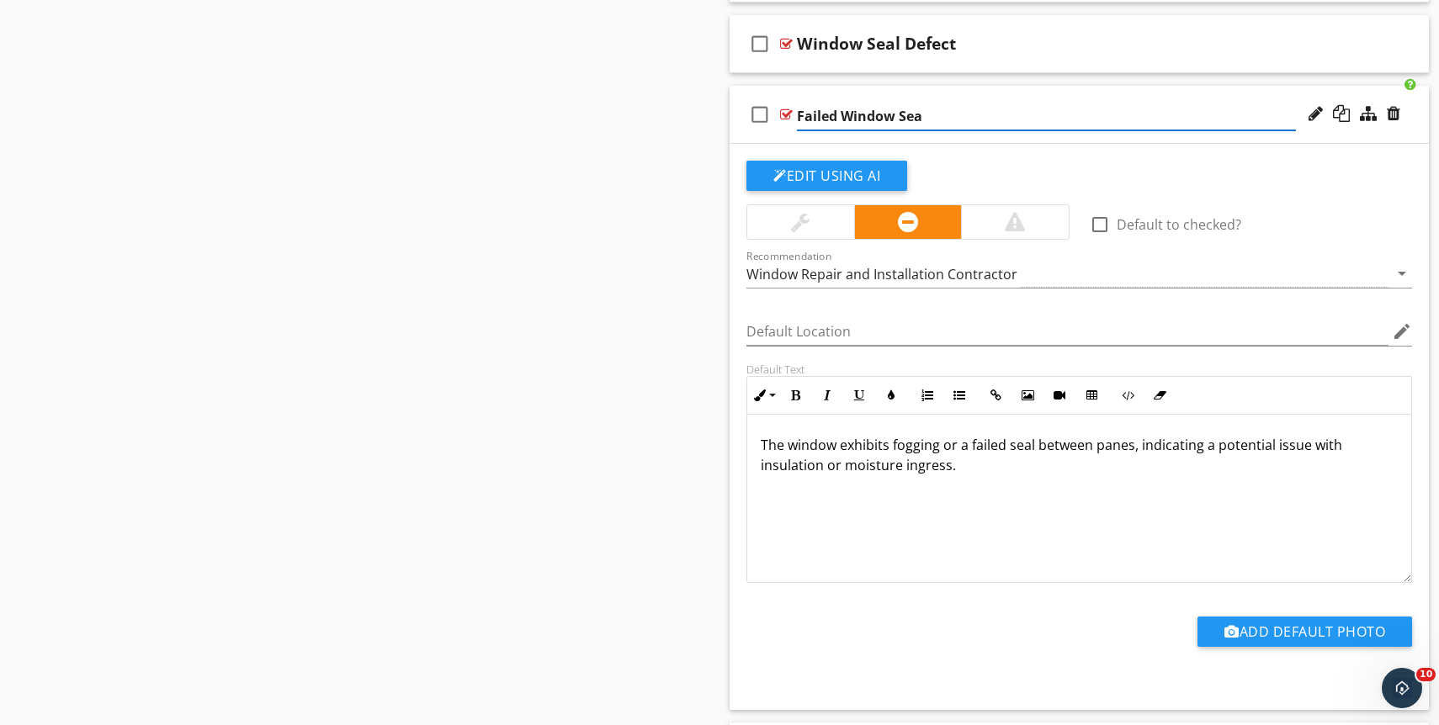
type input "Failed Window Seal"
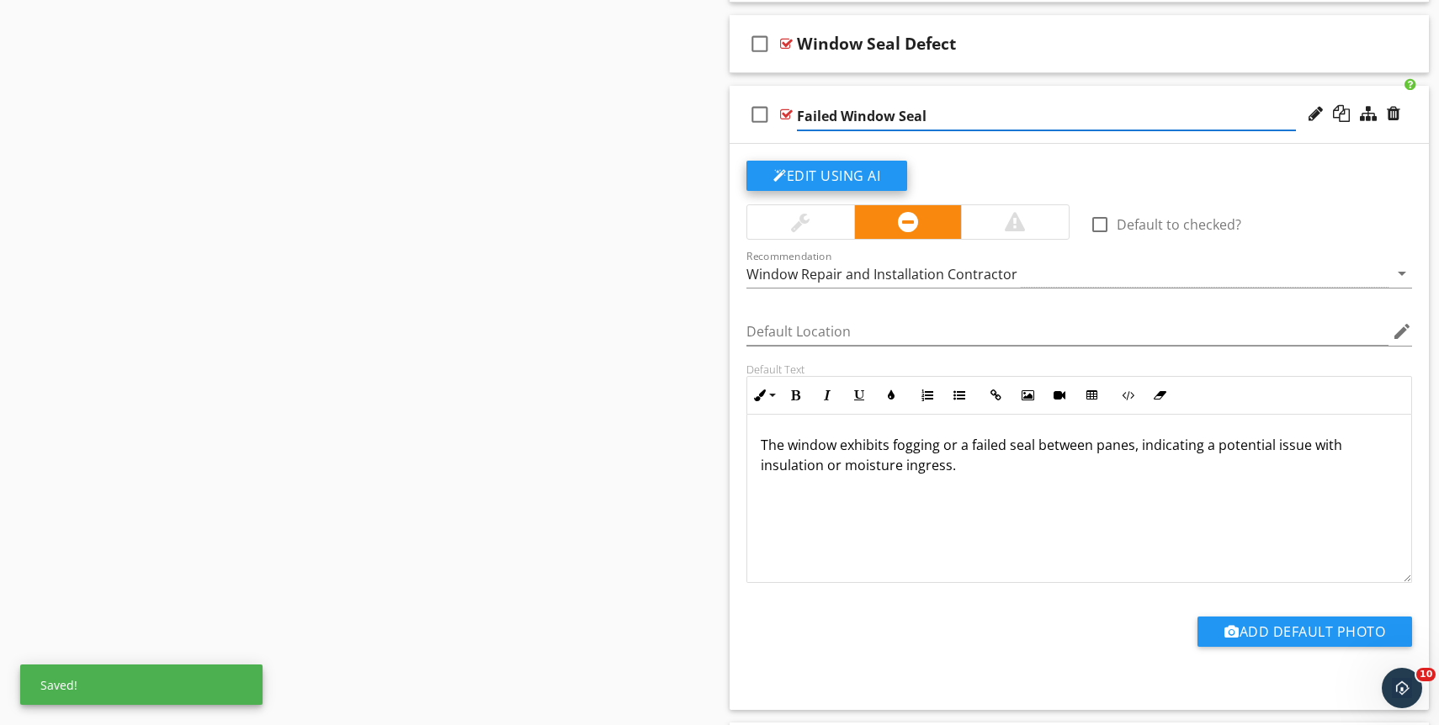
click at [879, 183] on button "Edit Using AI" at bounding box center [826, 176] width 161 height 30
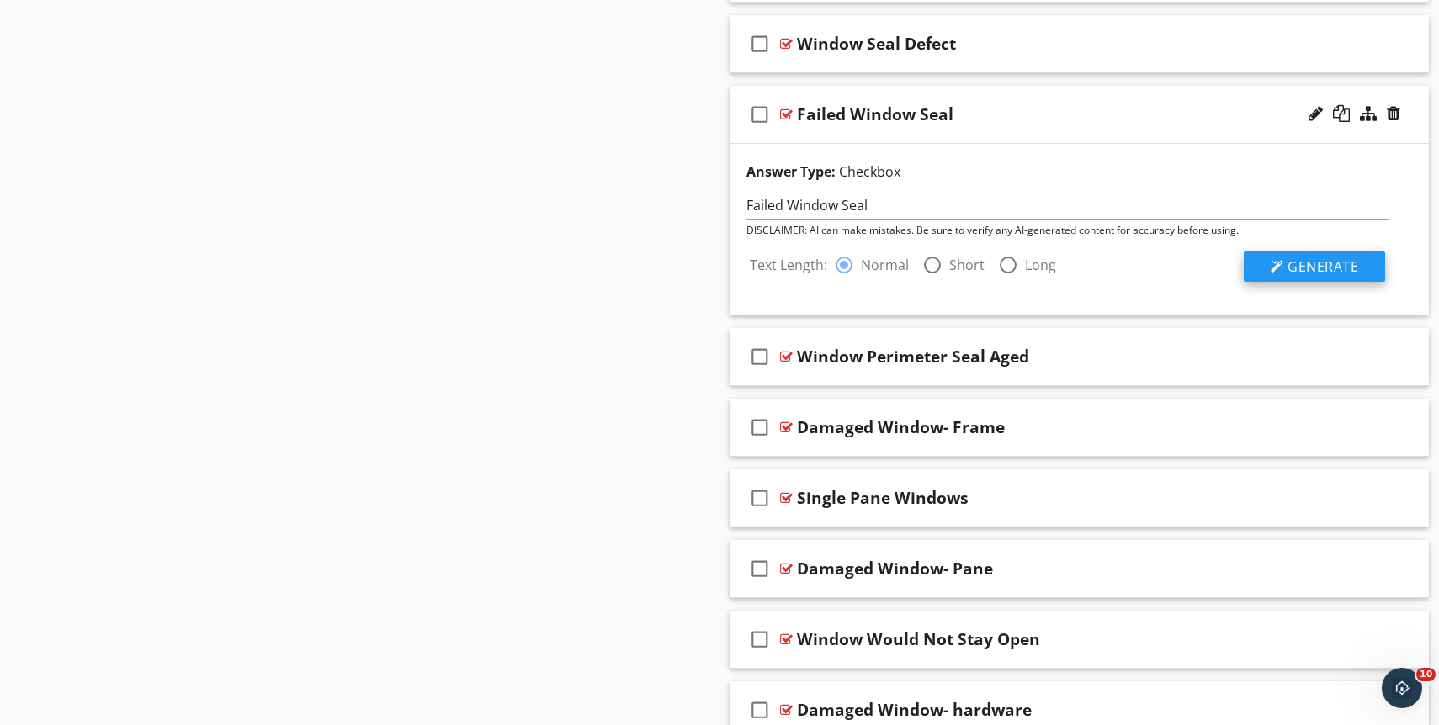
click at [1275, 259] on button "Generate" at bounding box center [1314, 267] width 141 height 30
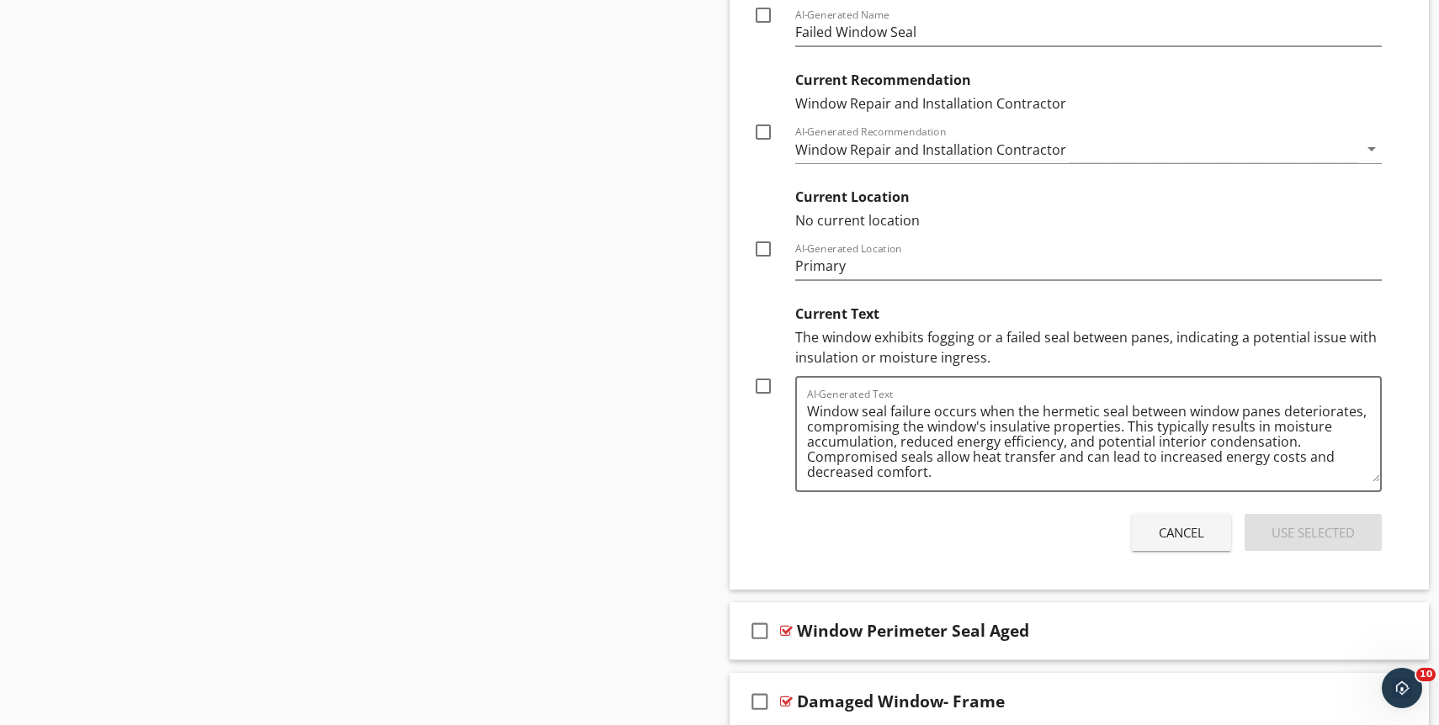
scroll to position [1709, 0]
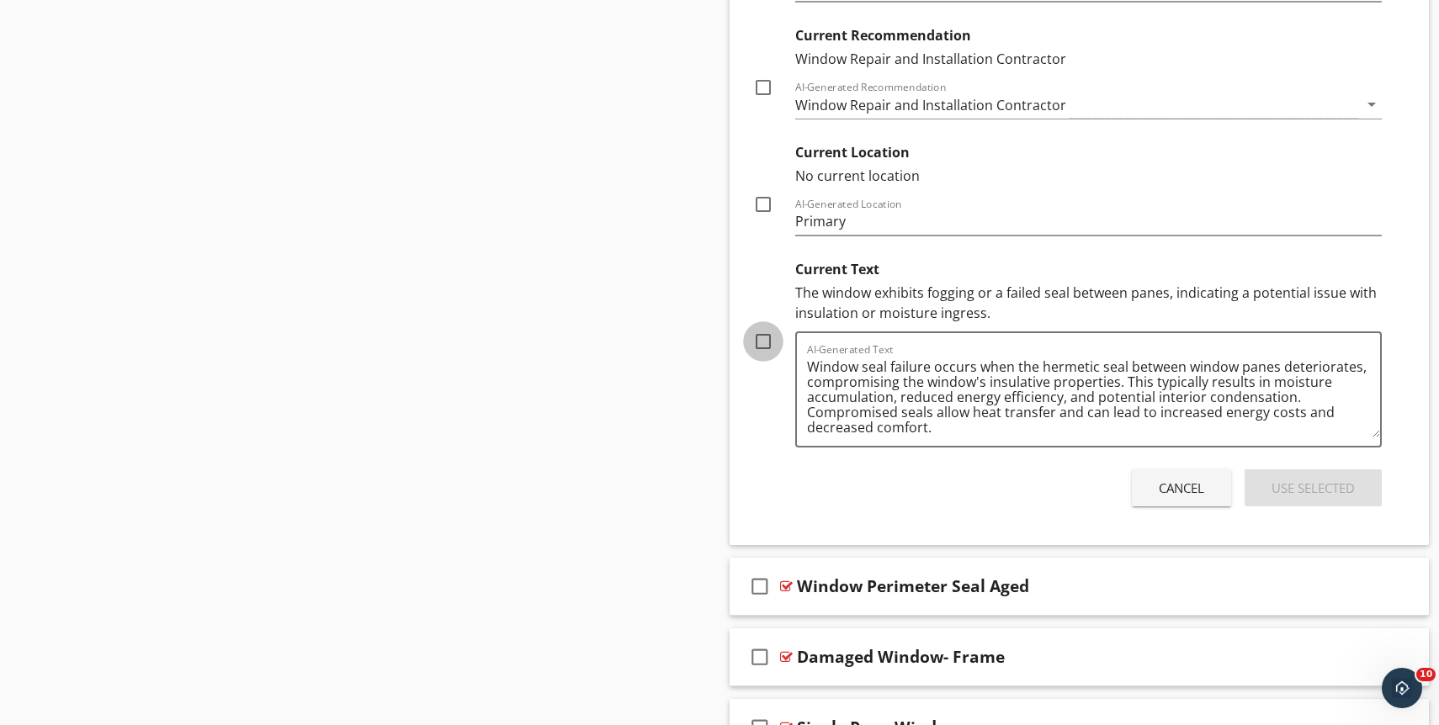
click at [758, 346] on div at bounding box center [763, 341] width 29 height 29
checkbox input "true"
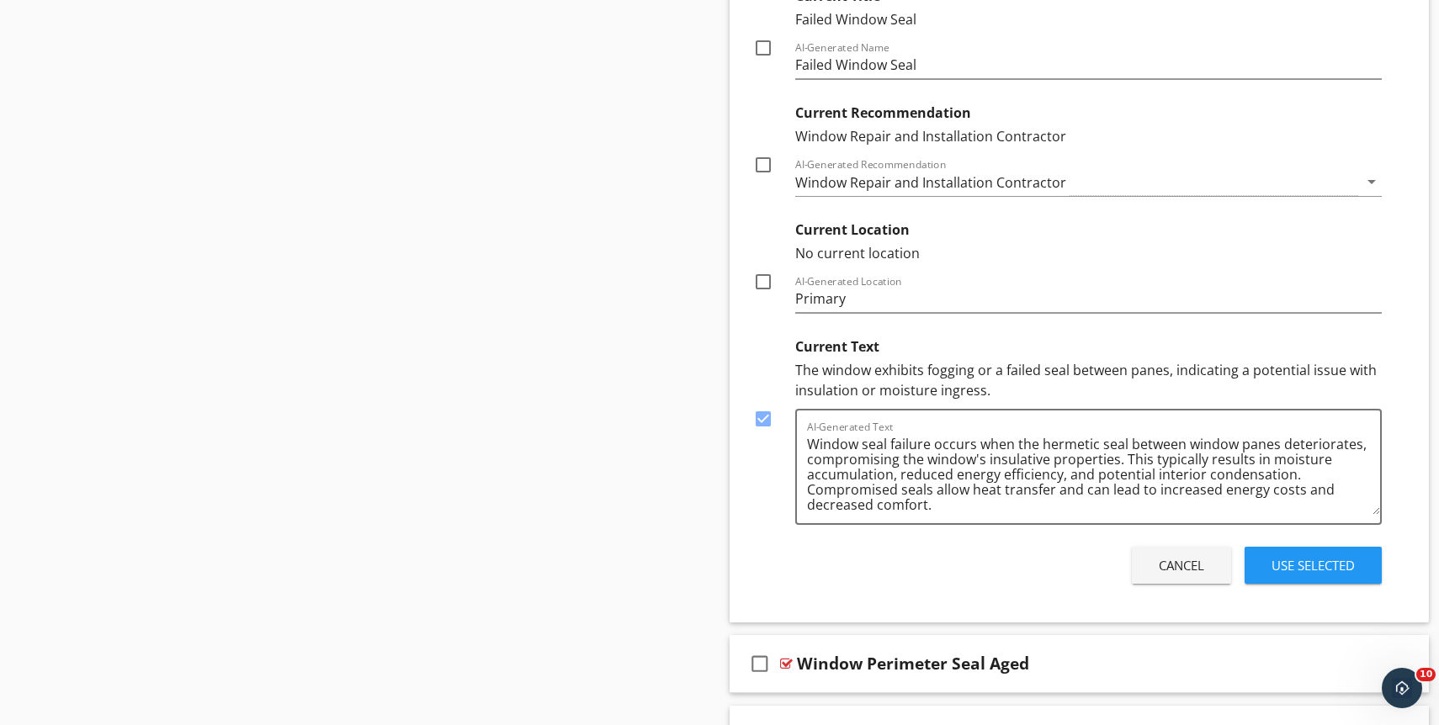
scroll to position [4, 0]
click at [1305, 574] on div "Use Selected" at bounding box center [1312, 565] width 83 height 19
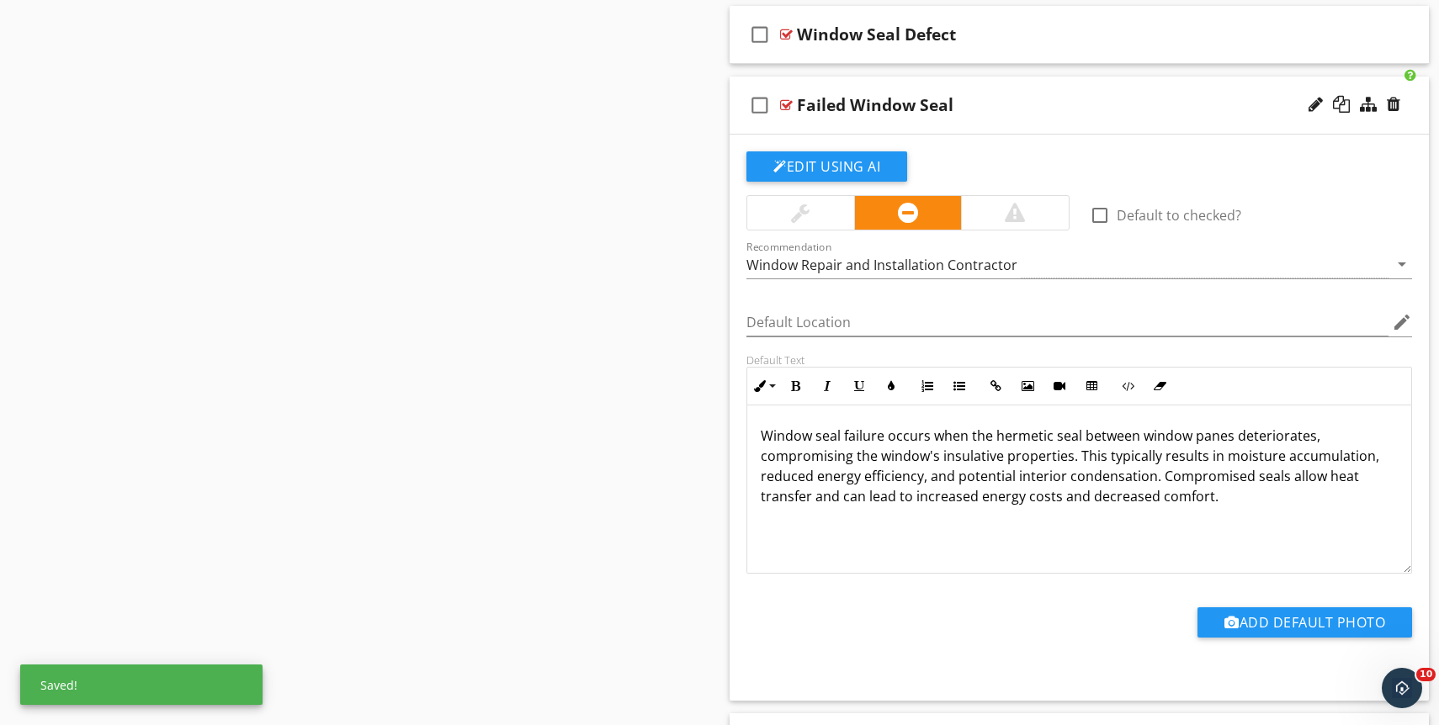
scroll to position [1274, 0]
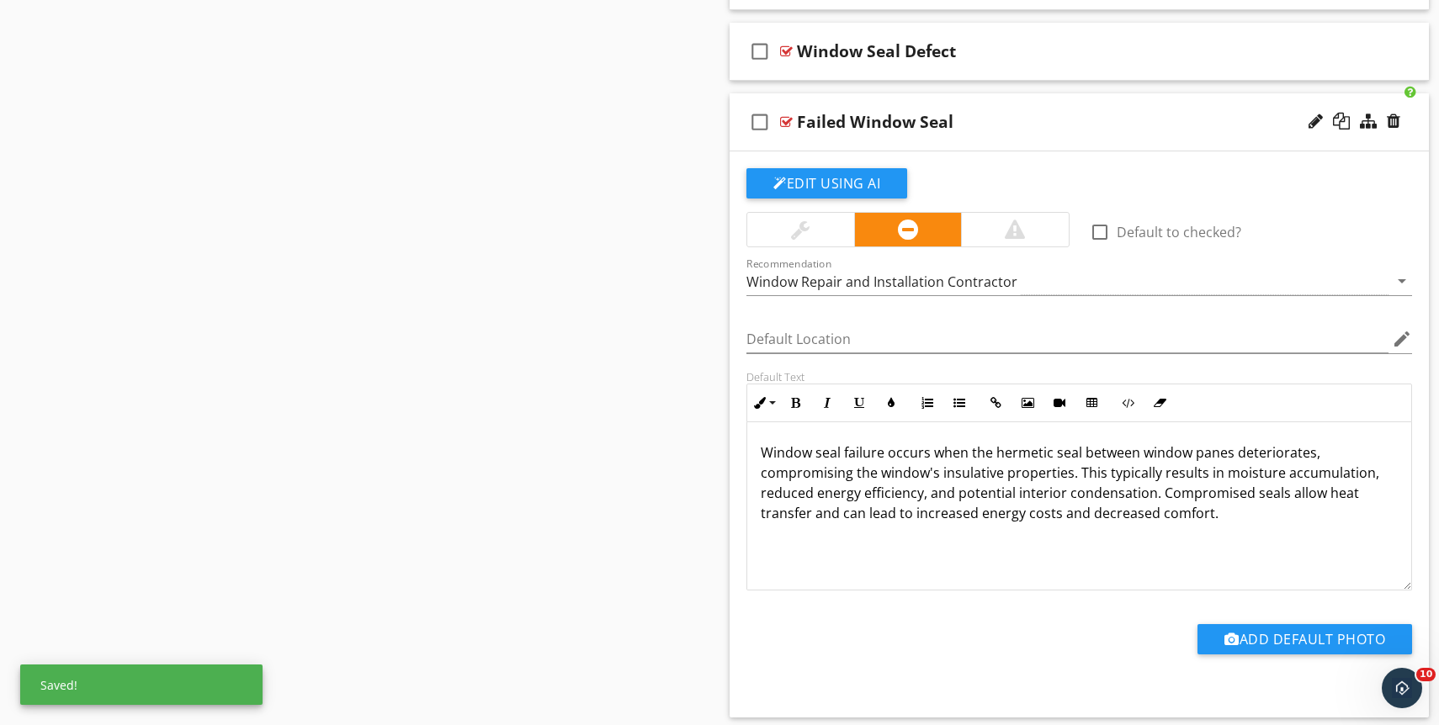
click at [1088, 139] on div "check_box_outline_blank Failed Window Seal" at bounding box center [1079, 122] width 699 height 58
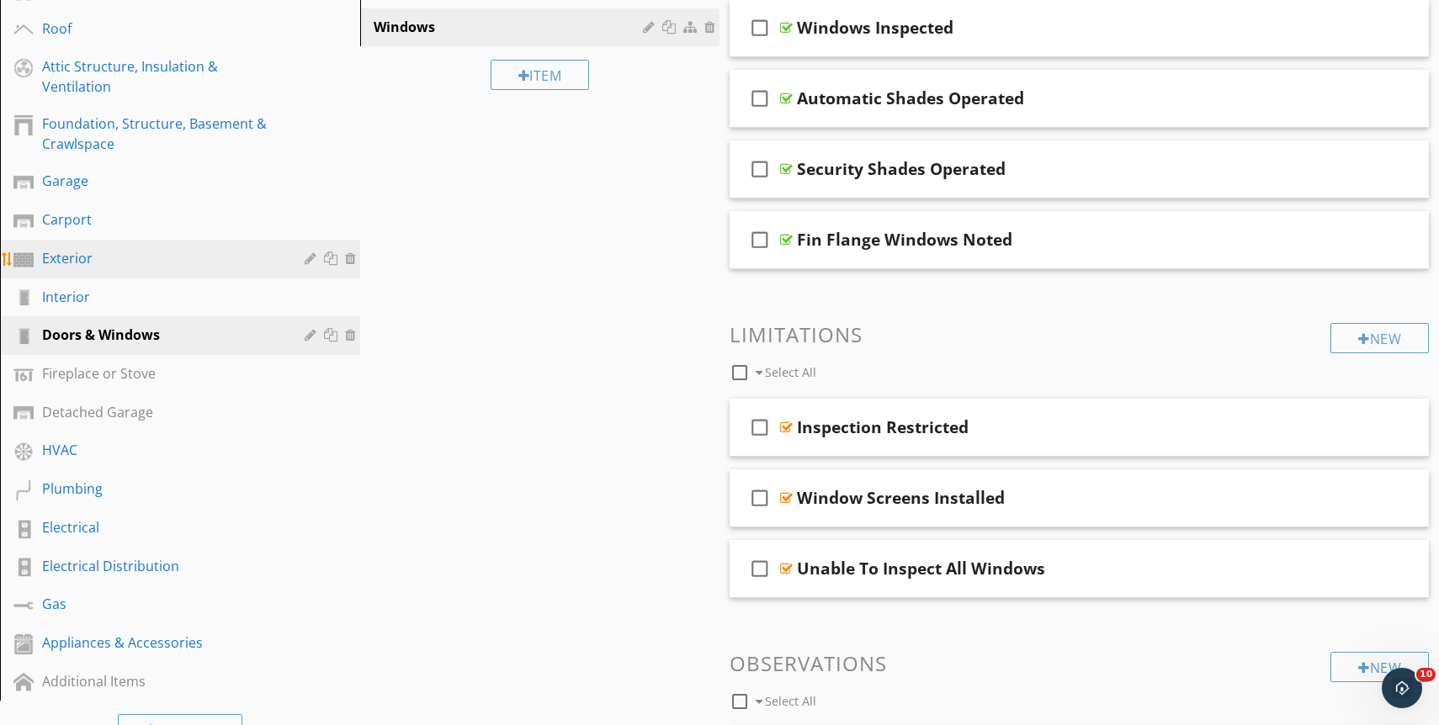
scroll to position [302, 0]
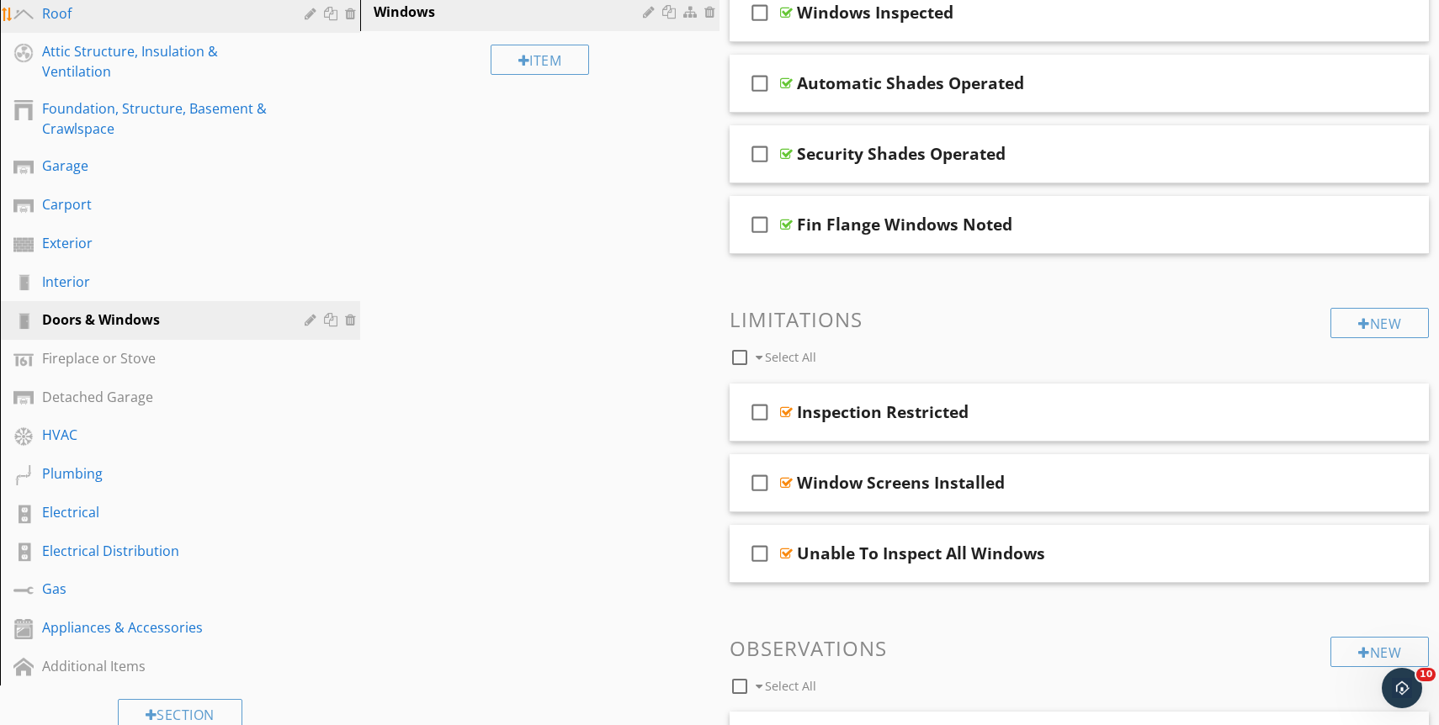
click at [175, 19] on div "Roof" at bounding box center [161, 13] width 238 height 20
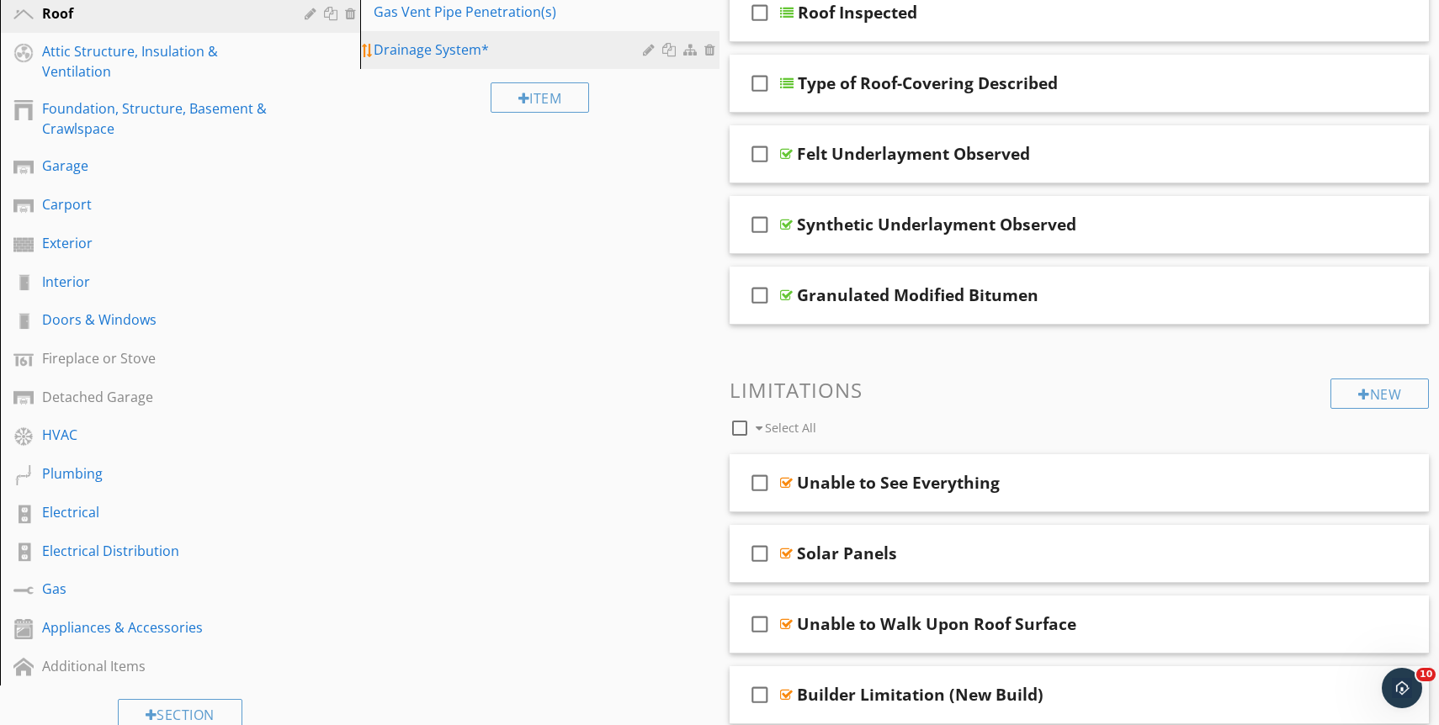
click at [496, 50] on div "Drainage System*" at bounding box center [511, 50] width 275 height 20
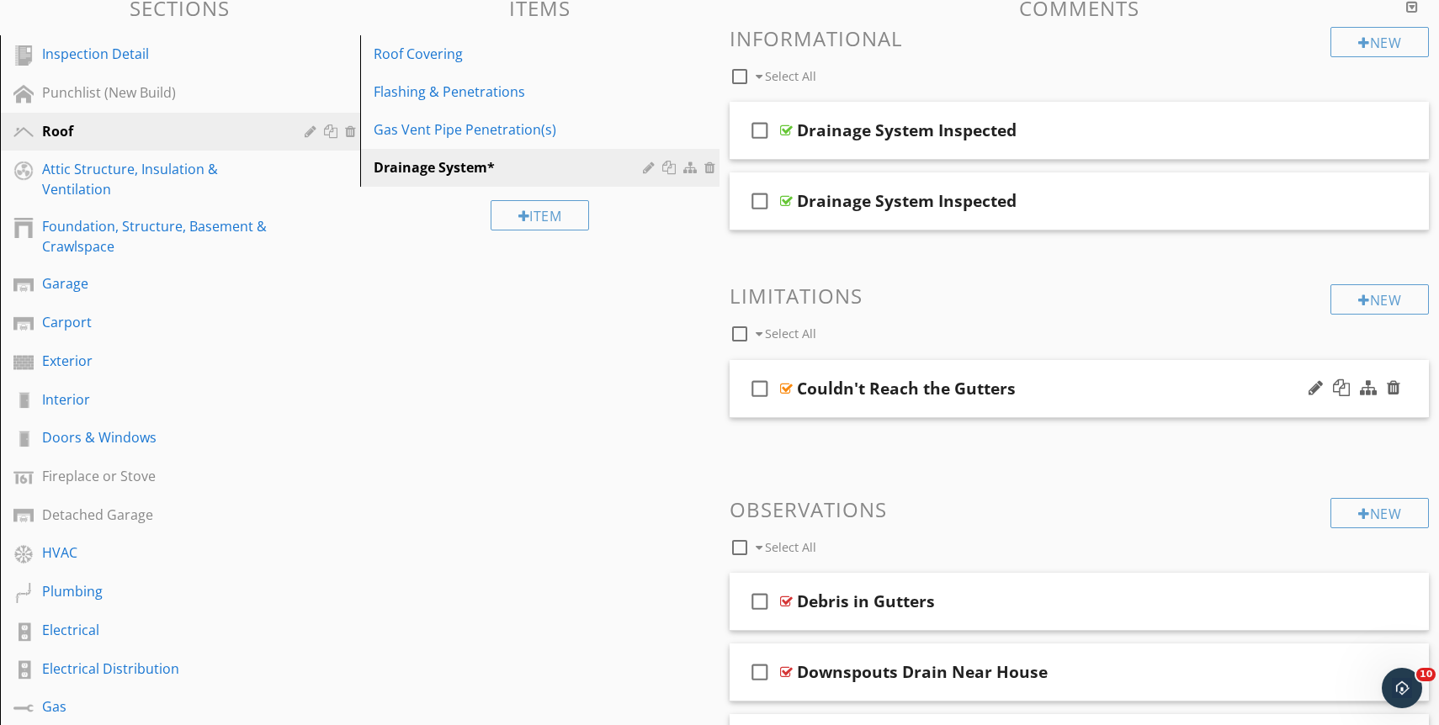
scroll to position [130, 0]
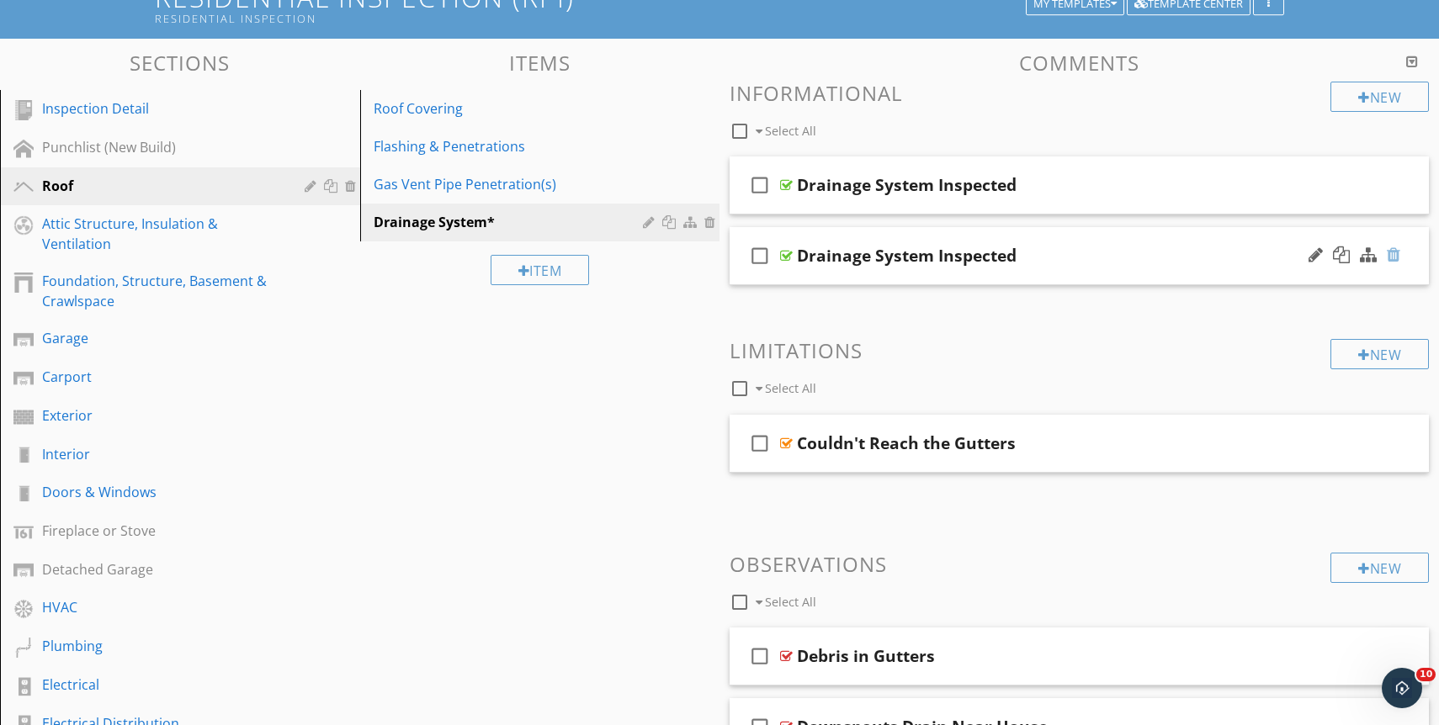
click at [1393, 254] on div at bounding box center [1393, 255] width 13 height 17
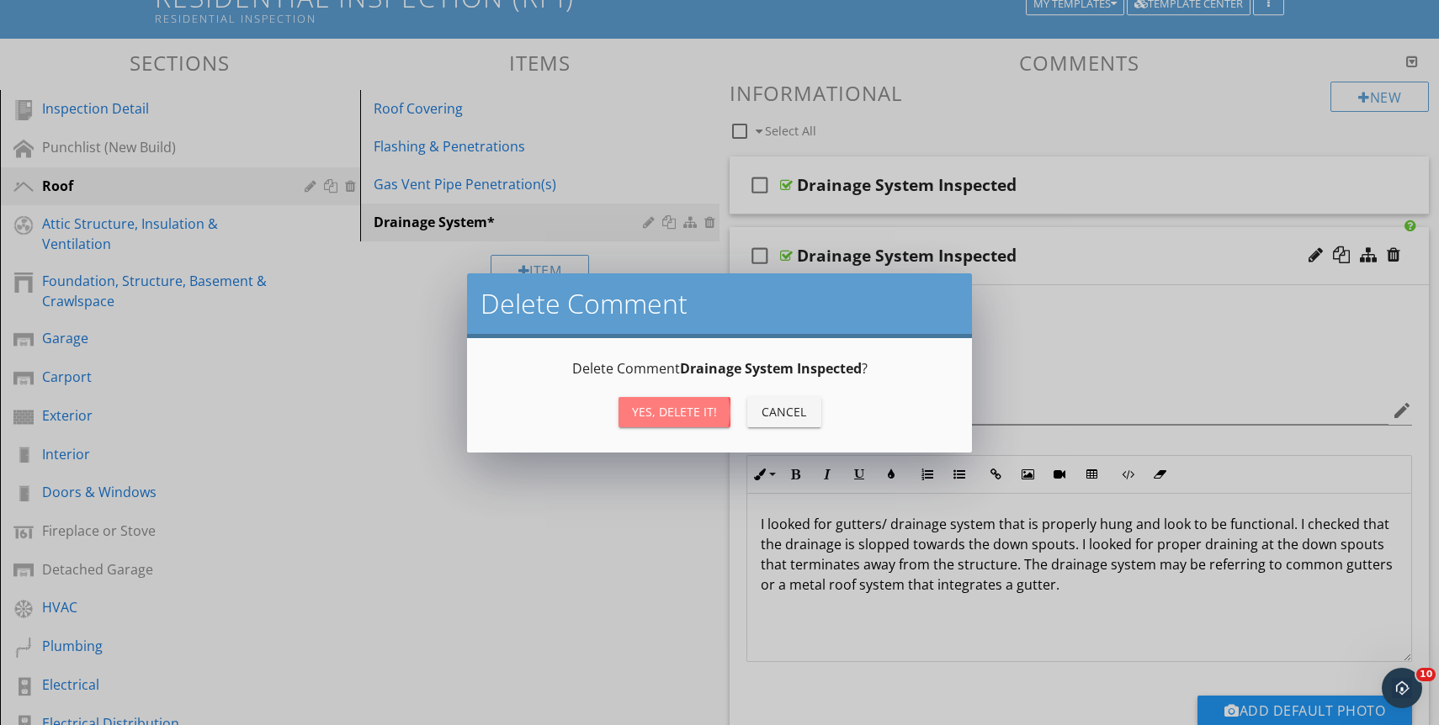
click at [712, 408] on div "Yes, Delete it!" at bounding box center [674, 412] width 85 height 18
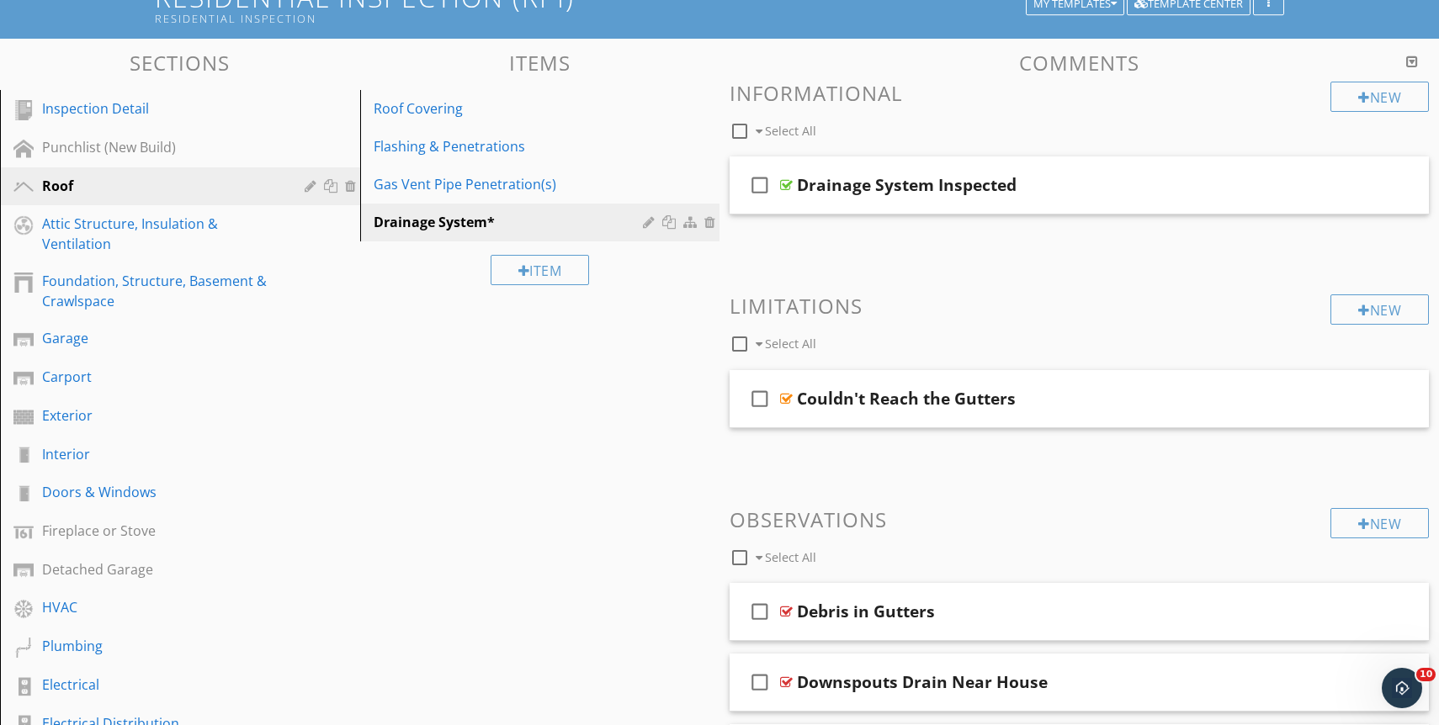
click at [1087, 223] on span "check_box_outline_blank Drainage System Inspected" at bounding box center [1079, 199] width 699 height 84
click at [1086, 187] on div "Drainage System Inspected" at bounding box center [1046, 185] width 499 height 20
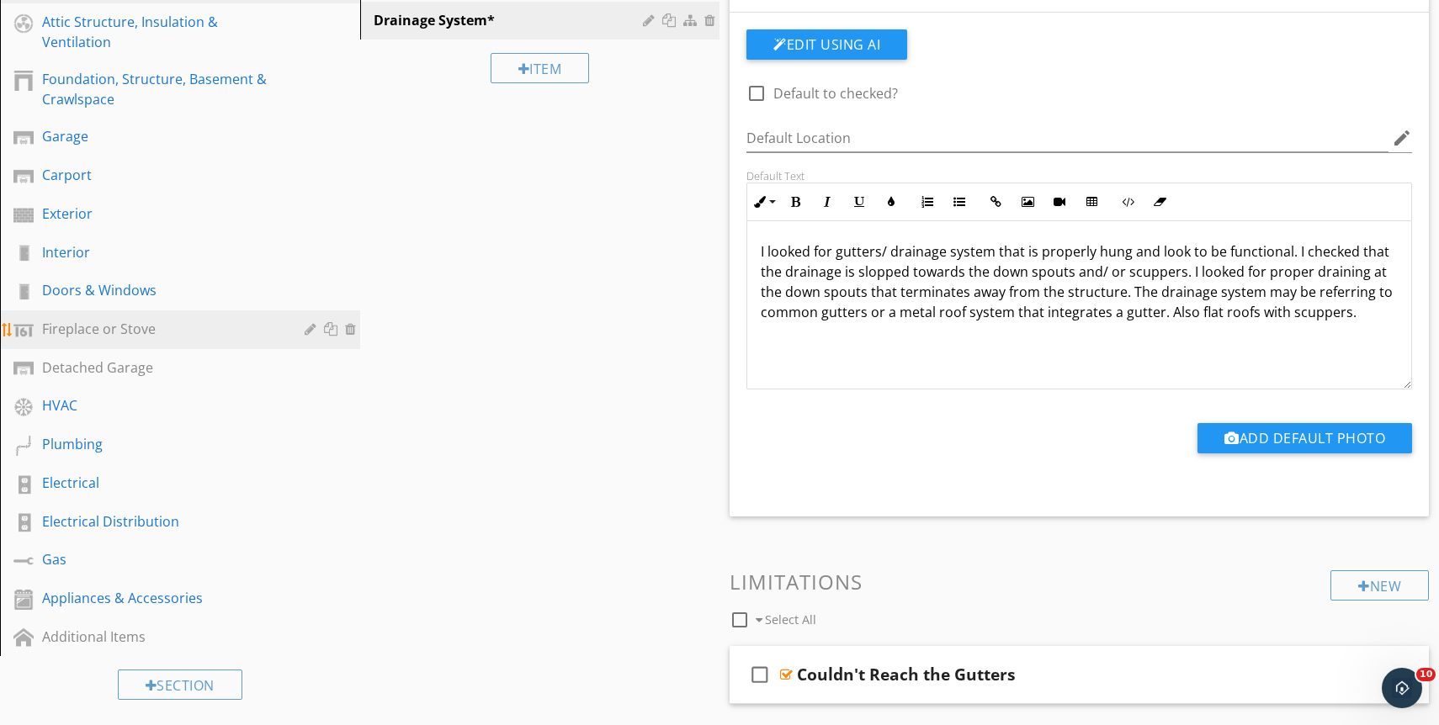
scroll to position [337, 0]
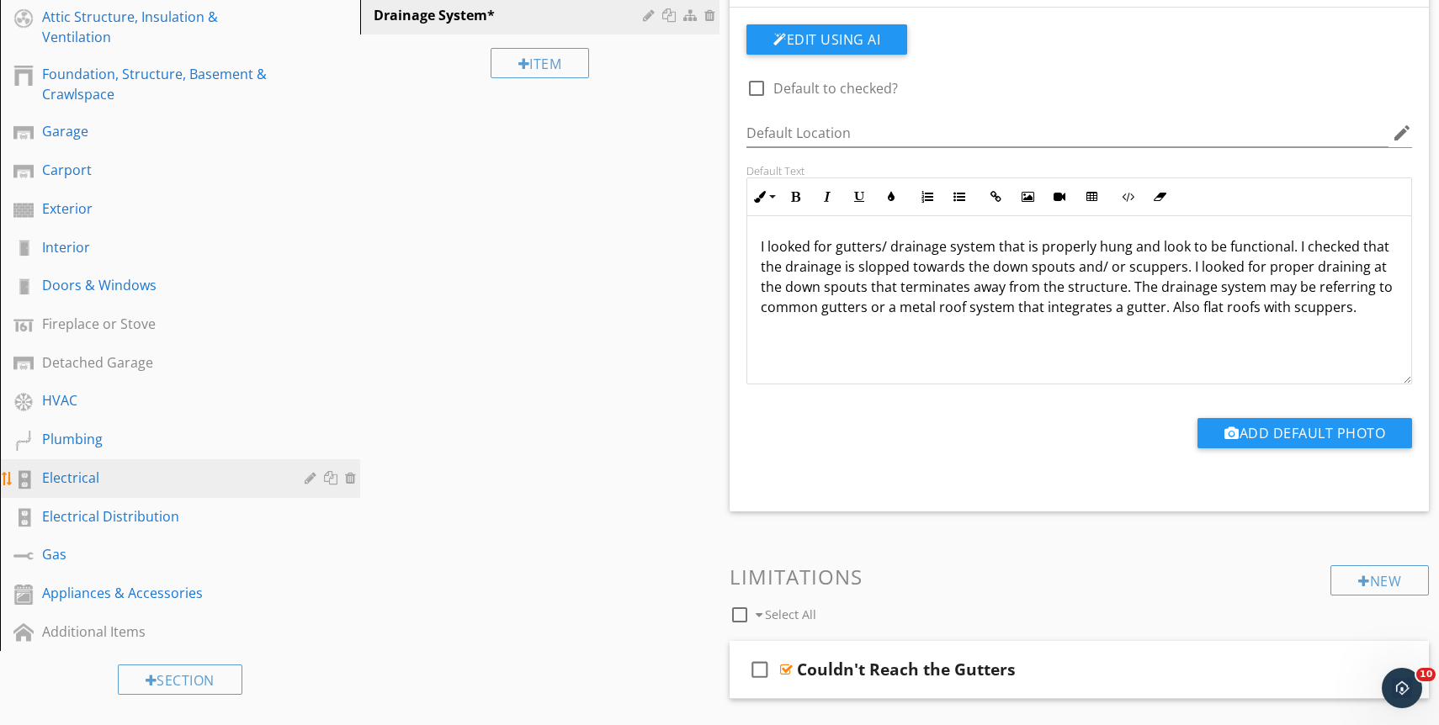
click at [146, 475] on div "Electrical" at bounding box center [161, 478] width 238 height 20
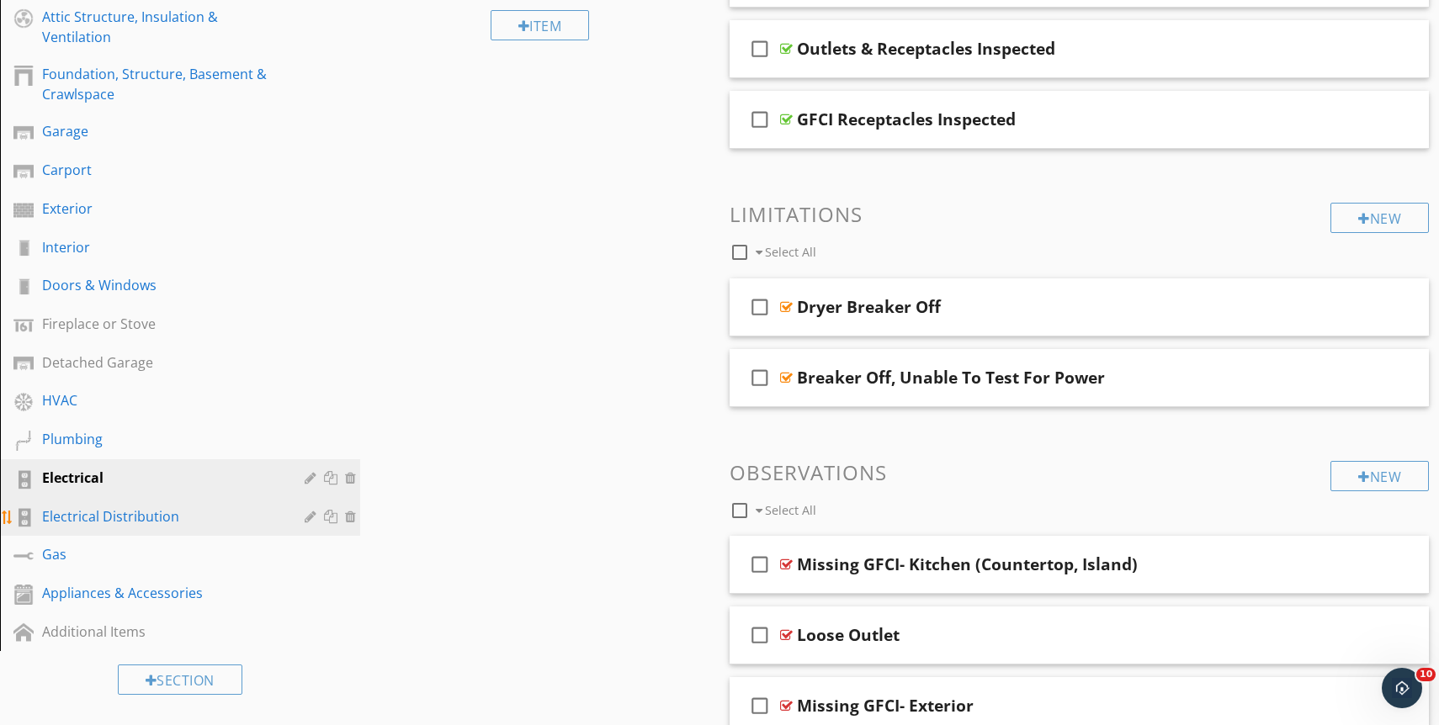
click at [148, 507] on div "Electrical Distribution" at bounding box center [161, 517] width 238 height 20
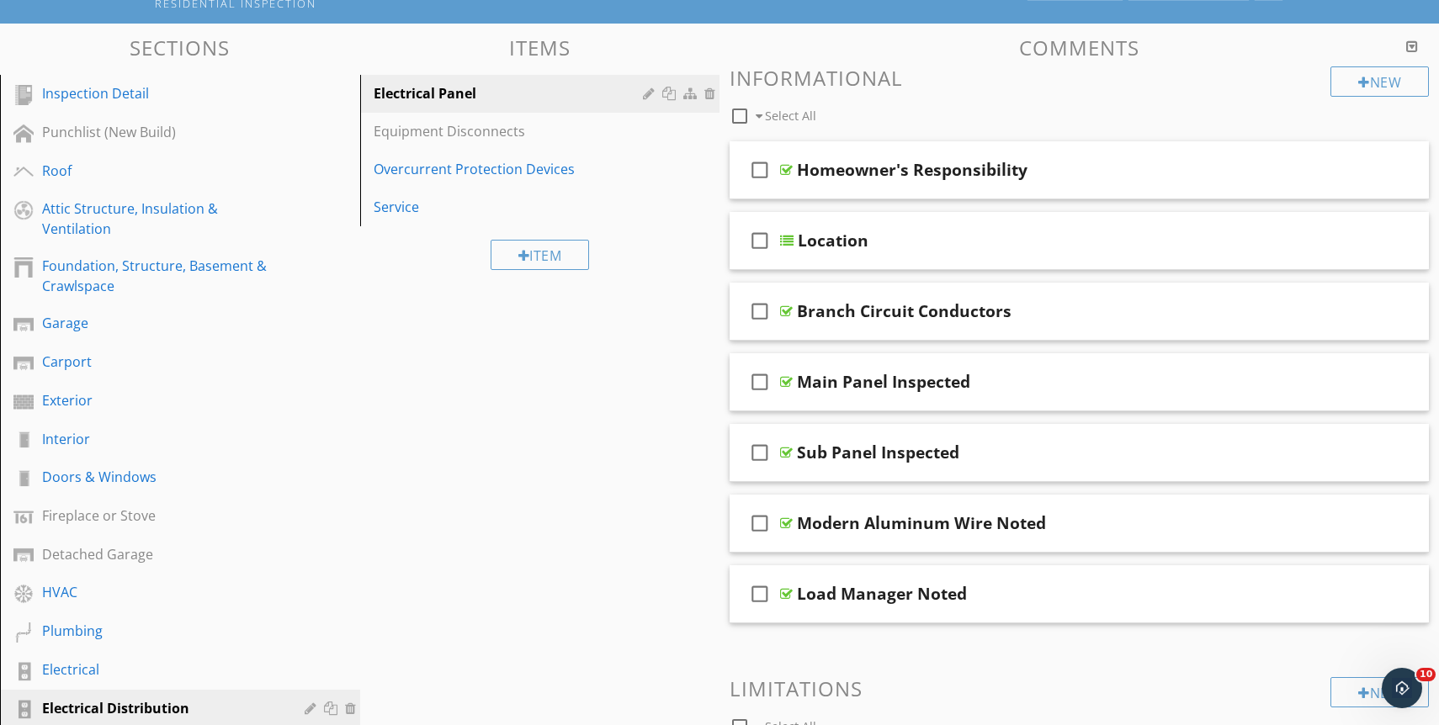
scroll to position [119, 0]
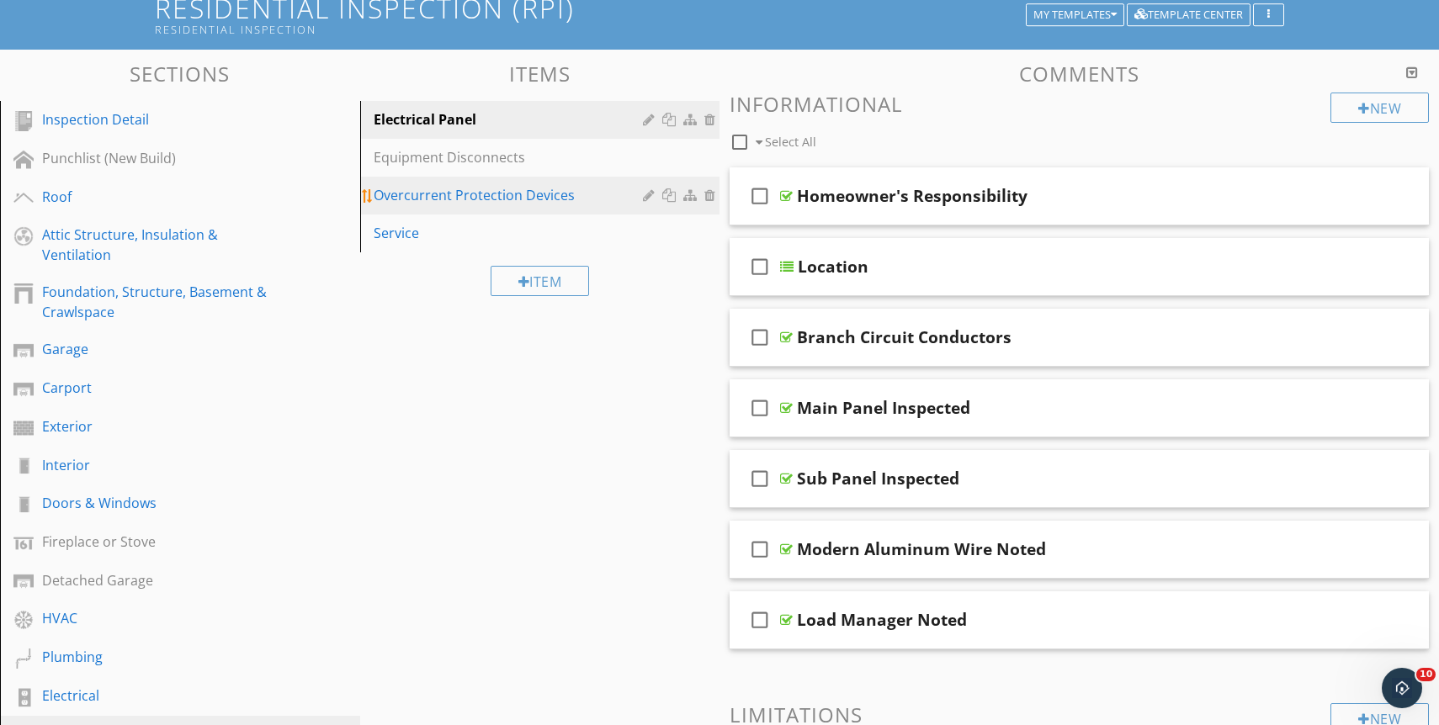
click at [585, 199] on div "Overcurrent Protection Devices" at bounding box center [511, 195] width 275 height 20
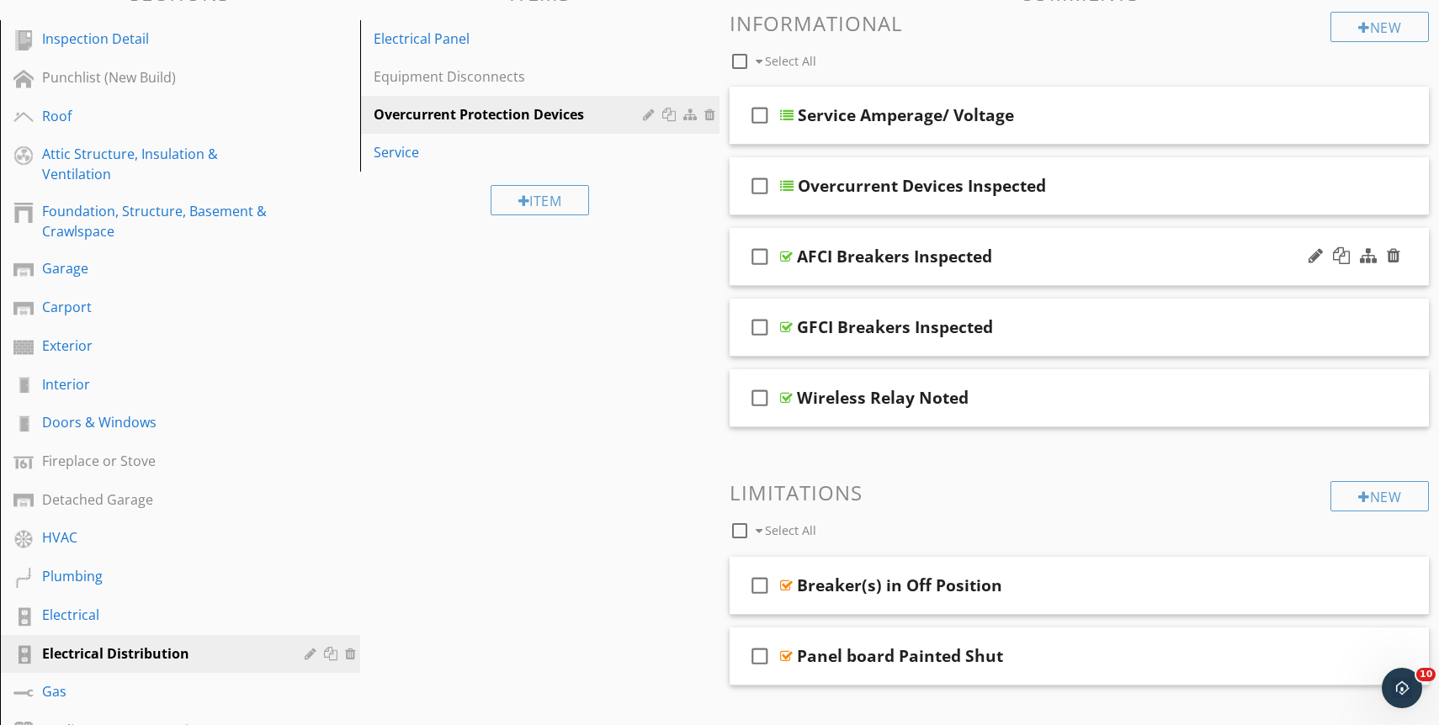
scroll to position [221, 0]
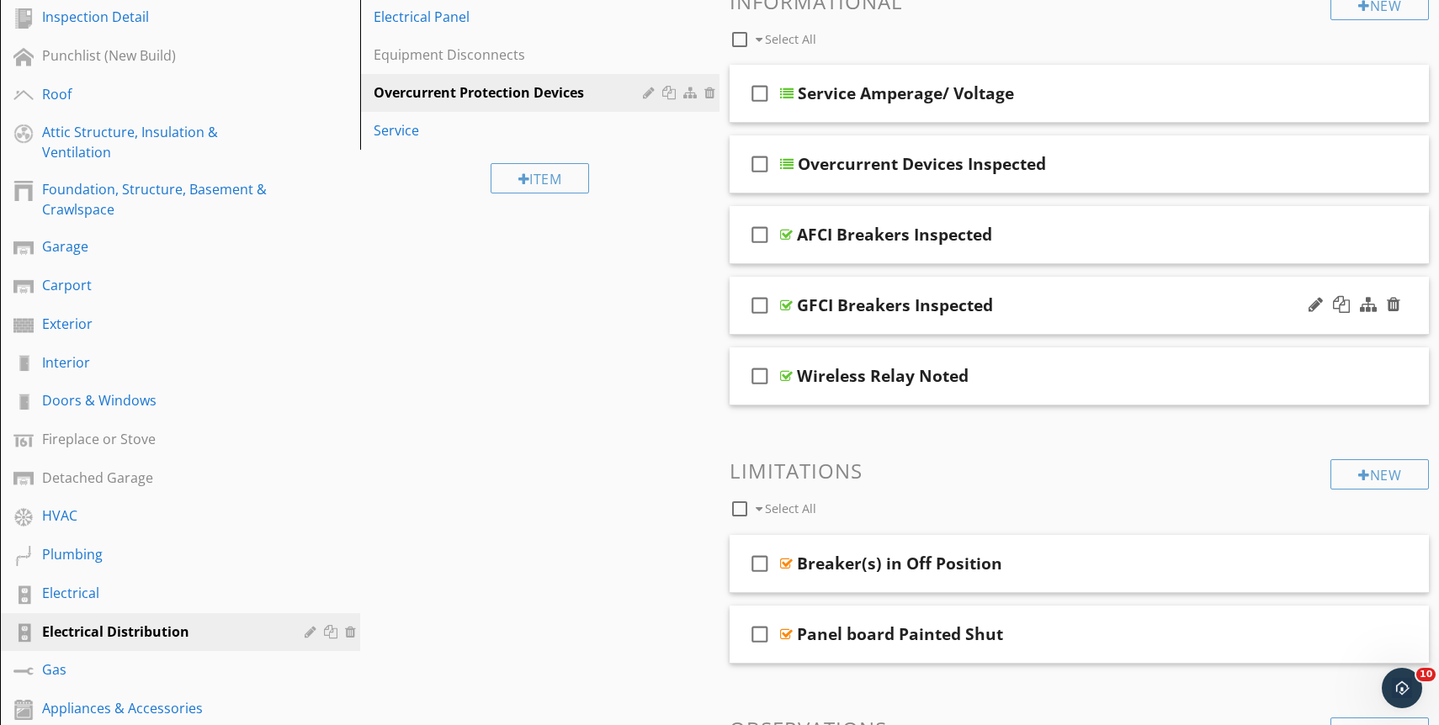
click at [1042, 311] on div "GFCI Breakers Inspected" at bounding box center [1046, 305] width 499 height 20
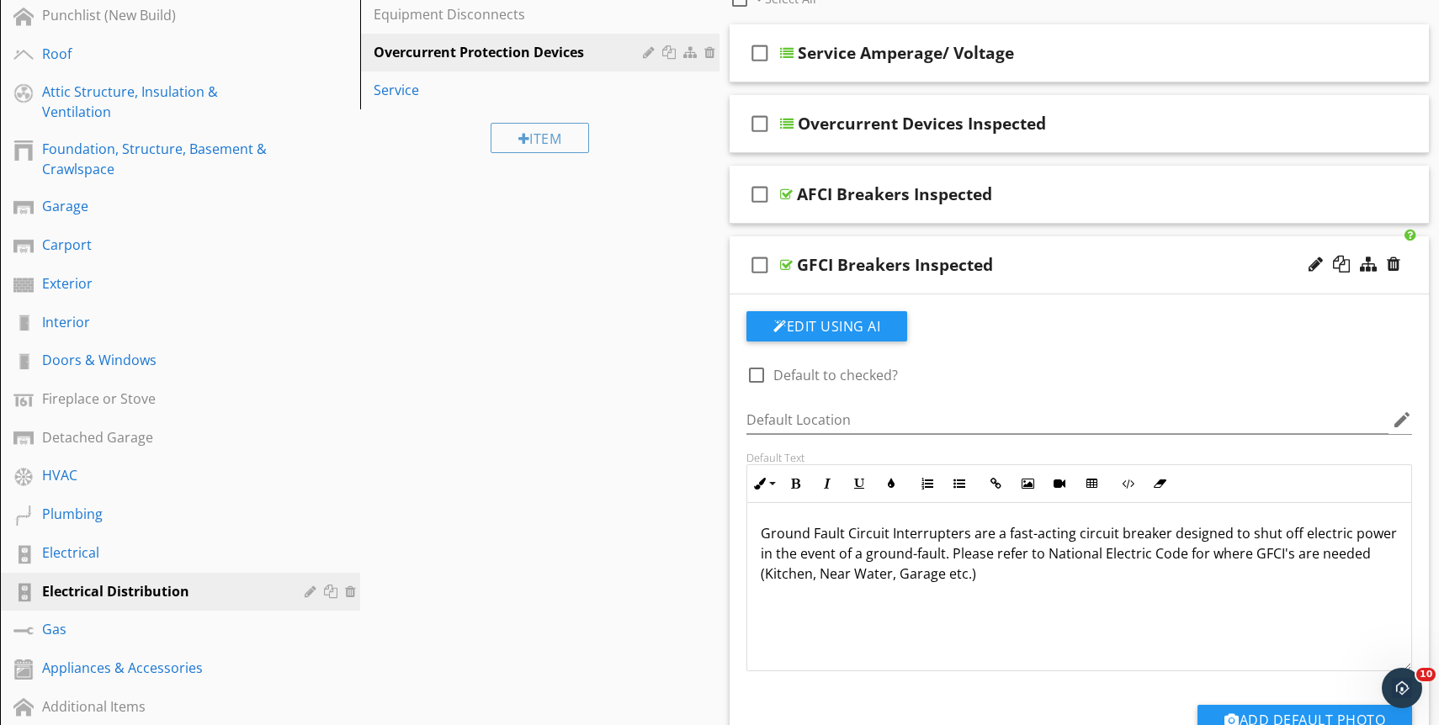
scroll to position [215, 0]
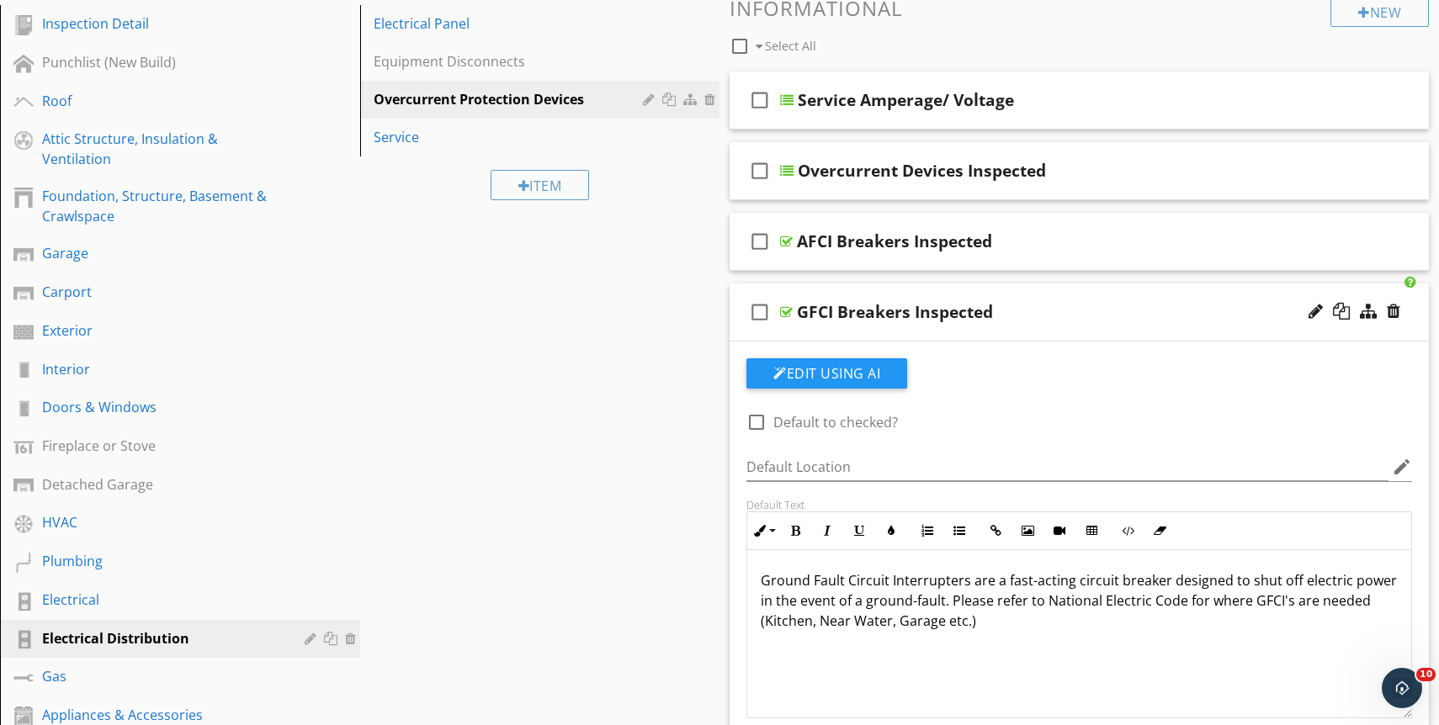
click at [1040, 302] on div "GFCI Breakers Inspected" at bounding box center [1046, 312] width 499 height 20
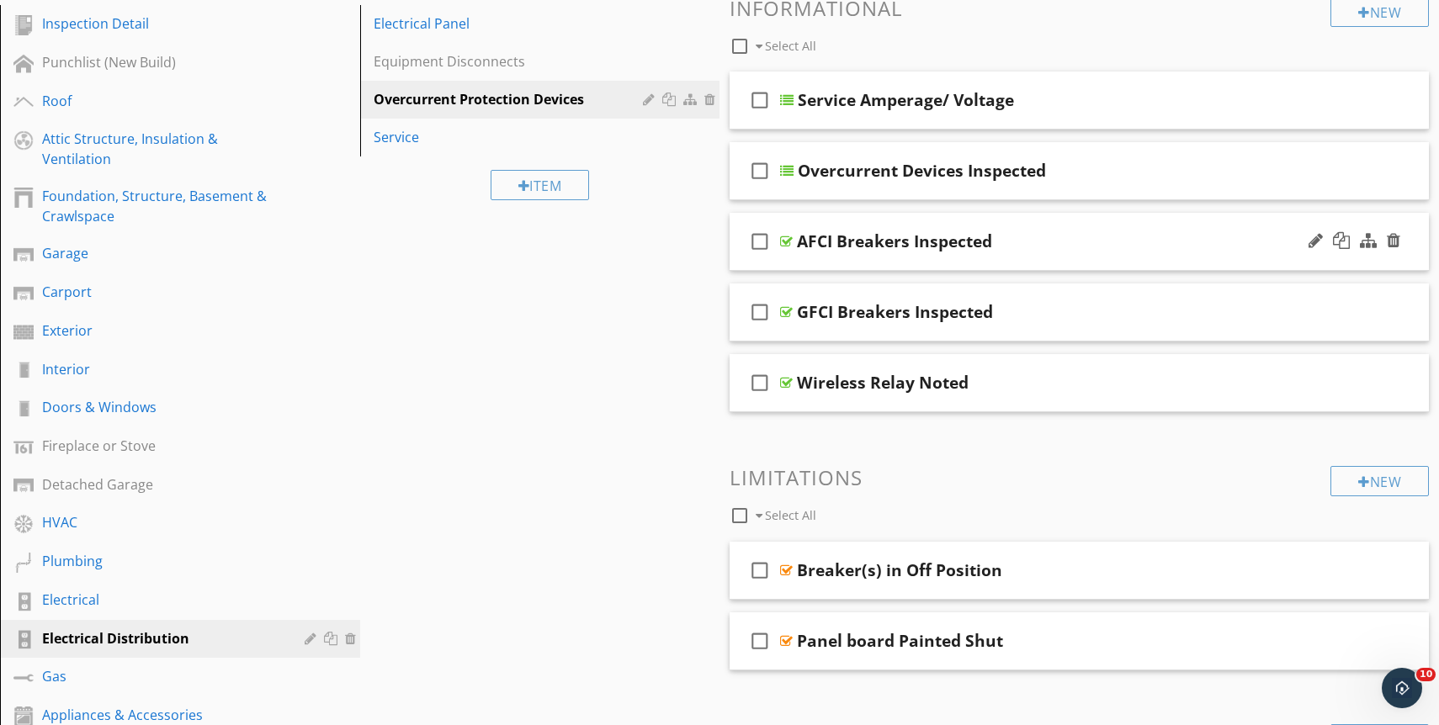
click at [1063, 248] on div "AFCI Breakers Inspected" at bounding box center [1046, 241] width 499 height 20
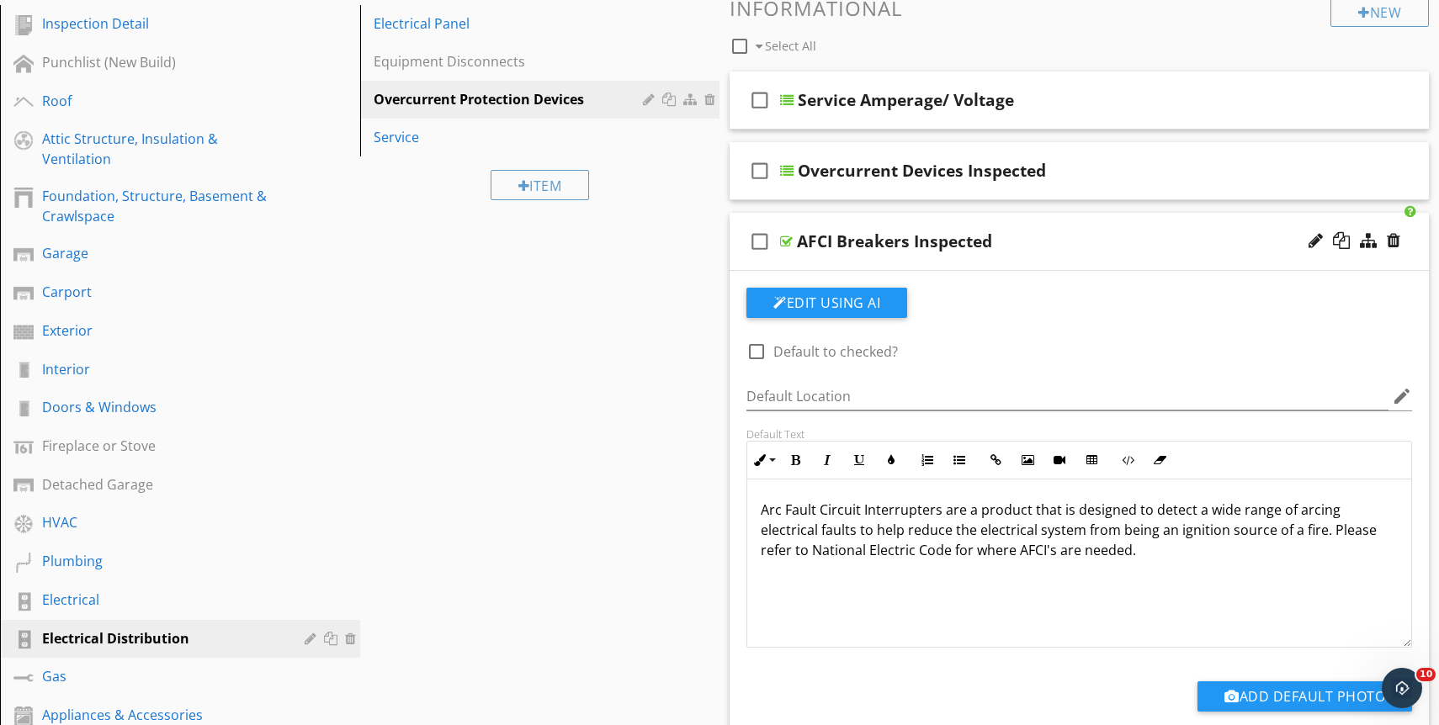
click at [1063, 248] on div "AFCI Breakers Inspected" at bounding box center [1046, 241] width 499 height 20
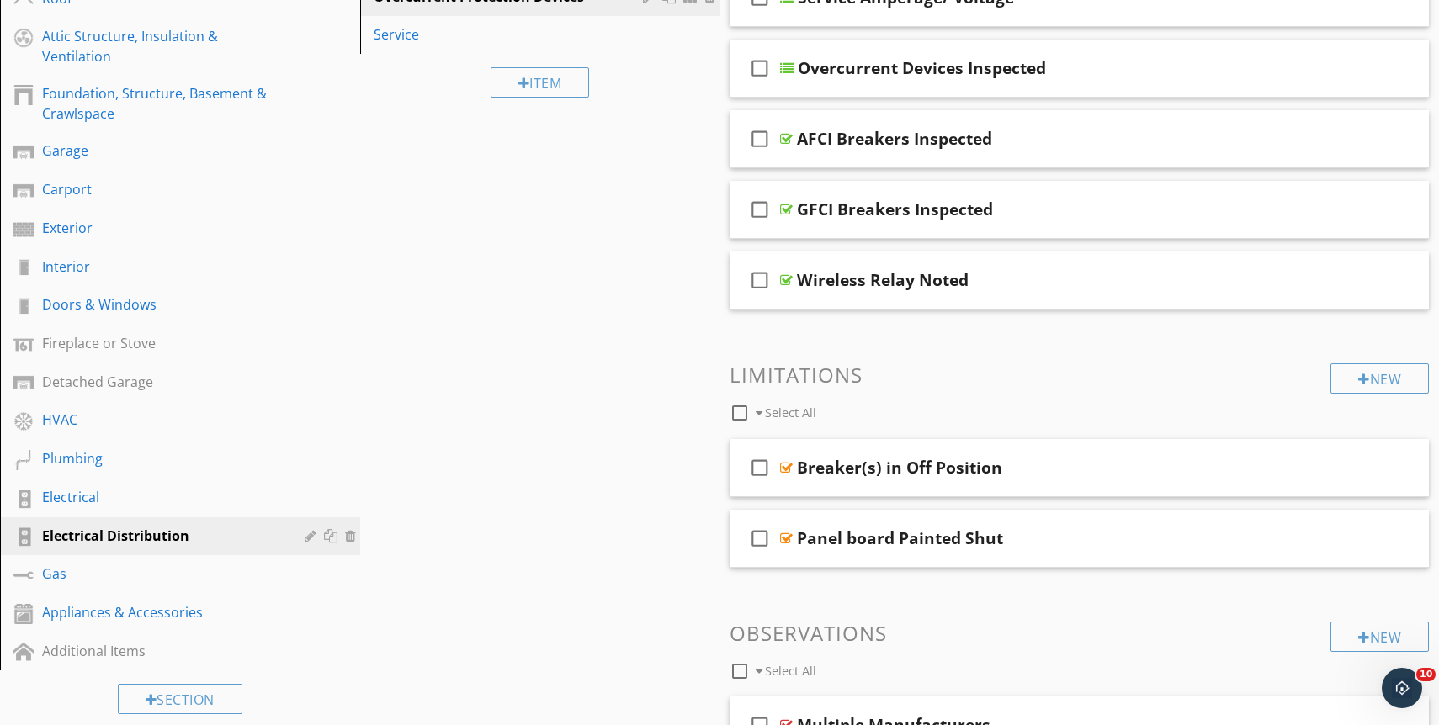
scroll to position [342, 0]
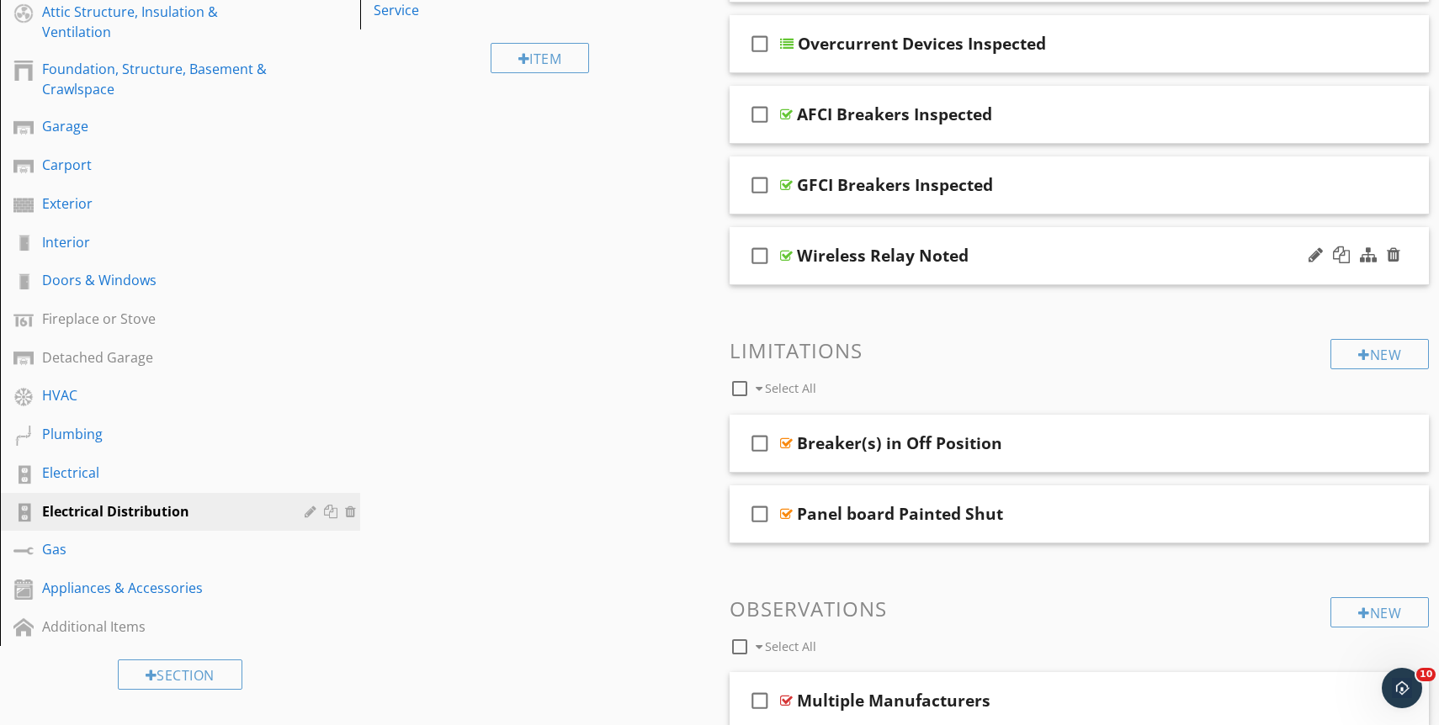
click at [1061, 279] on div "check_box_outline_blank Wireless Relay Noted" at bounding box center [1079, 256] width 699 height 58
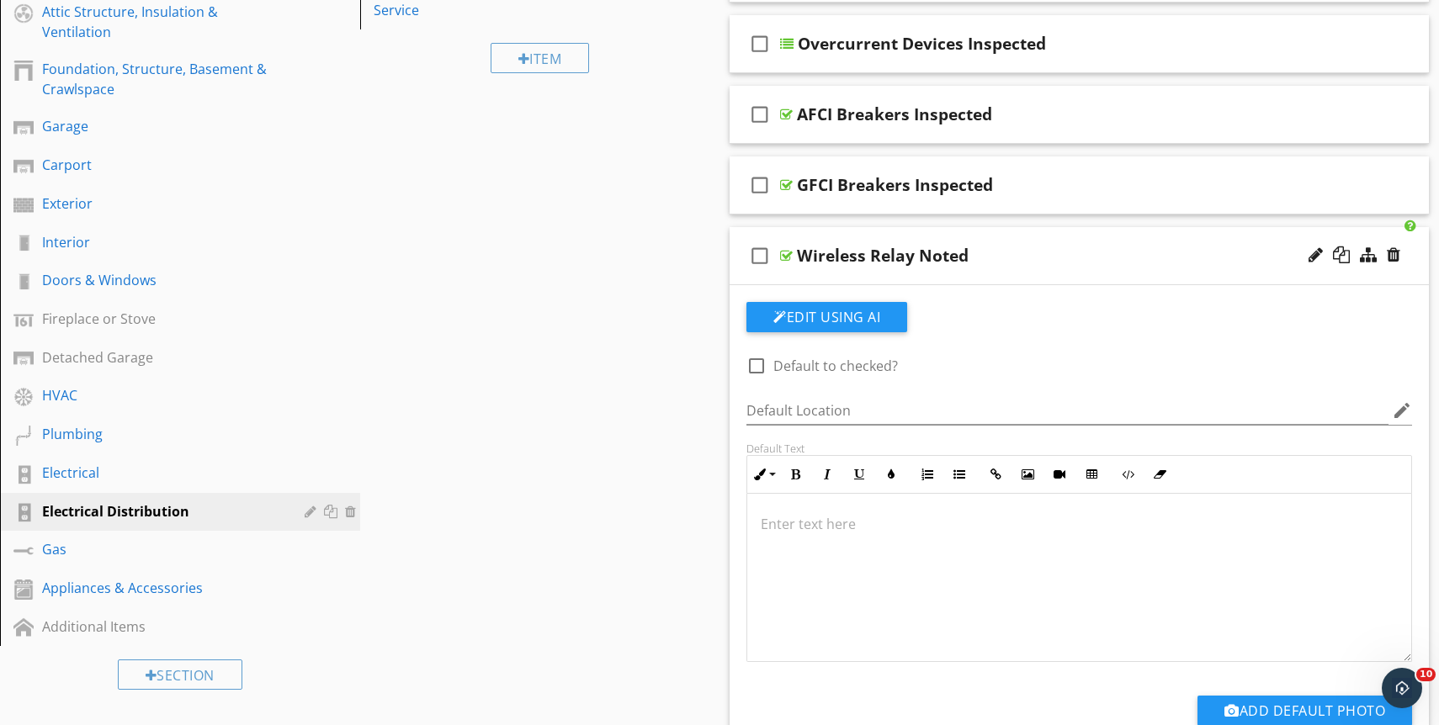
click at [1065, 256] on div "Wireless Relay Noted" at bounding box center [1046, 256] width 499 height 20
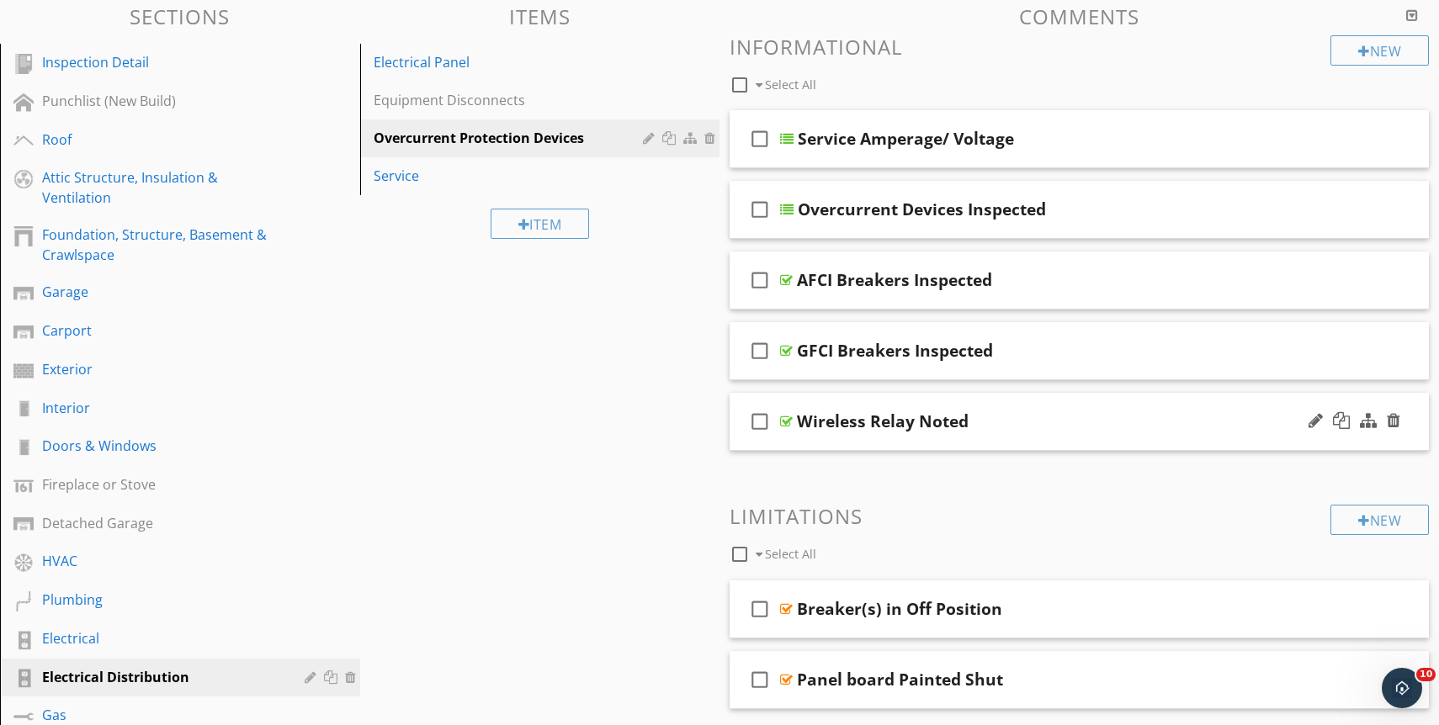
scroll to position [0, 0]
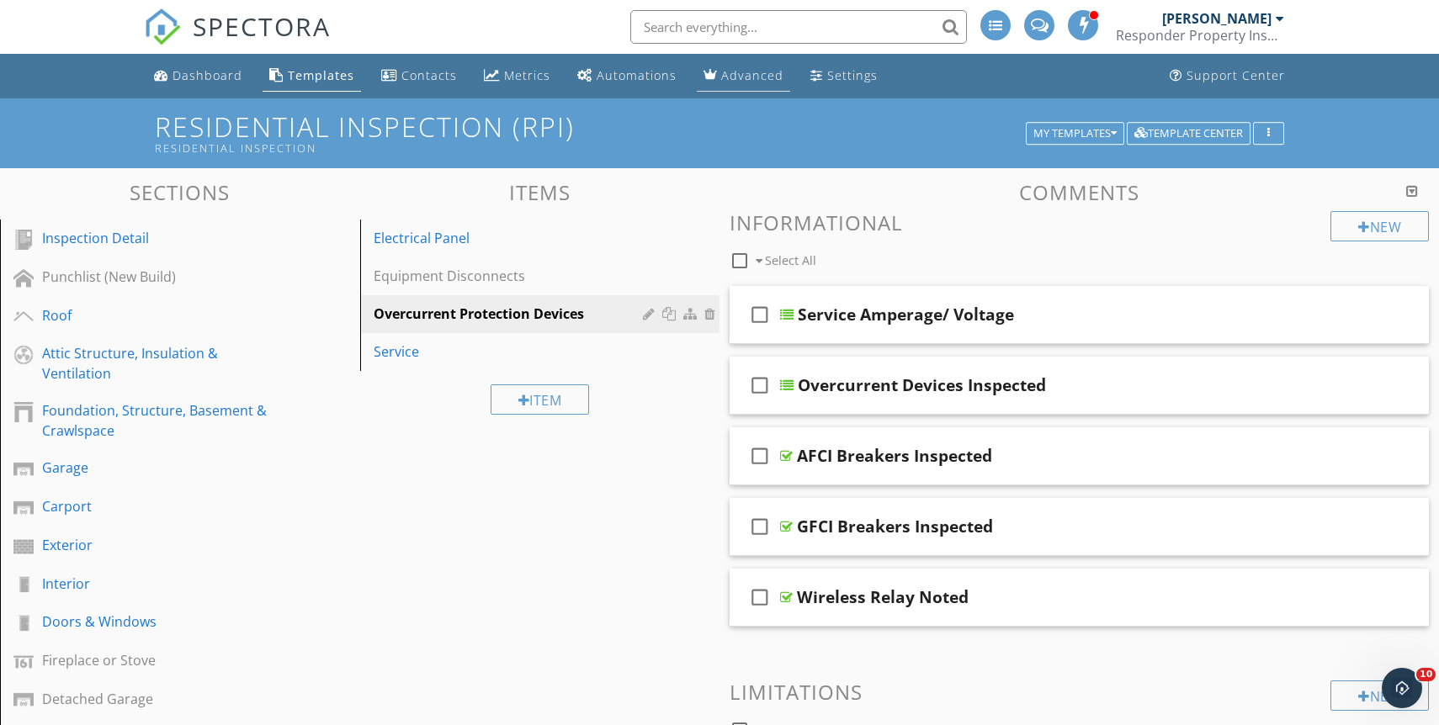
click at [712, 76] on div "Advanced" at bounding box center [712, 74] width 18 height 13
